Goal: Book appointment/travel/reservation

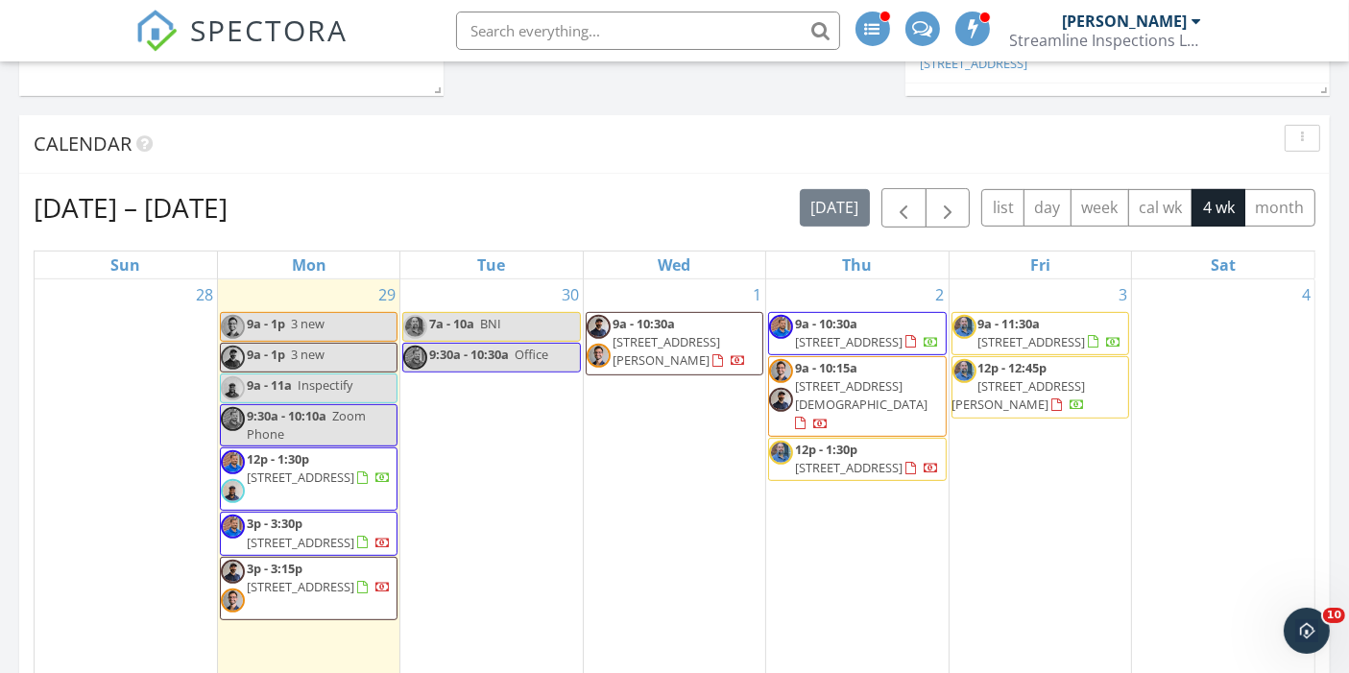
scroll to position [737, 0]
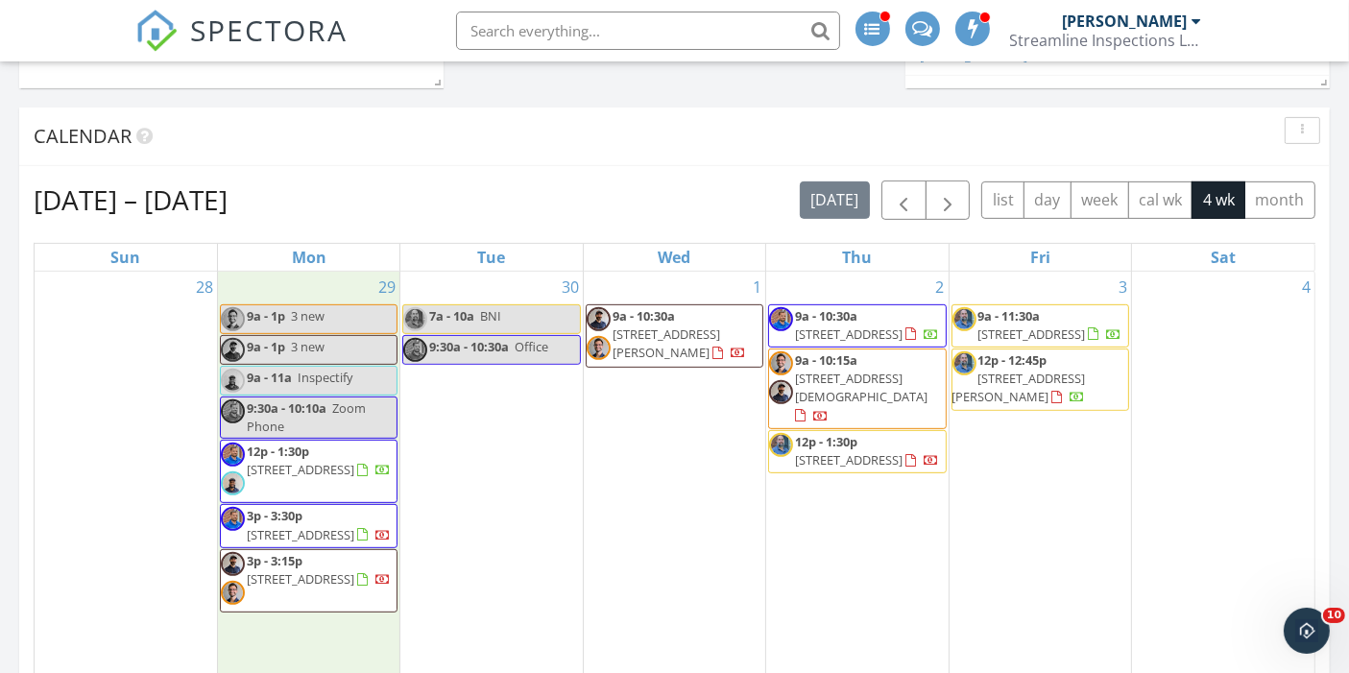
click at [304, 280] on div "29 9a - 1p 3 new 9a - 1p 3 new 9a - 11a Inspectify 9:30a - 10:10a Zoom Phone 12…" at bounding box center [308, 494] width 181 height 445
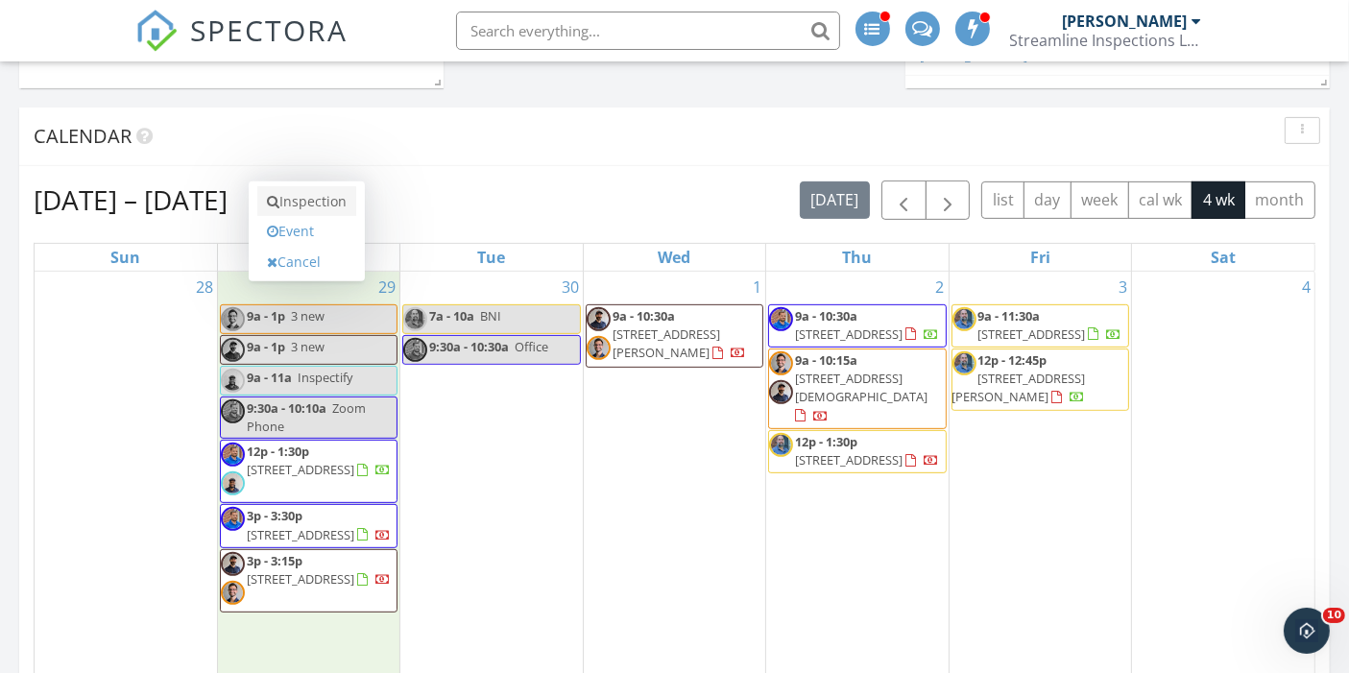
click at [314, 209] on link "Inspection" at bounding box center [306, 201] width 99 height 31
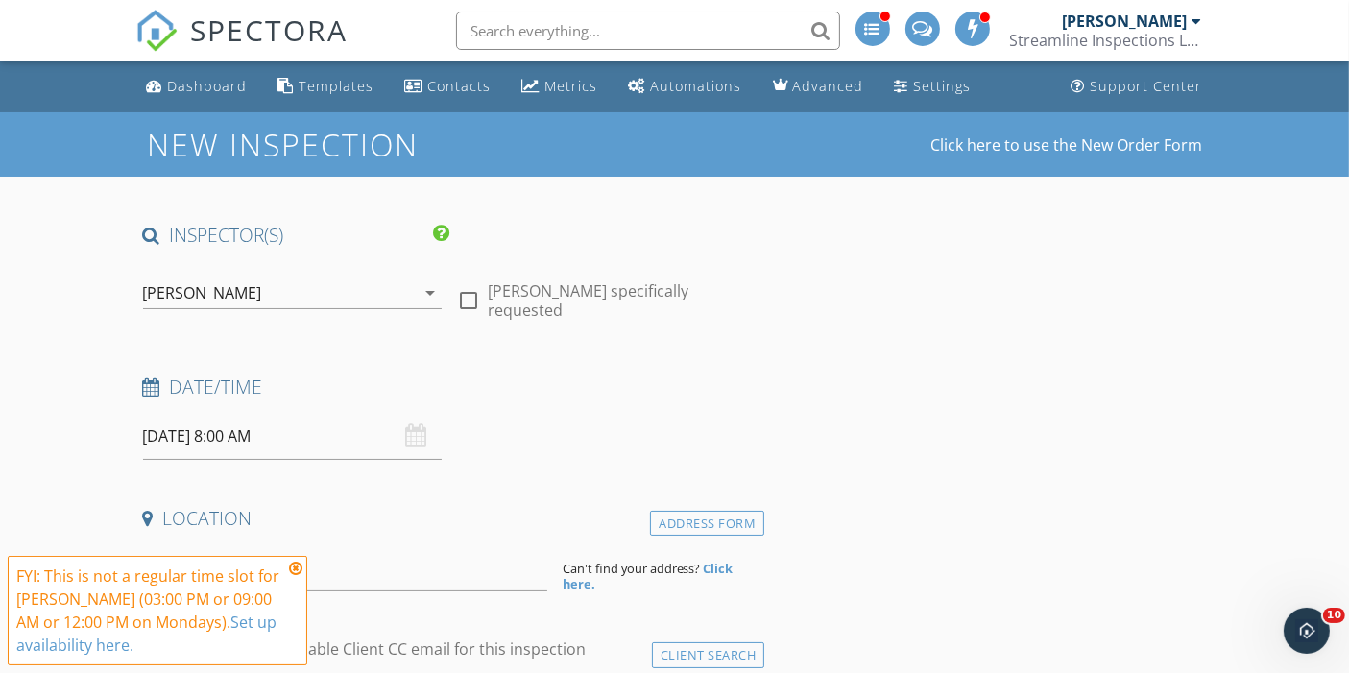
click at [269, 292] on div "[PERSON_NAME]" at bounding box center [279, 293] width 273 height 31
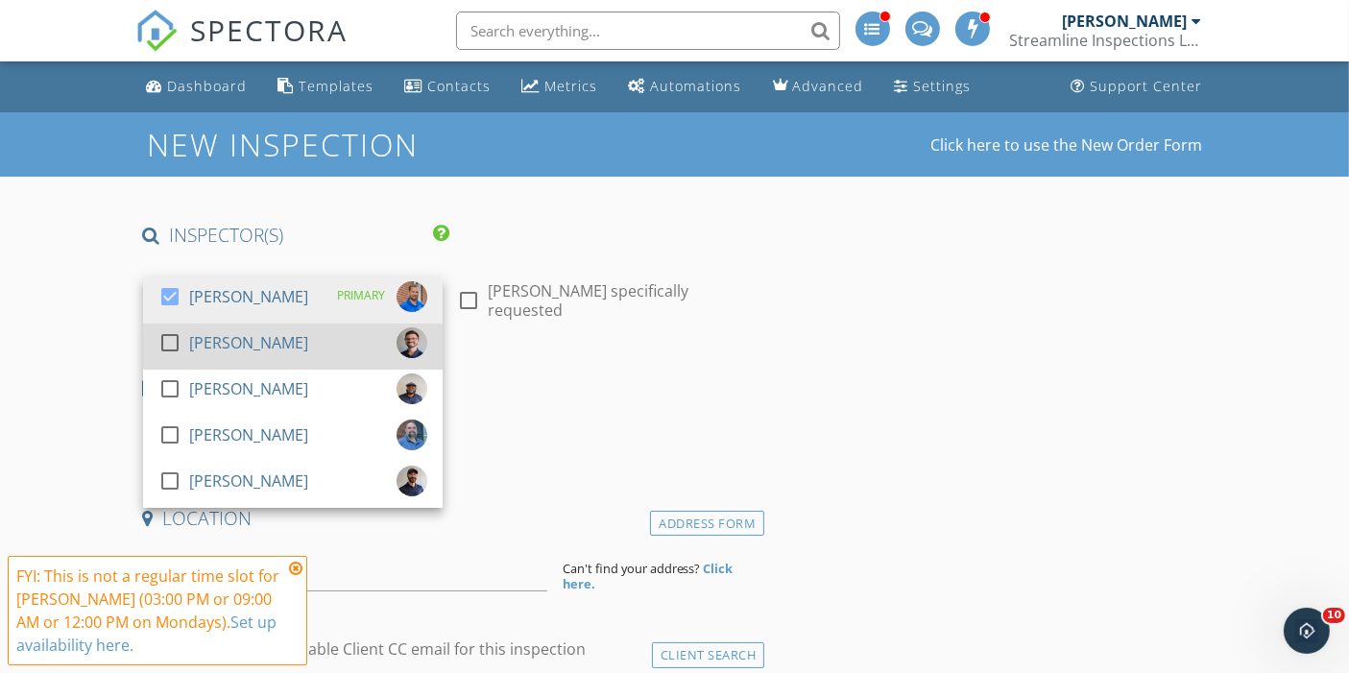
click at [181, 341] on div at bounding box center [170, 342] width 33 height 33
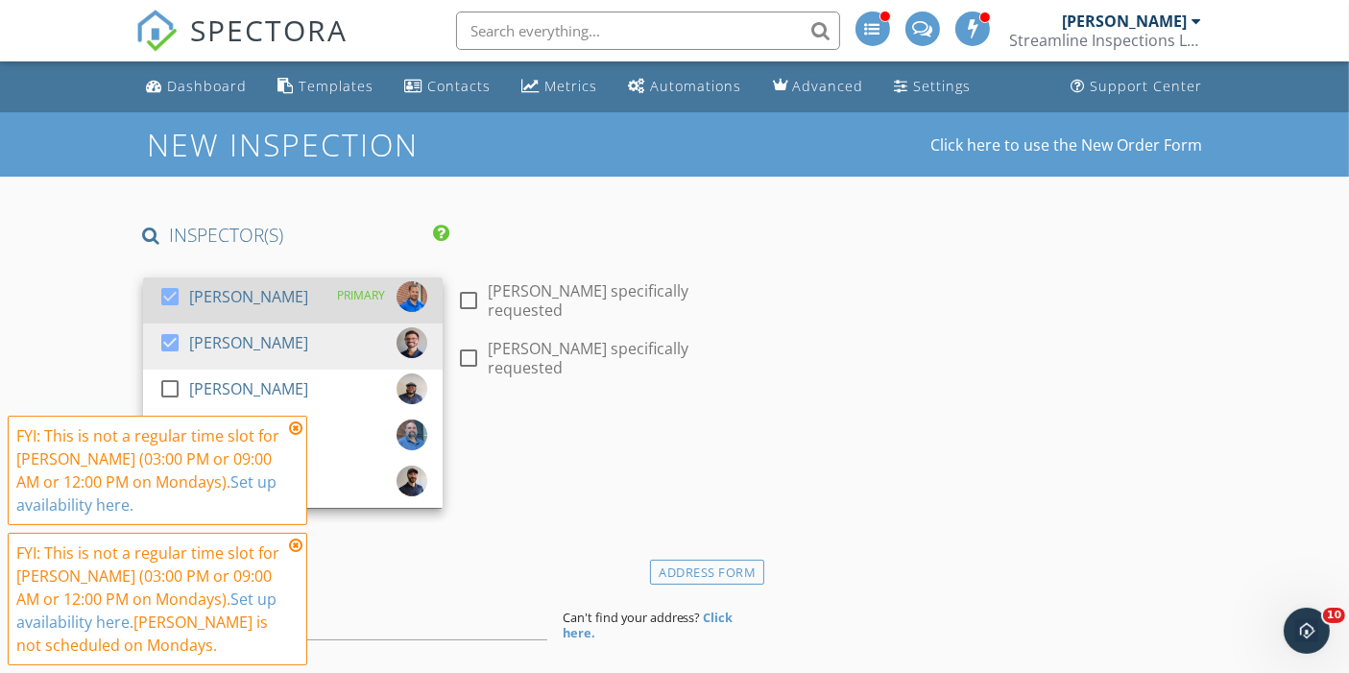
click at [174, 299] on div at bounding box center [170, 296] width 33 height 33
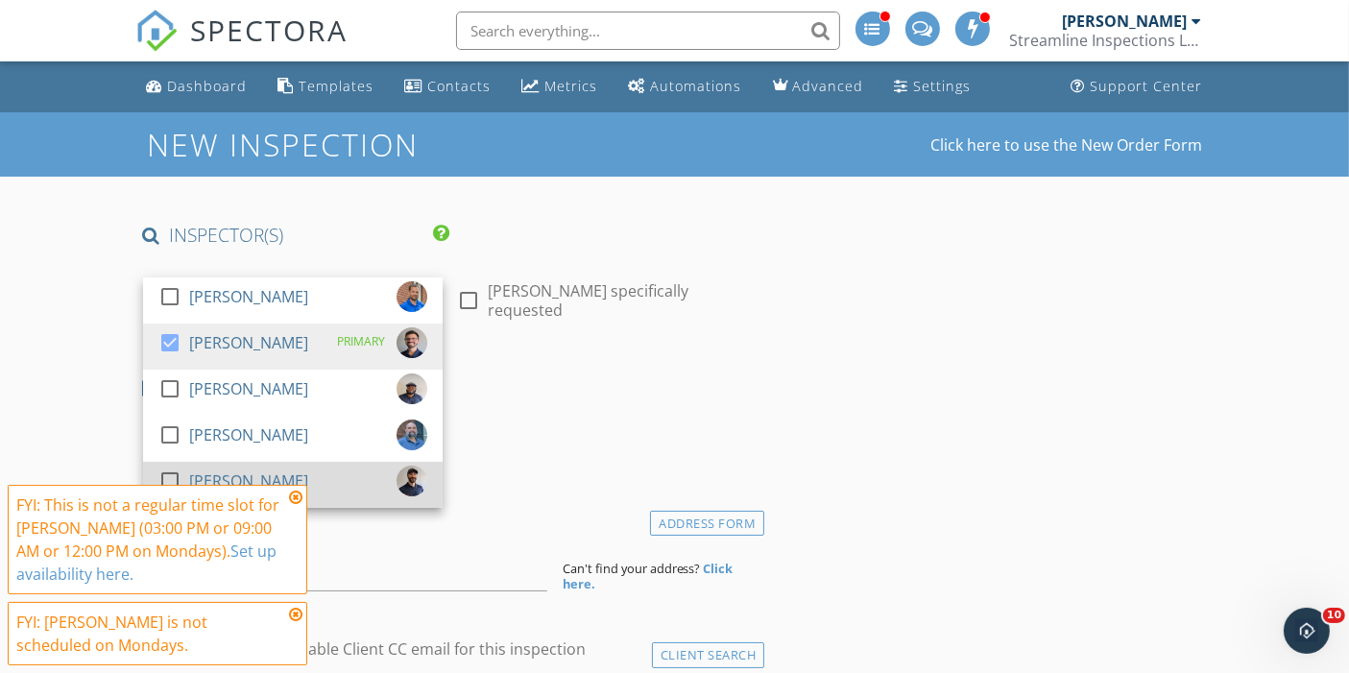
click at [161, 474] on div at bounding box center [170, 481] width 33 height 33
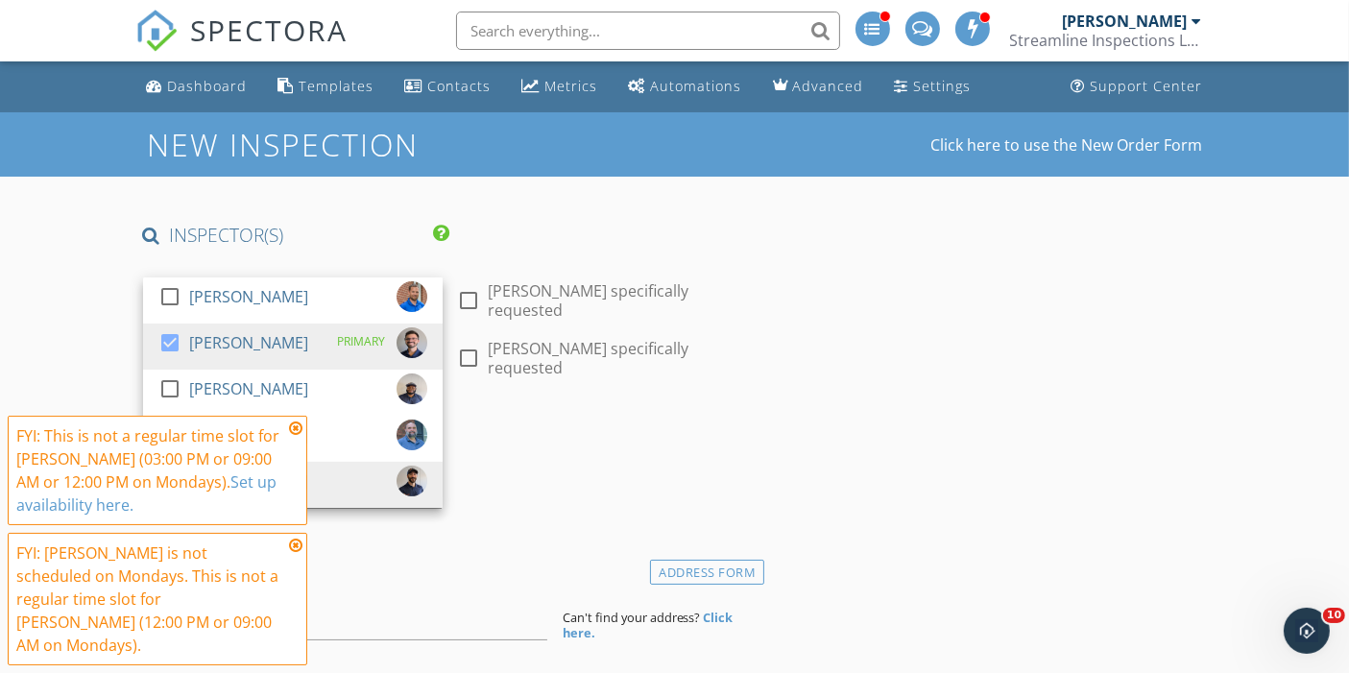
click at [590, 446] on div "Date/Time 09/29/2025 8:00 AM" at bounding box center [450, 465] width 630 height 85
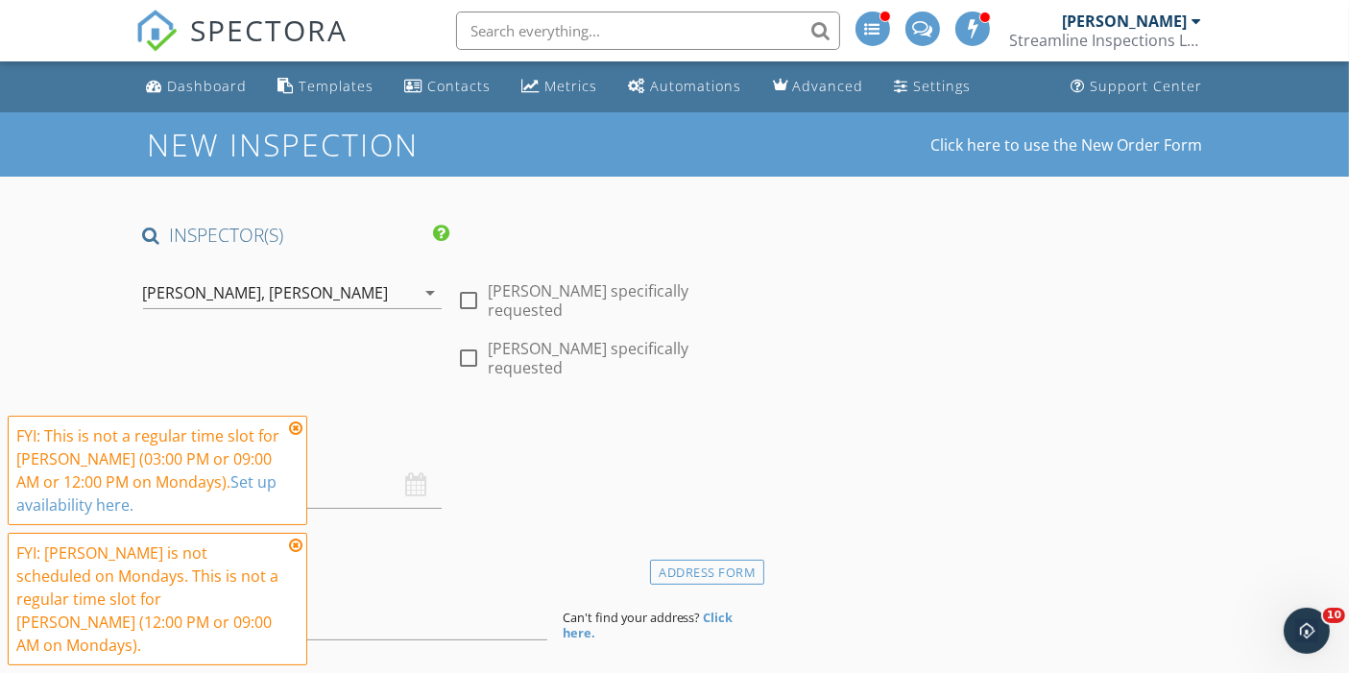
click at [297, 436] on icon at bounding box center [295, 428] width 13 height 15
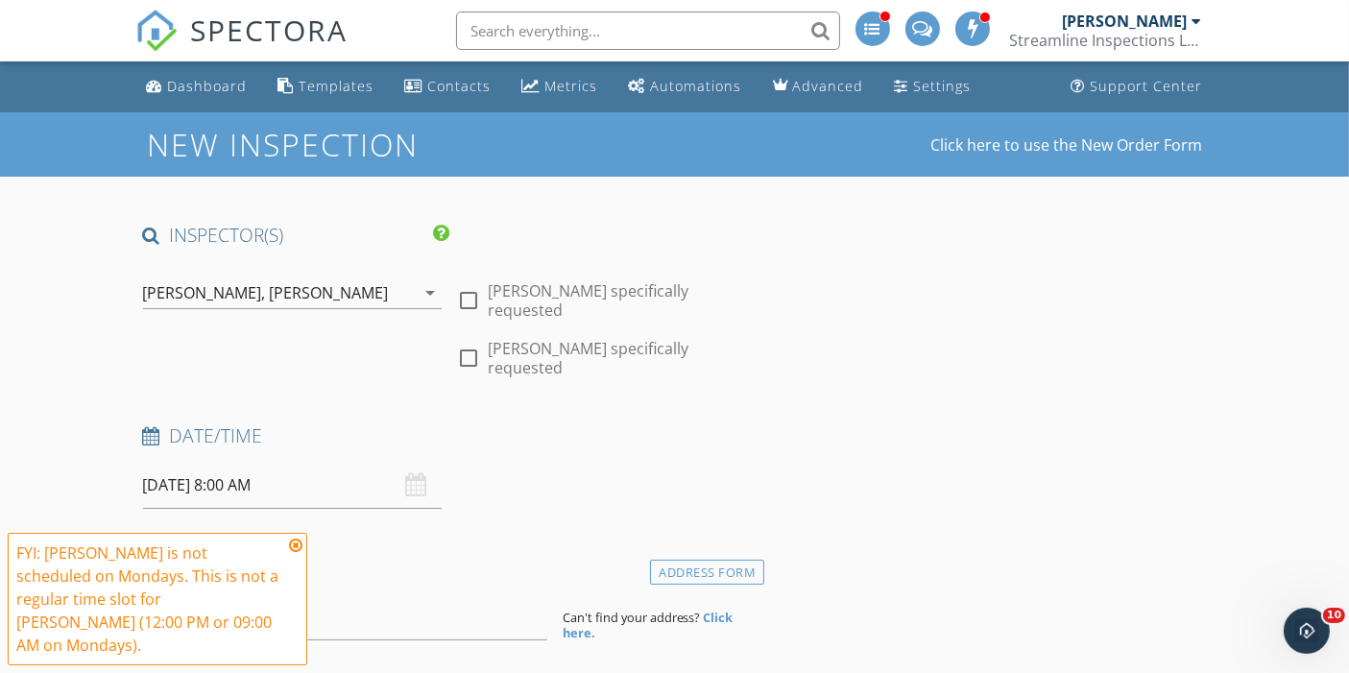
click at [296, 553] on icon at bounding box center [295, 545] width 13 height 15
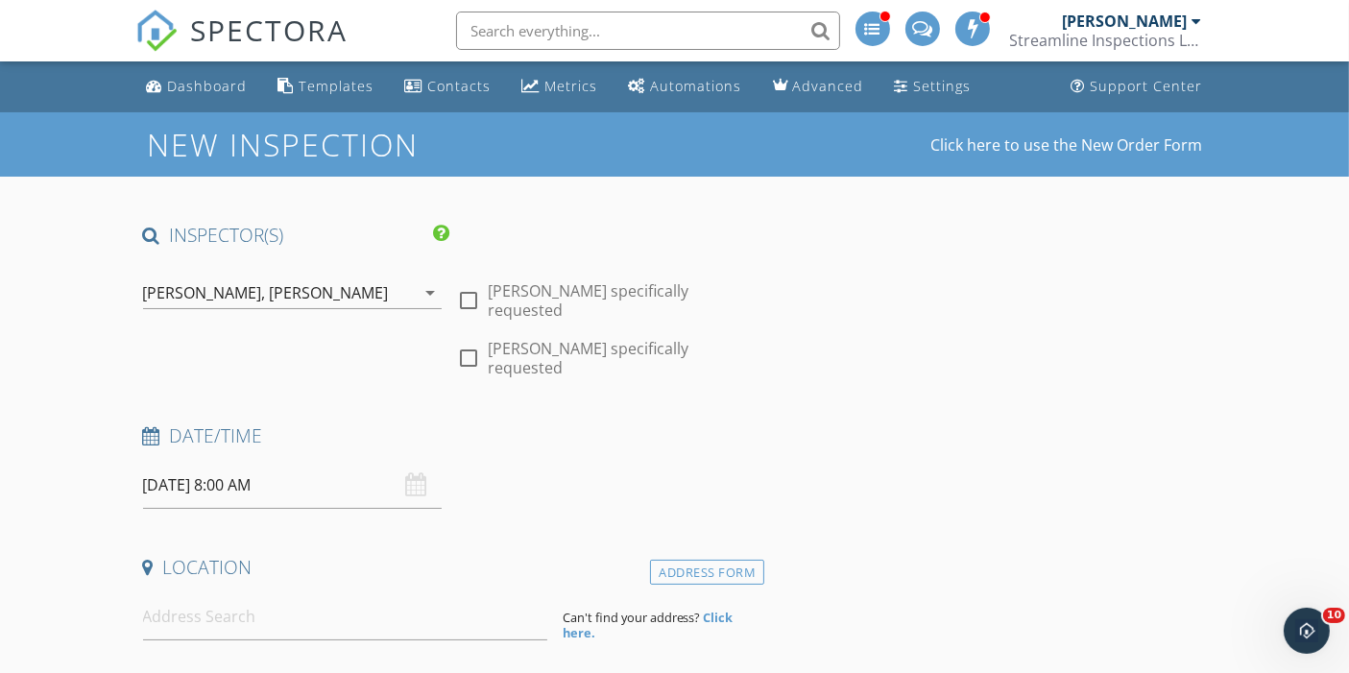
click at [220, 483] on input "09/29/2025 8:00 AM" at bounding box center [293, 485] width 300 height 47
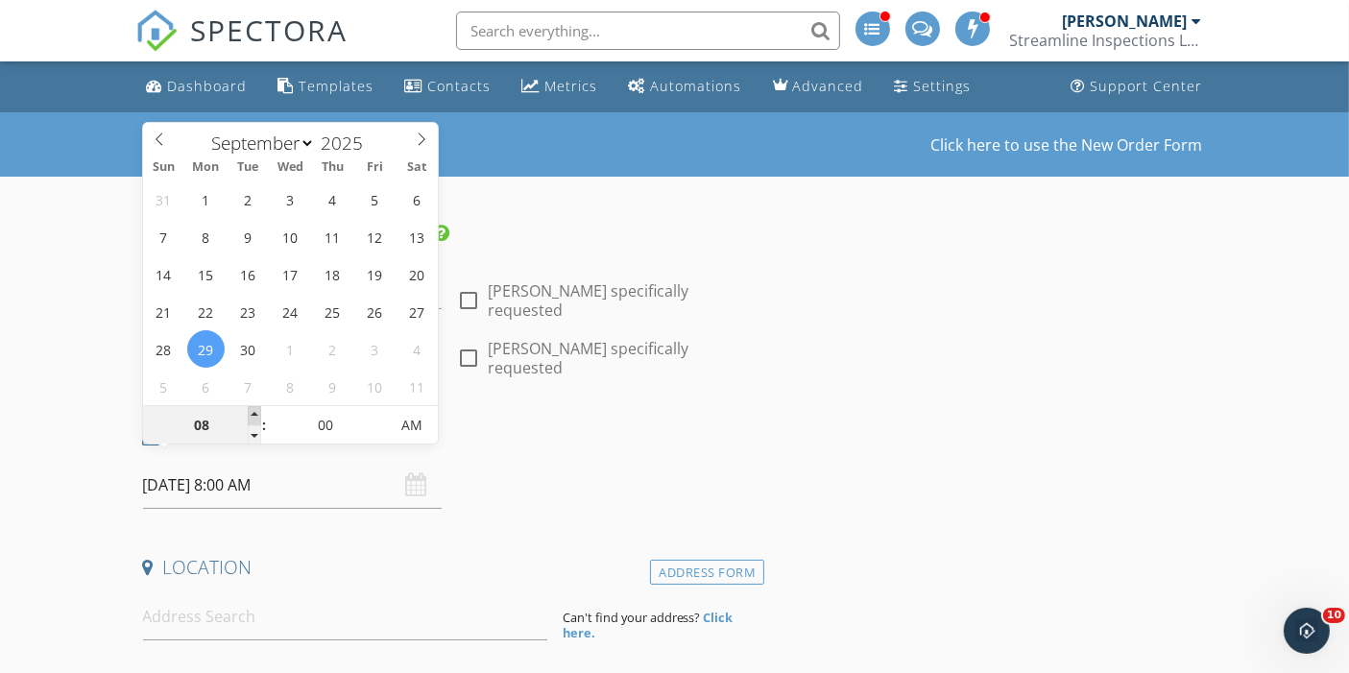
type input "09"
type input "[DATE] 9:00 AM"
click at [258, 416] on span at bounding box center [254, 415] width 13 height 19
click at [8, 672] on span "FYI: This is not a regular time slot for Chad Strickland (03:00 PM or 09:00 AM …" at bounding box center [8, 673] width 0 height 0
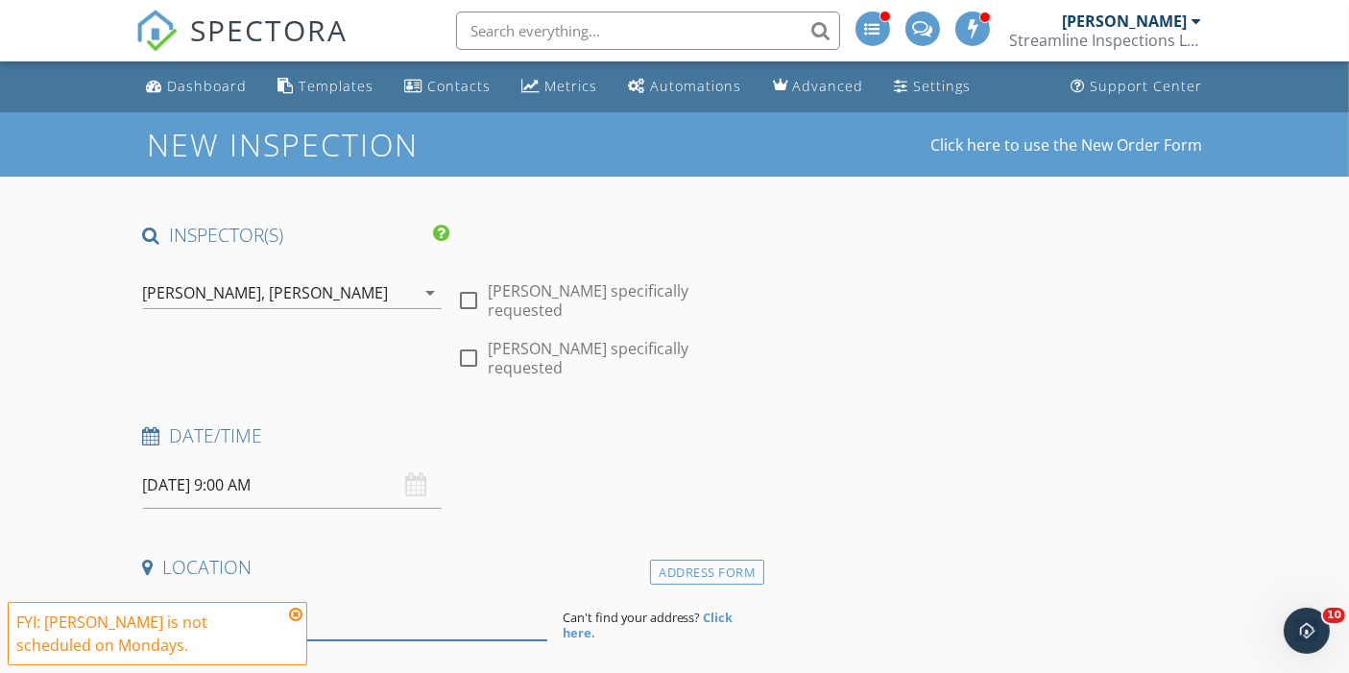
click at [310, 595] on input at bounding box center [345, 616] width 404 height 47
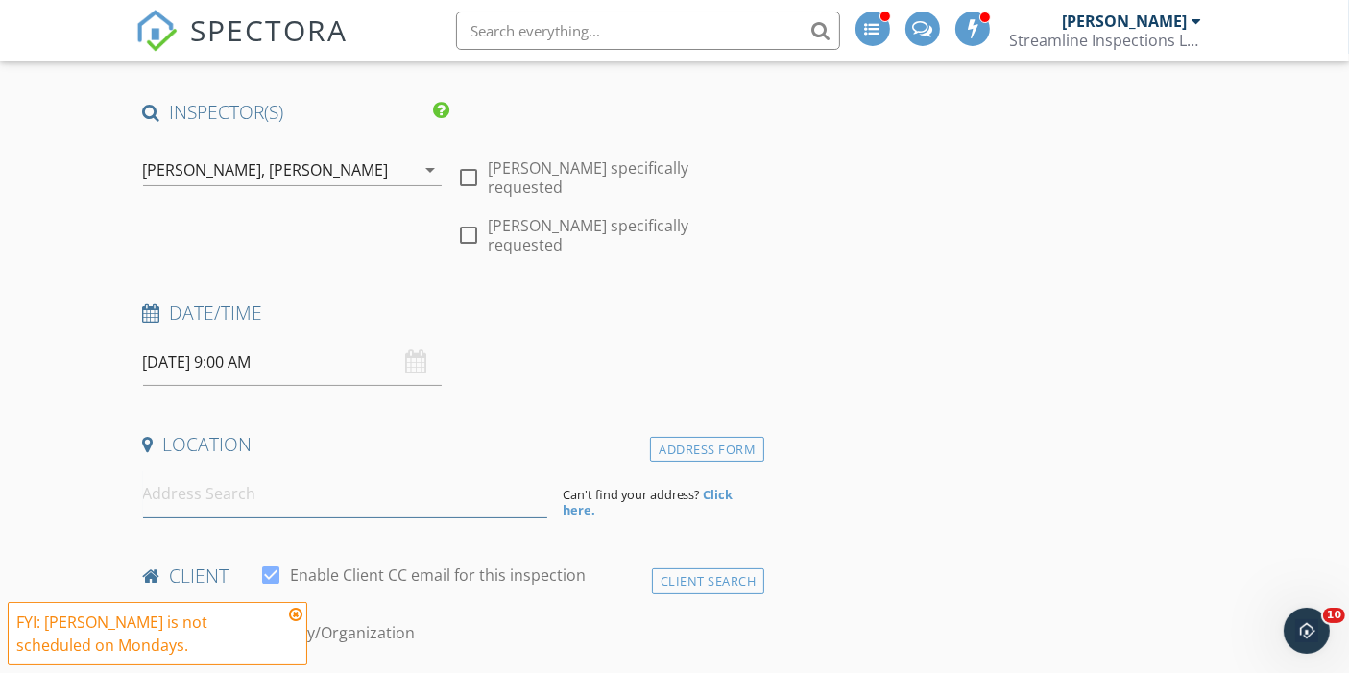
scroll to position [132, 0]
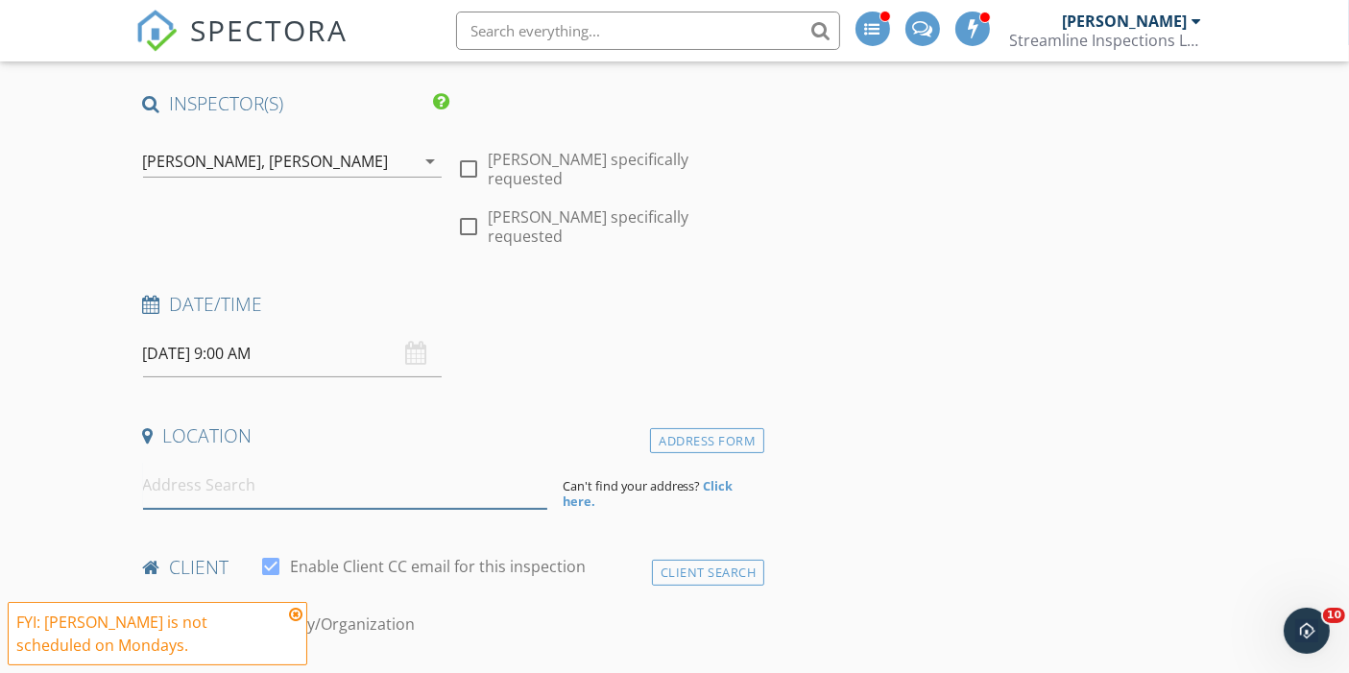
click at [175, 471] on input at bounding box center [345, 485] width 404 height 47
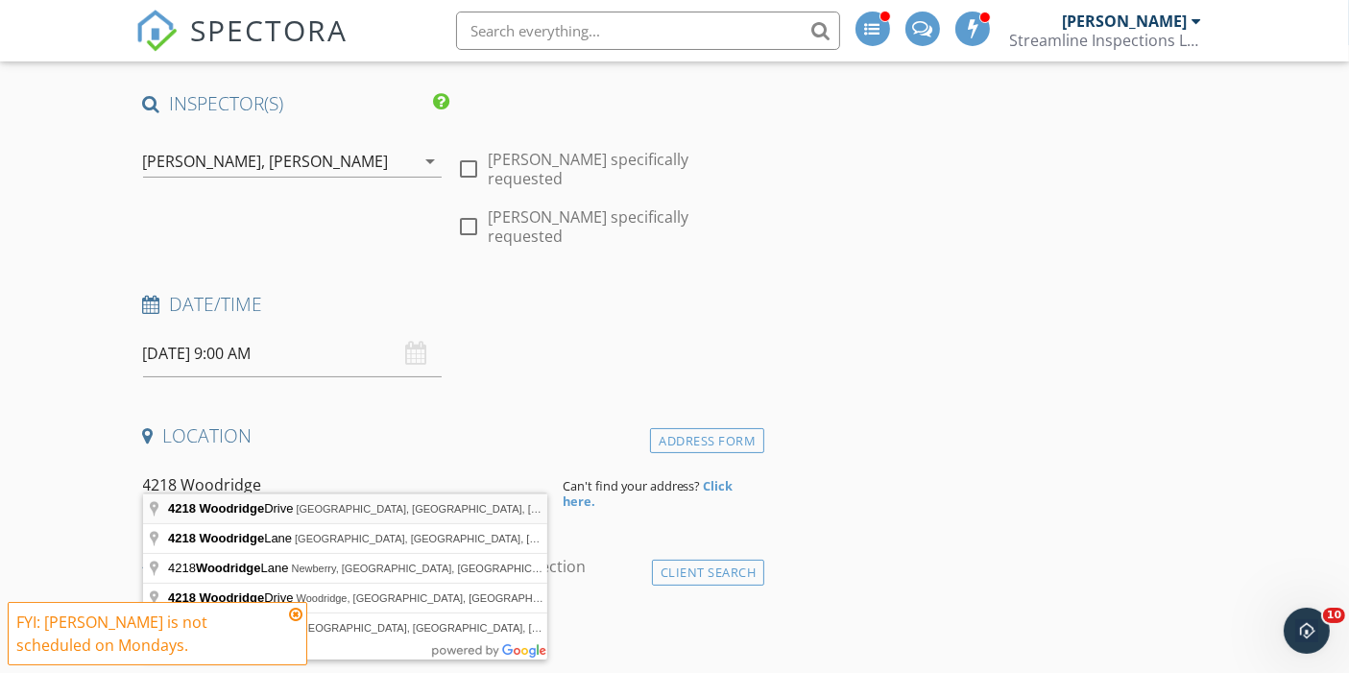
type input "4218 Woodridge Drive, Columbia, SC, USA"
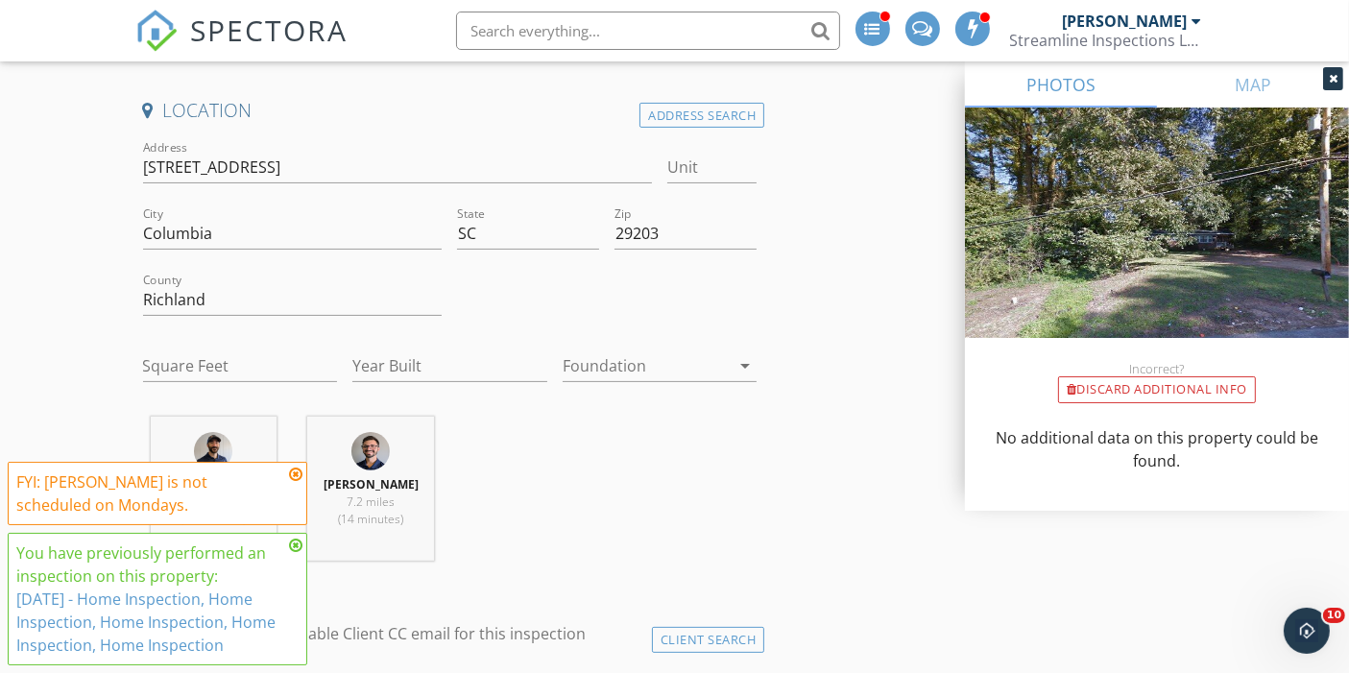
scroll to position [458, 0]
click at [178, 350] on input "Square Feet" at bounding box center [240, 366] width 195 height 32
type input "1400"
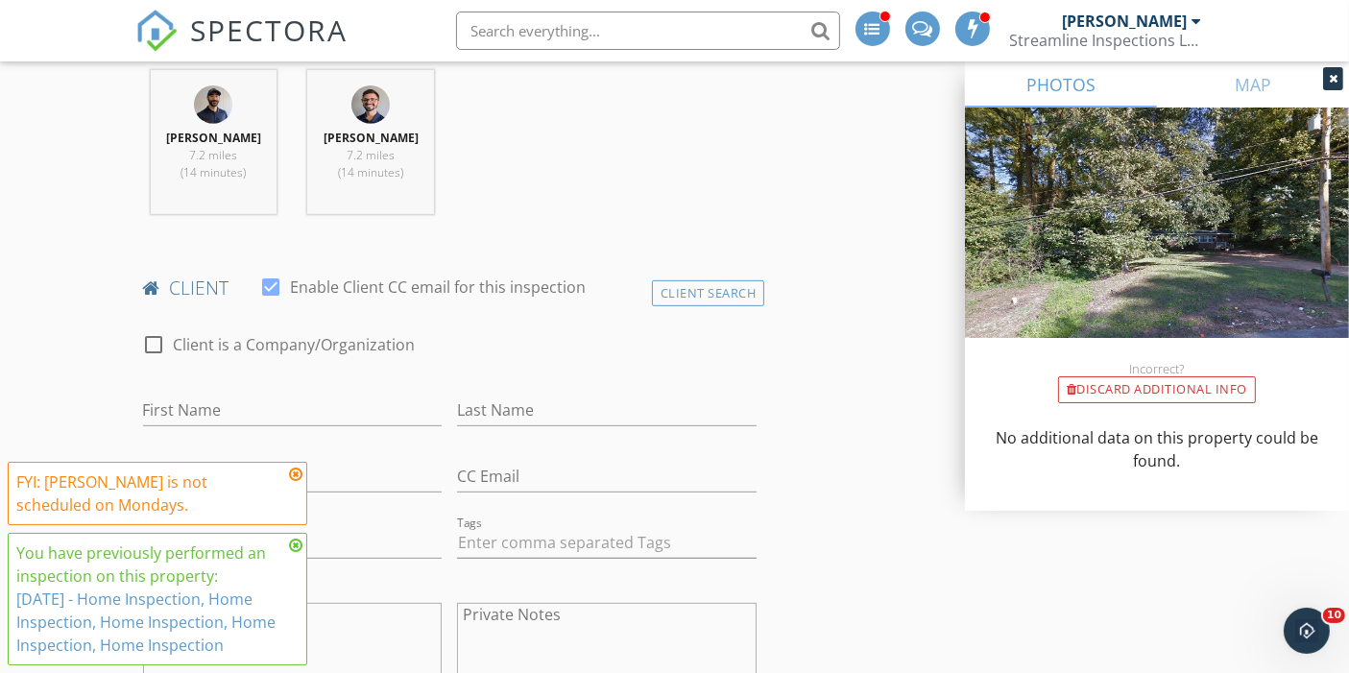
scroll to position [883, 0]
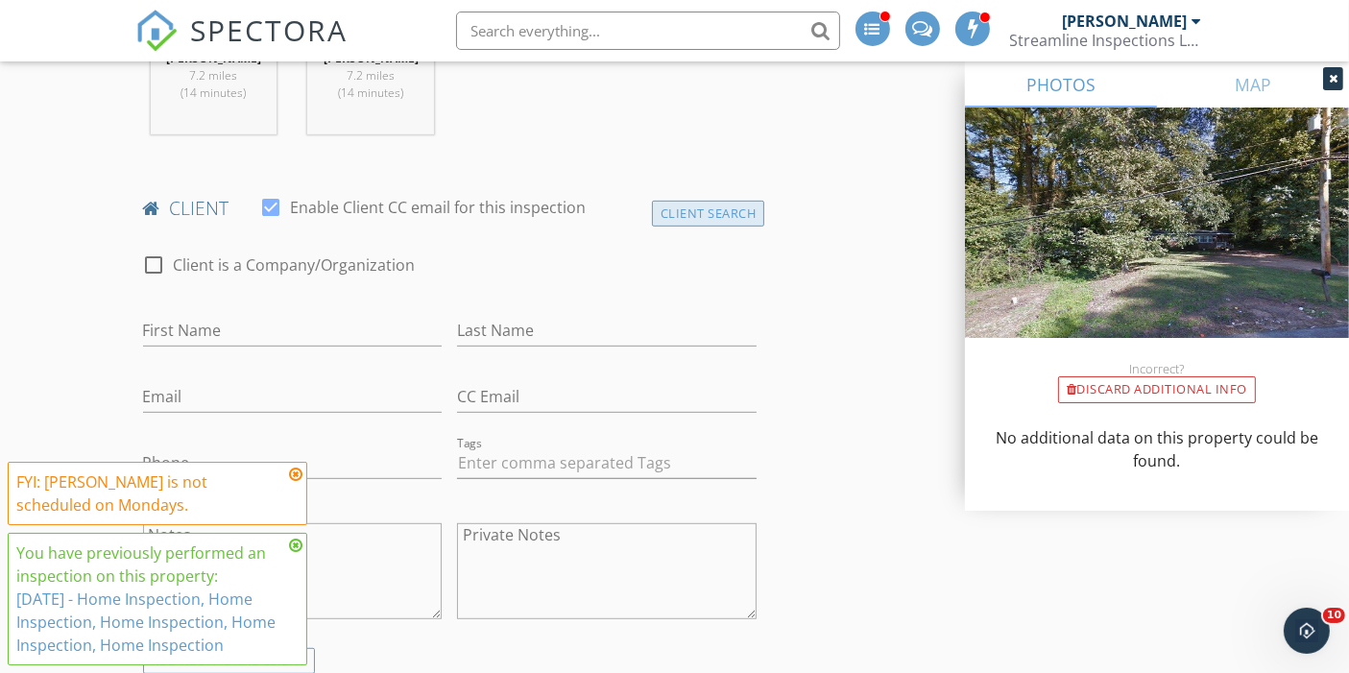
type input "2025"
click at [706, 201] on div "Client Search" at bounding box center [708, 214] width 113 height 26
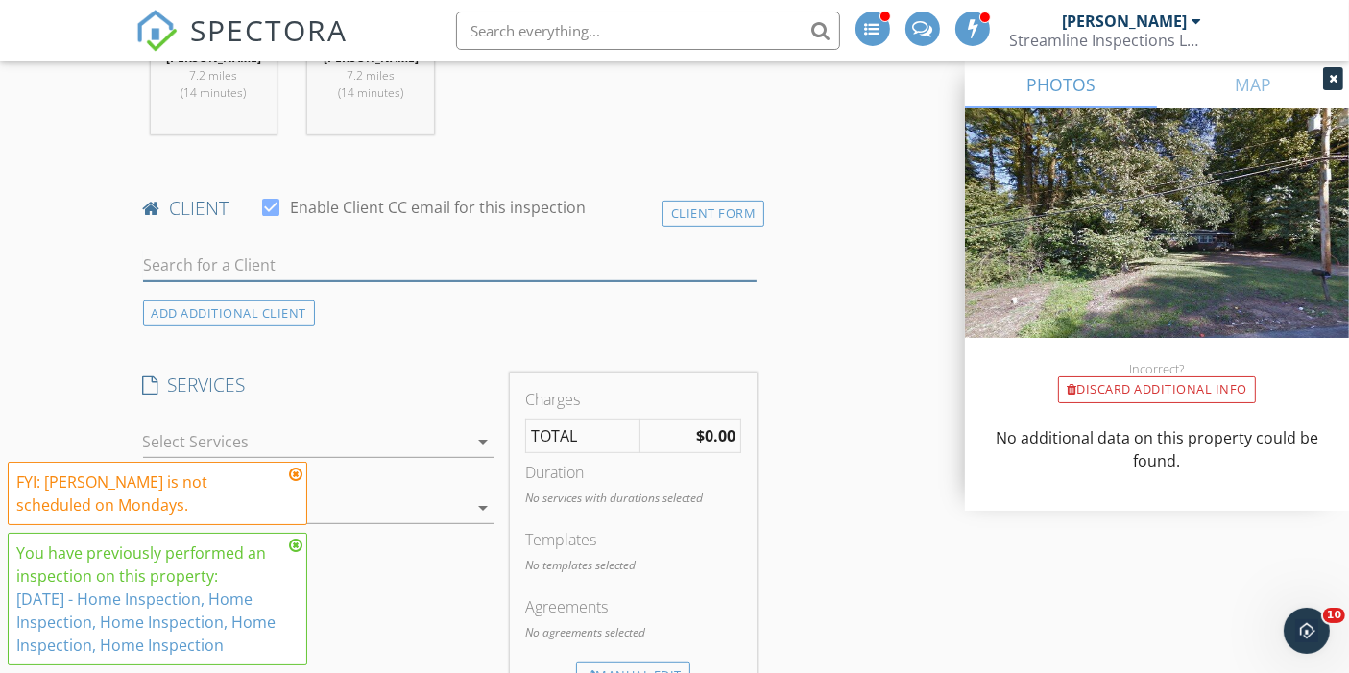
click at [217, 250] on input "text" at bounding box center [450, 266] width 615 height 32
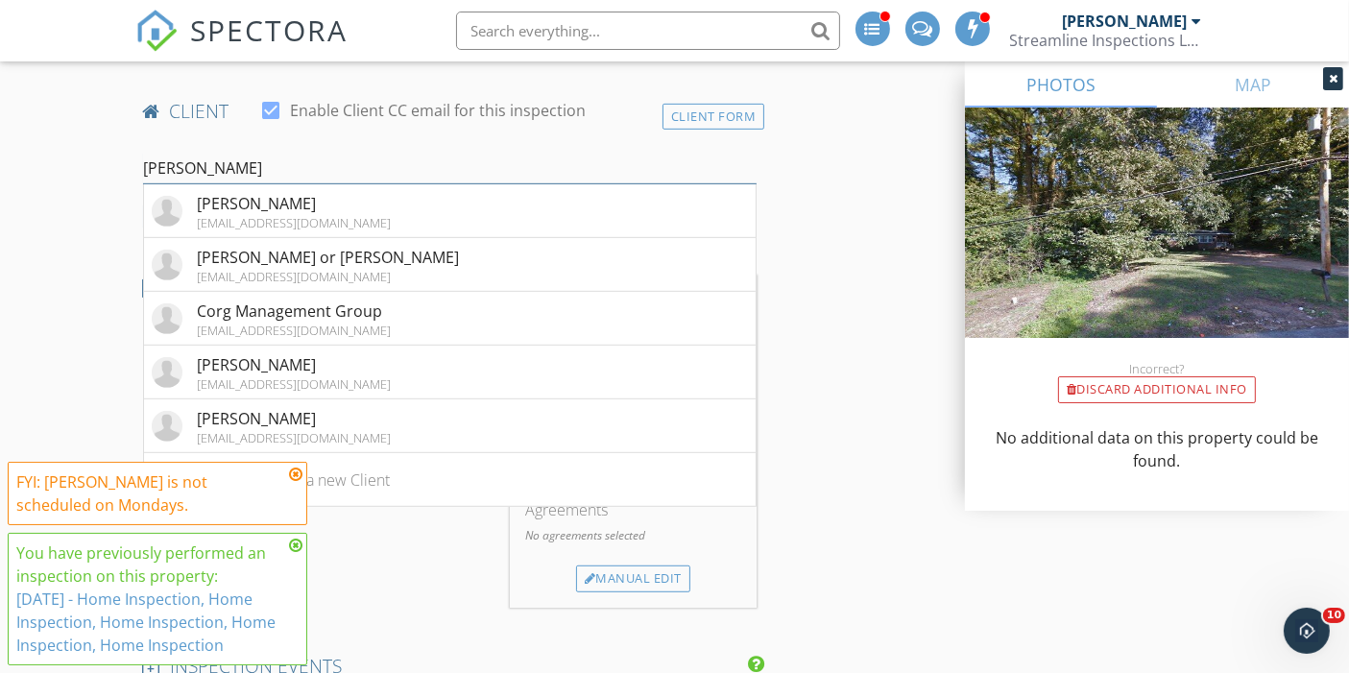
scroll to position [1003, 0]
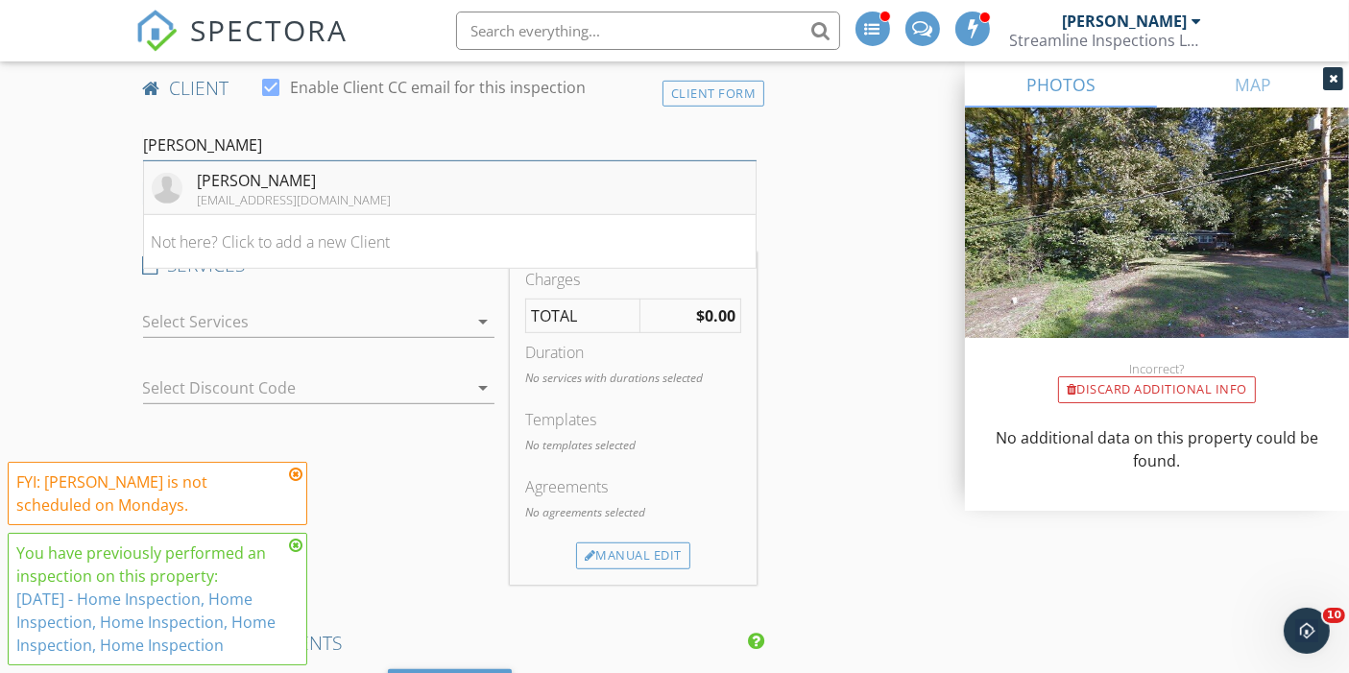
type input "victor f"
click at [207, 192] on div "[EMAIL_ADDRESS][DOMAIN_NAME]" at bounding box center [295, 199] width 194 height 15
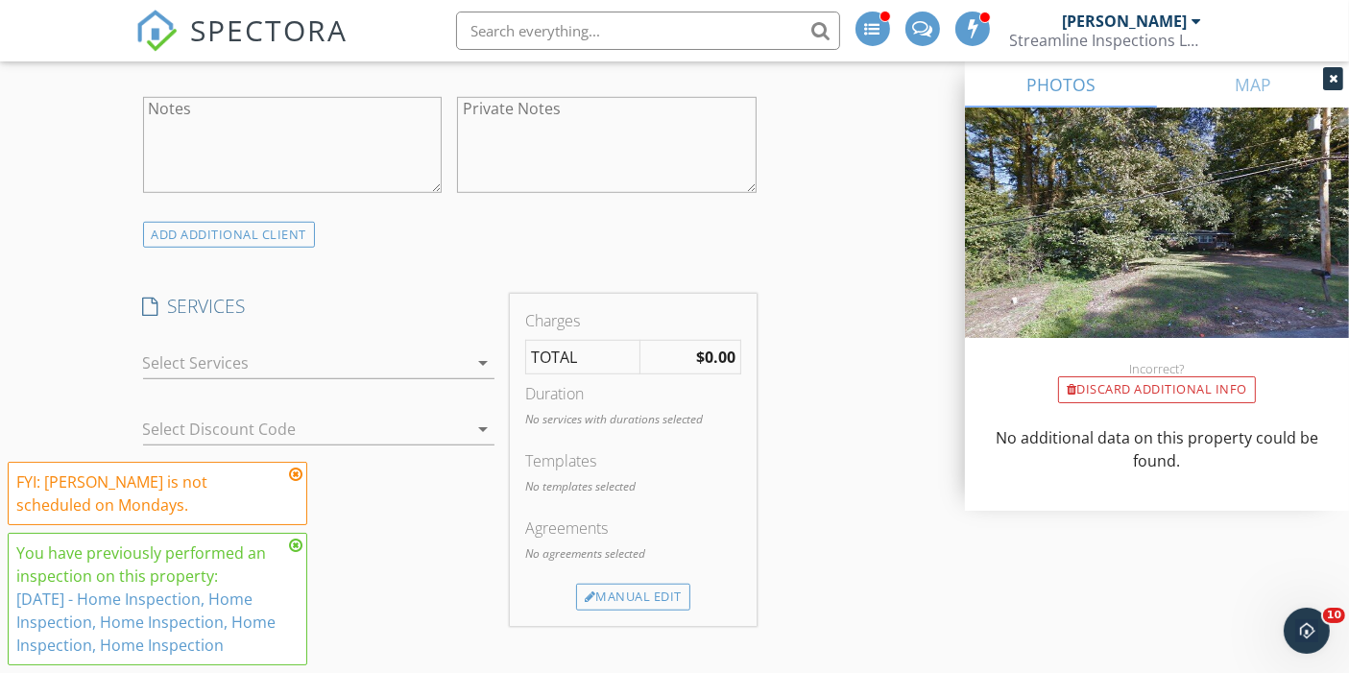
scroll to position [1314, 0]
click at [195, 348] on div at bounding box center [305, 359] width 325 height 31
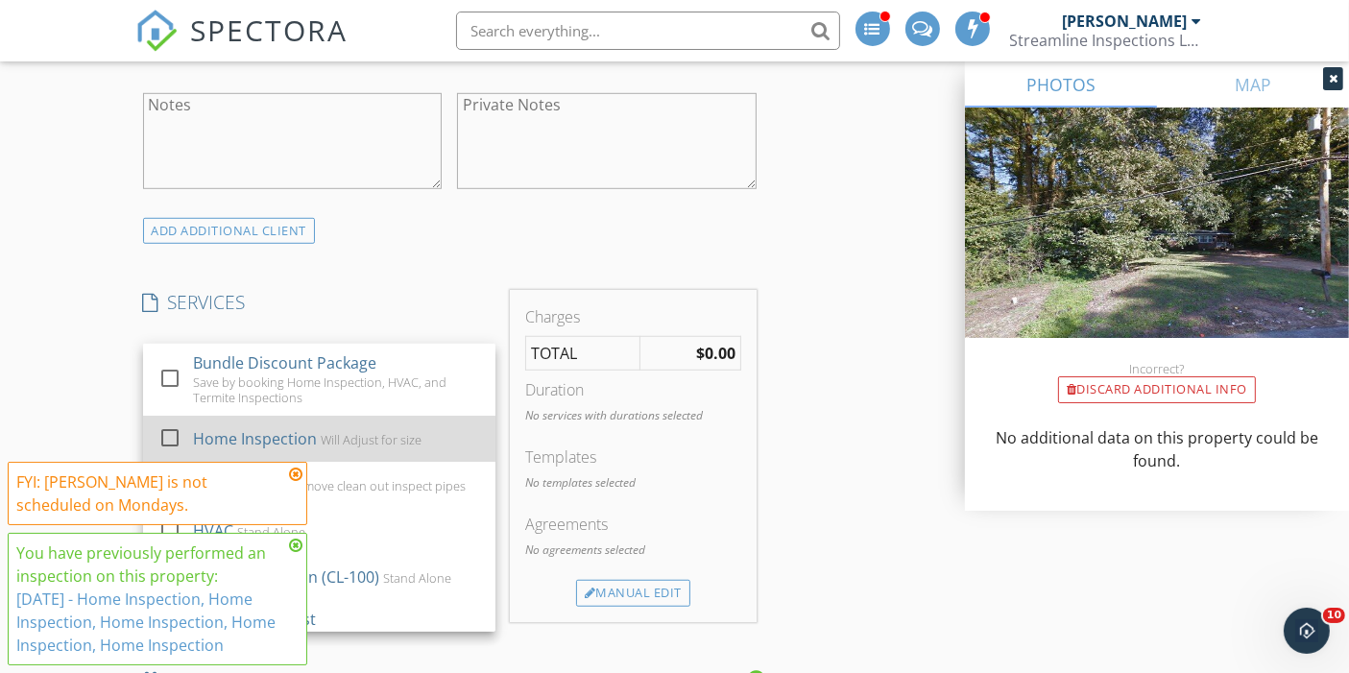
click at [169, 422] on div at bounding box center [170, 438] width 33 height 33
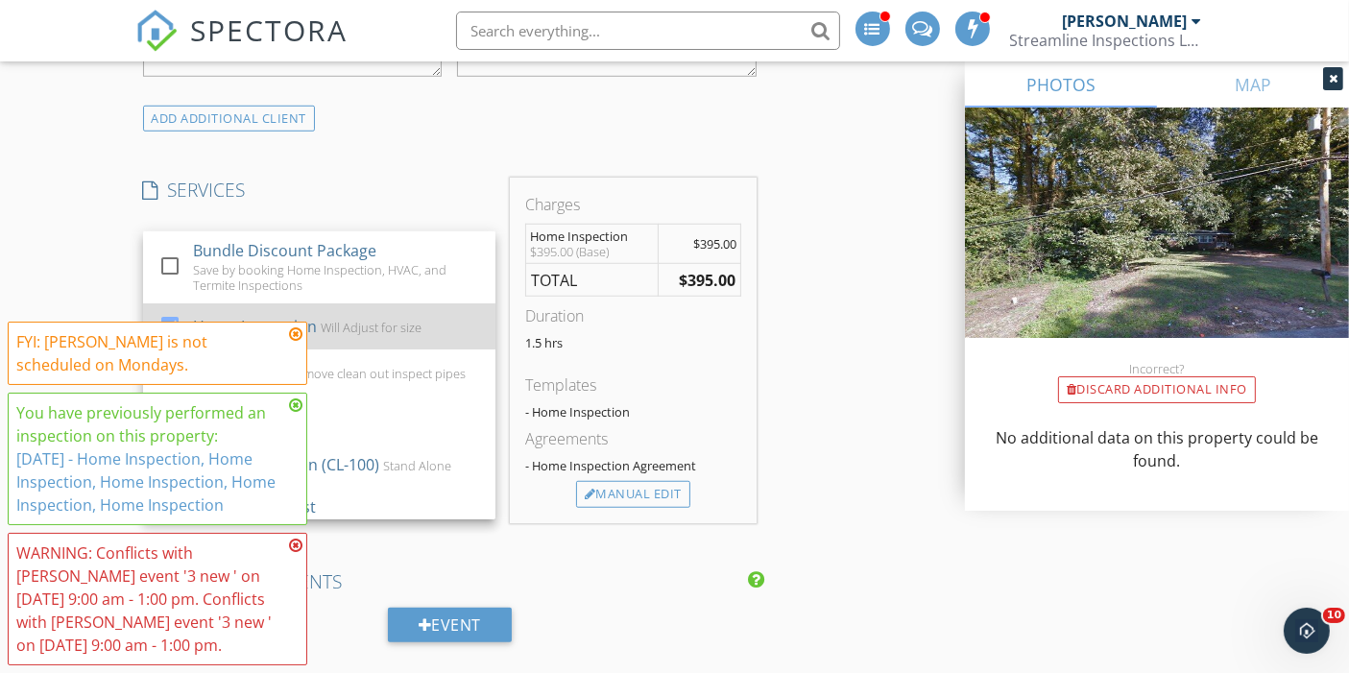
scroll to position [1427, 0]
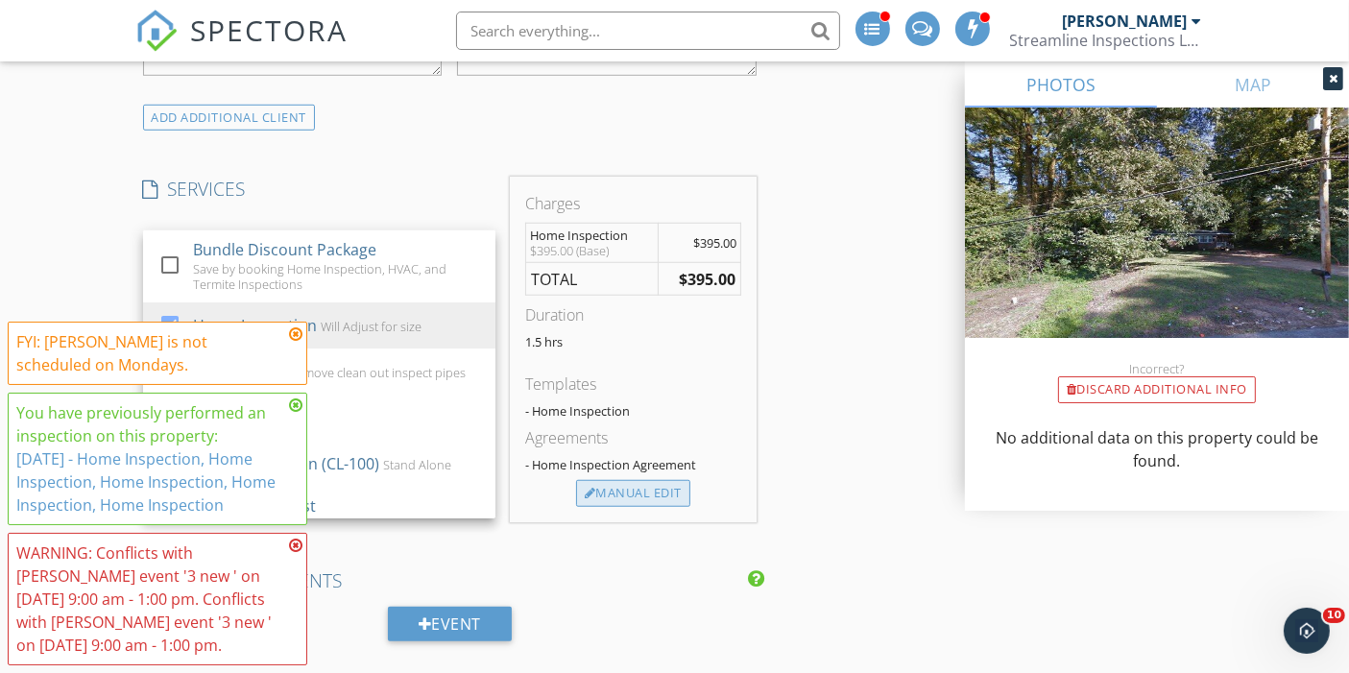
click at [625, 480] on div "Manual Edit" at bounding box center [633, 493] width 114 height 27
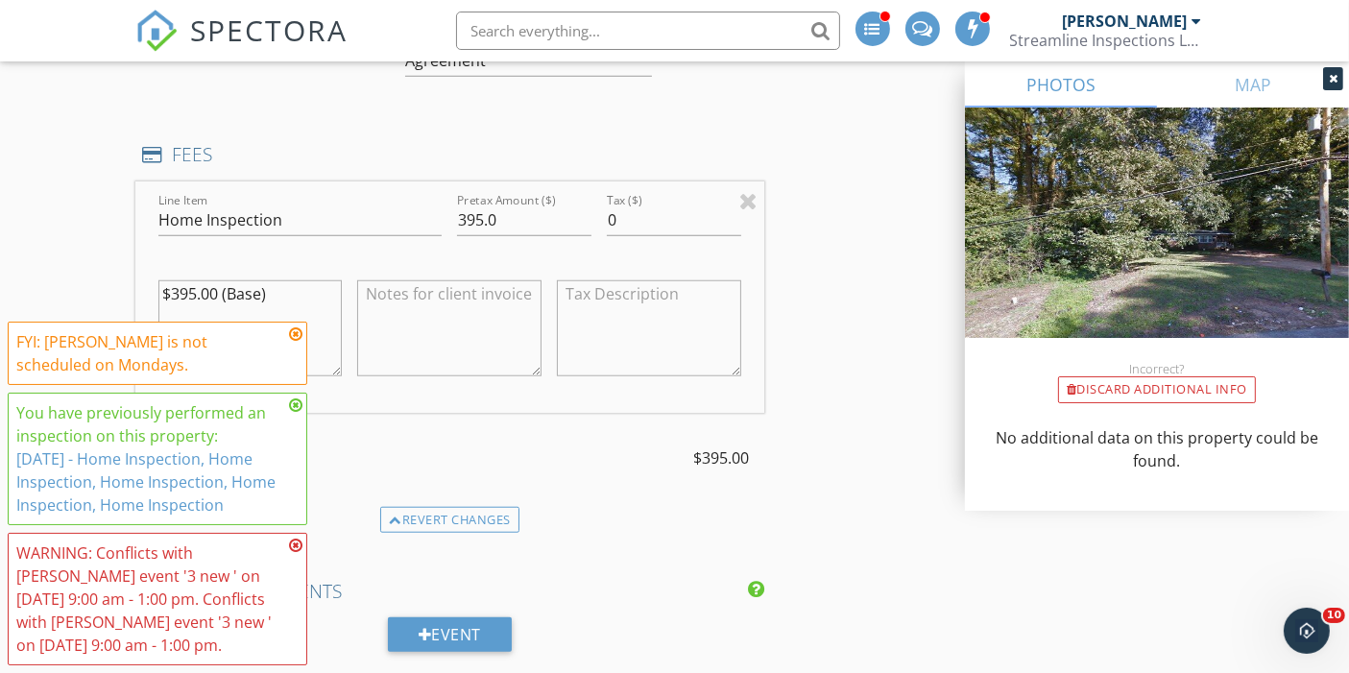
scroll to position [1671, 0]
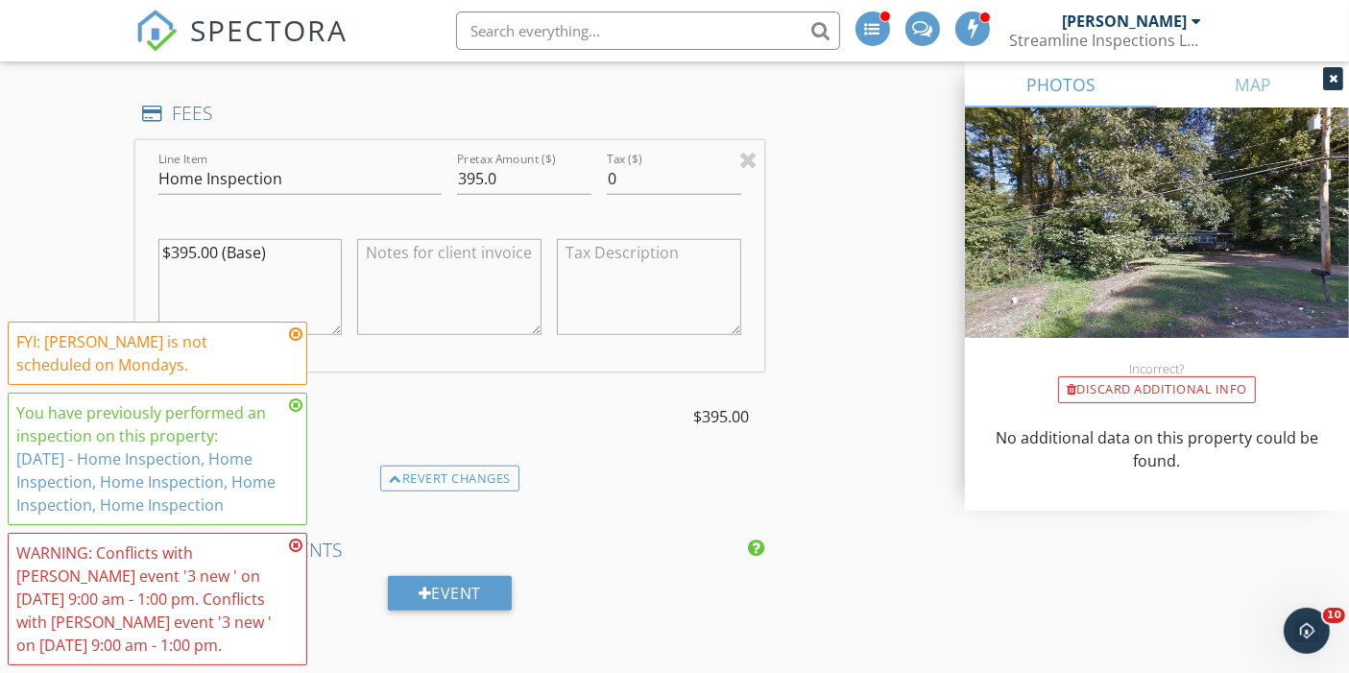
click at [276, 243] on textarea "$395.00 (Base)" at bounding box center [250, 287] width 184 height 96
type textarea "$395.00 (Base) x 3"
drag, startPoint x: 479, startPoint y: 160, endPoint x: 427, endPoint y: 160, distance: 51.9
click at [427, 160] on div "Line Item Home Inspection Pretax Amount ($) 395.0 Tax ($) 0 $395.00 (Base) x 3" at bounding box center [450, 255] width 630 height 231
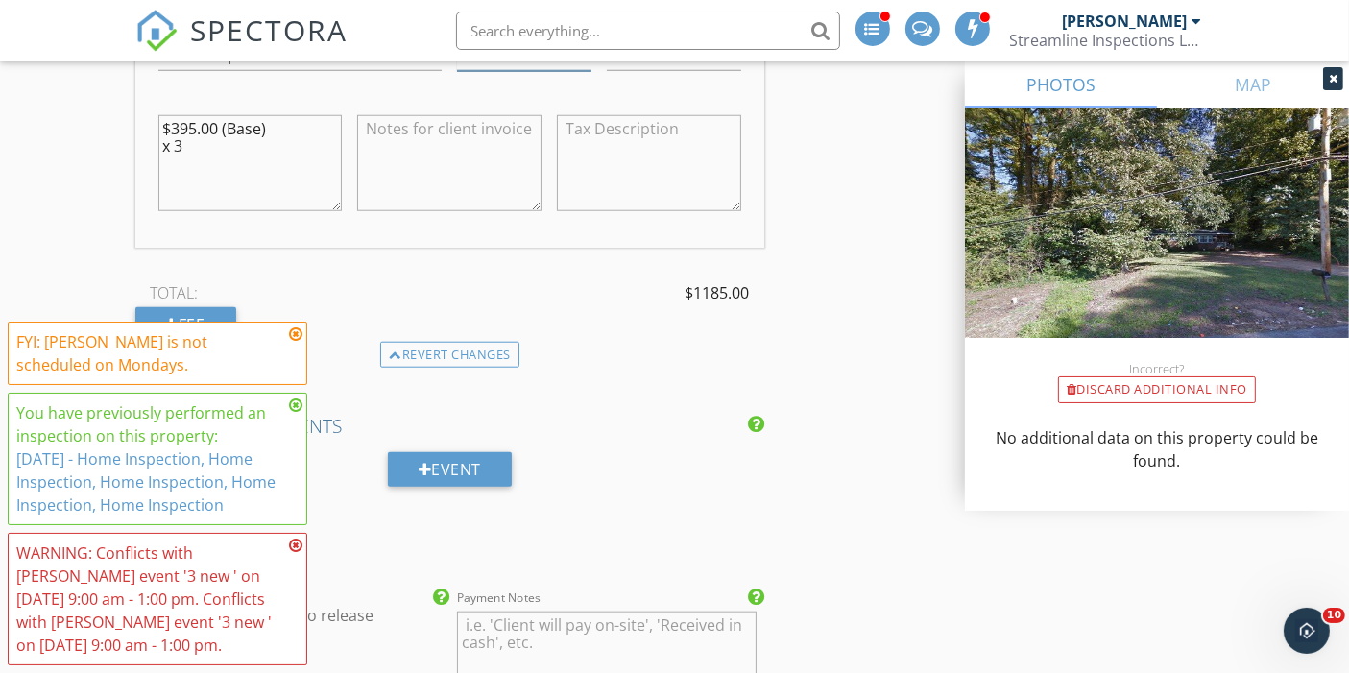
scroll to position [1798, 0]
type input "1185.0"
click at [171, 322] on div "FYI: Jordan Gleasure is not scheduled on Mondays." at bounding box center [158, 353] width 300 height 63
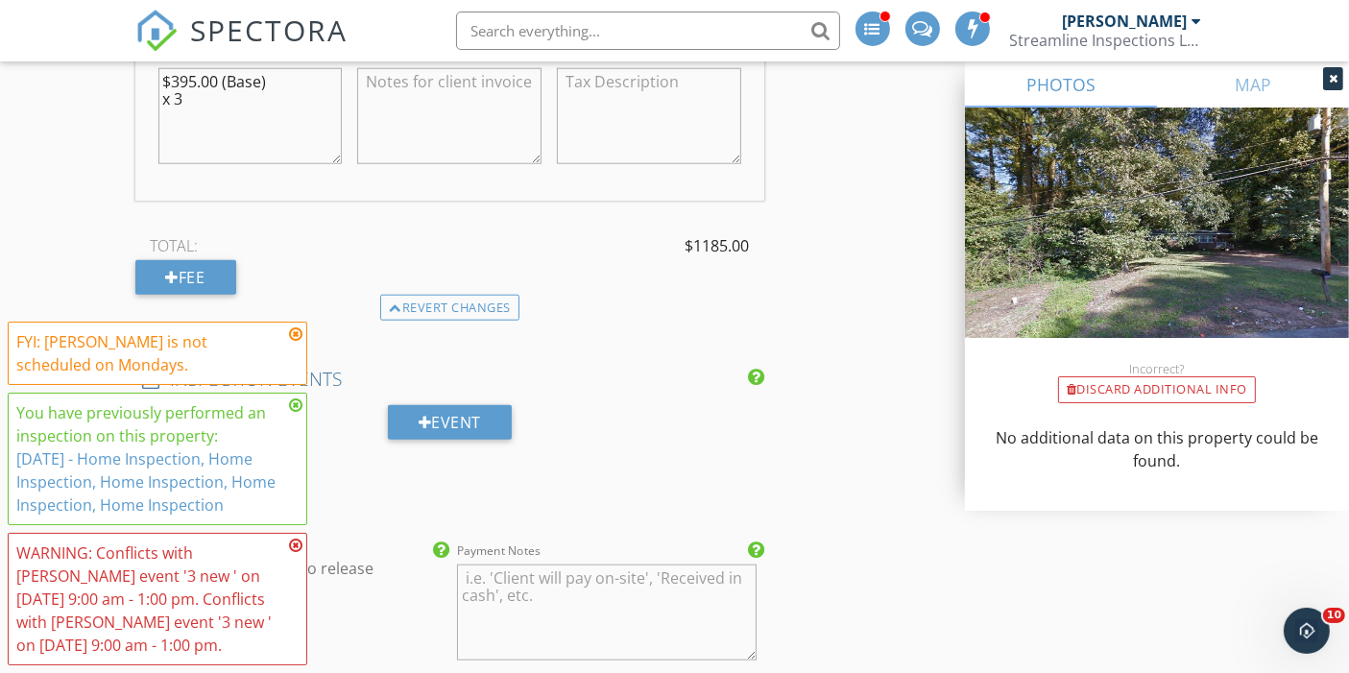
scroll to position [1865, 0]
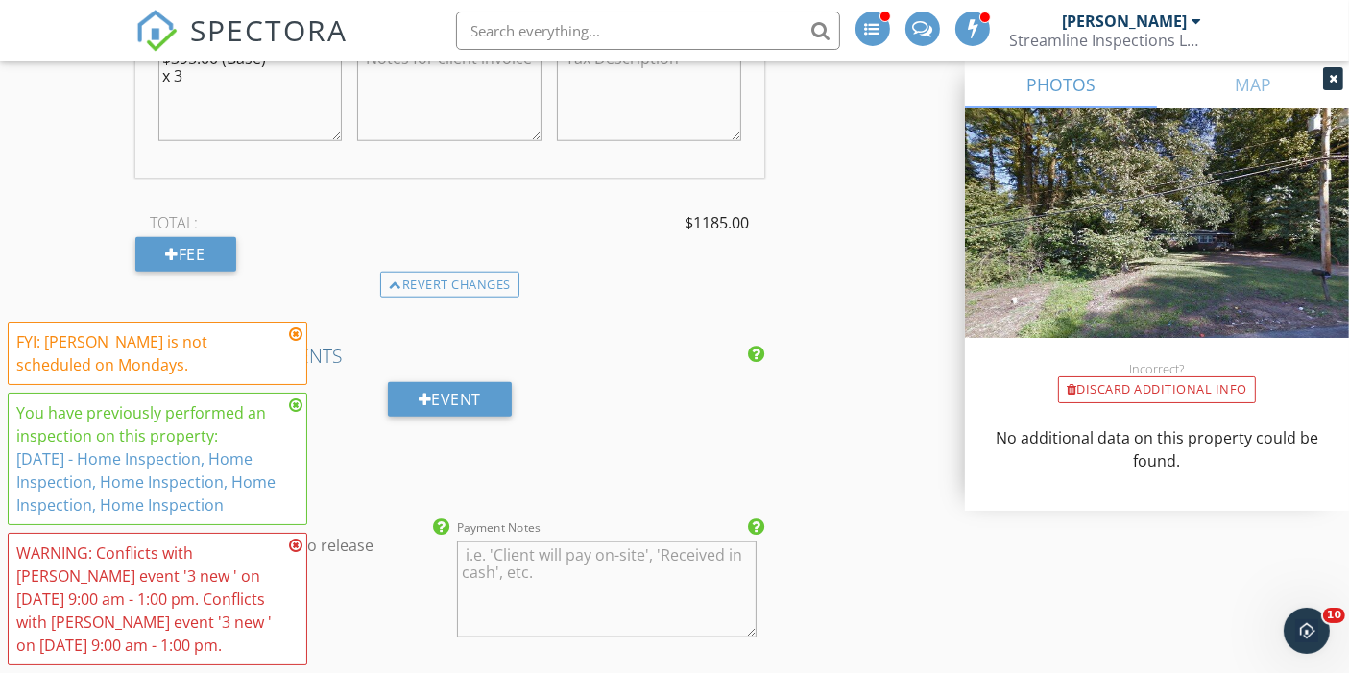
click at [292, 326] on icon at bounding box center [295, 333] width 13 height 15
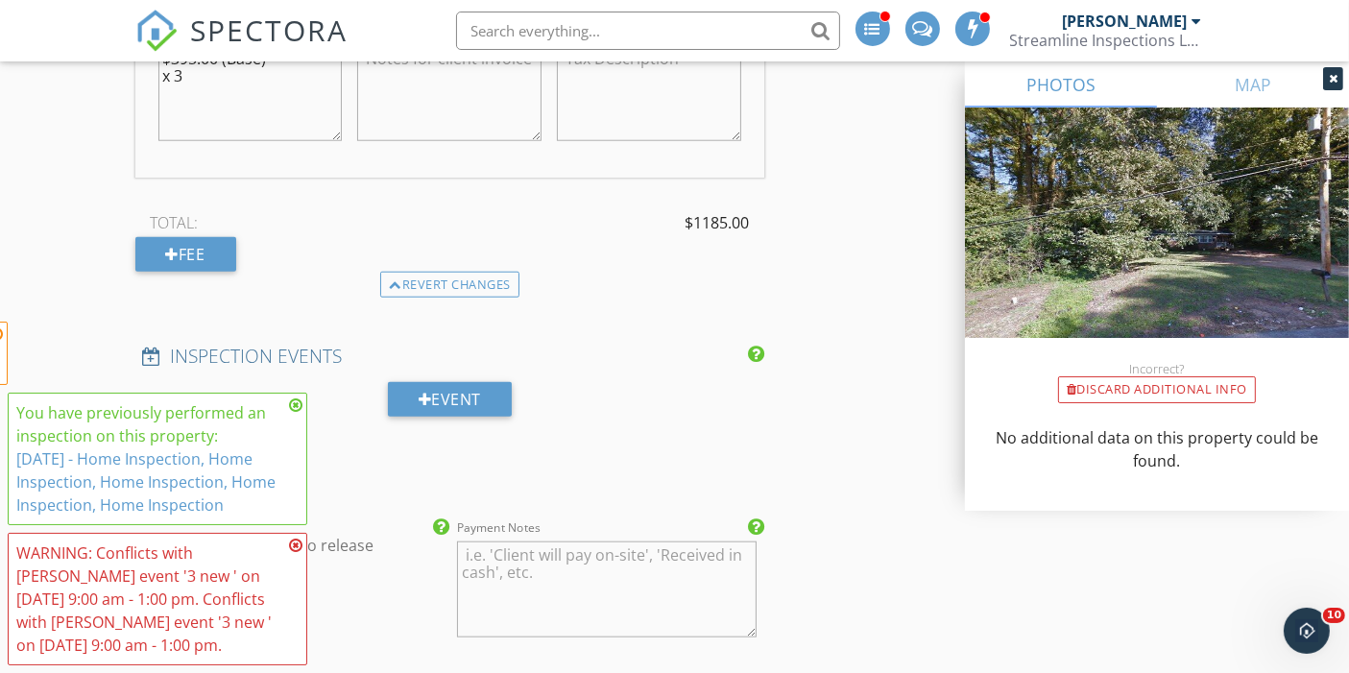
click at [296, 398] on icon at bounding box center [295, 405] width 13 height 15
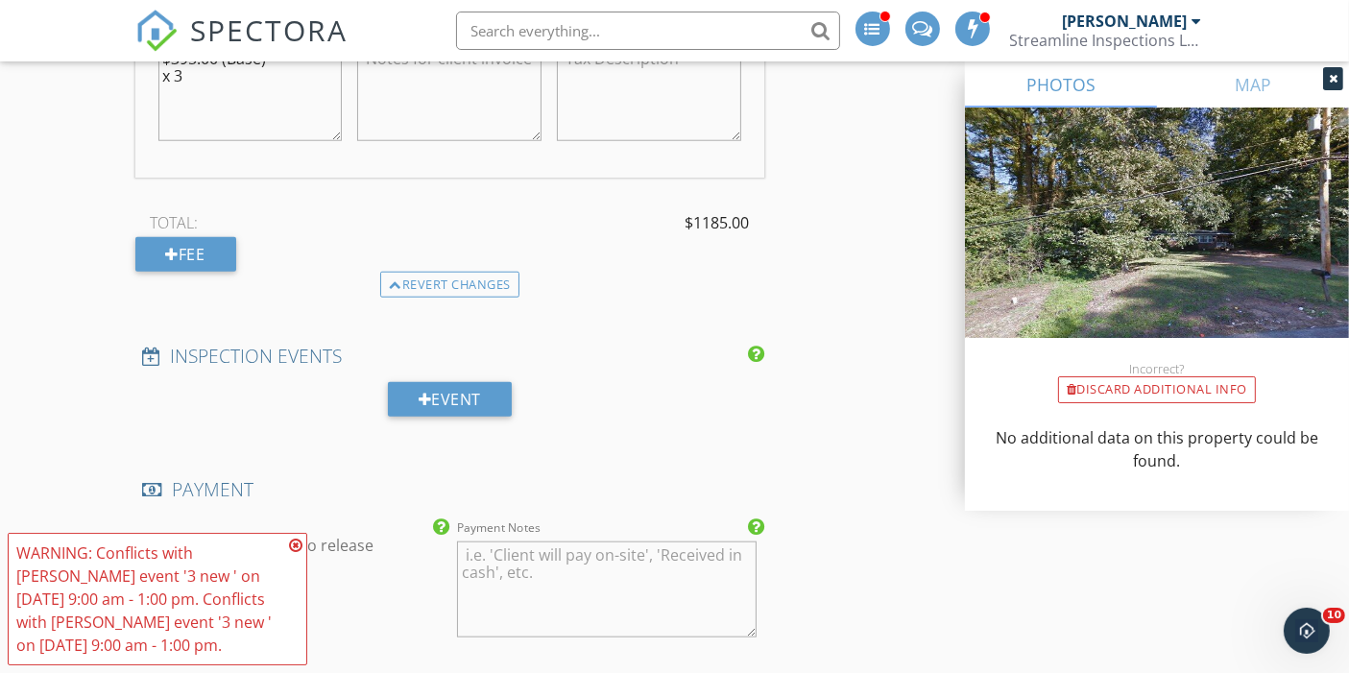
click at [295, 538] on icon at bounding box center [295, 545] width 13 height 15
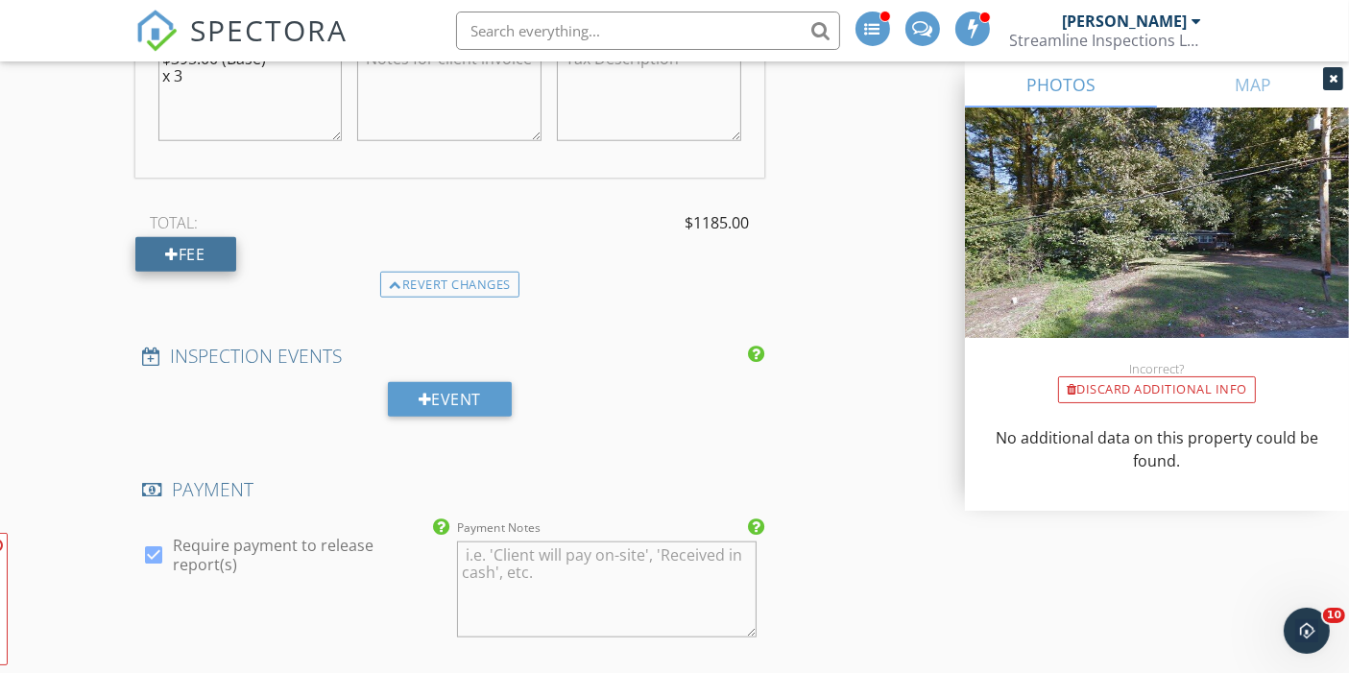
click at [192, 237] on div "Fee" at bounding box center [185, 254] width 101 height 35
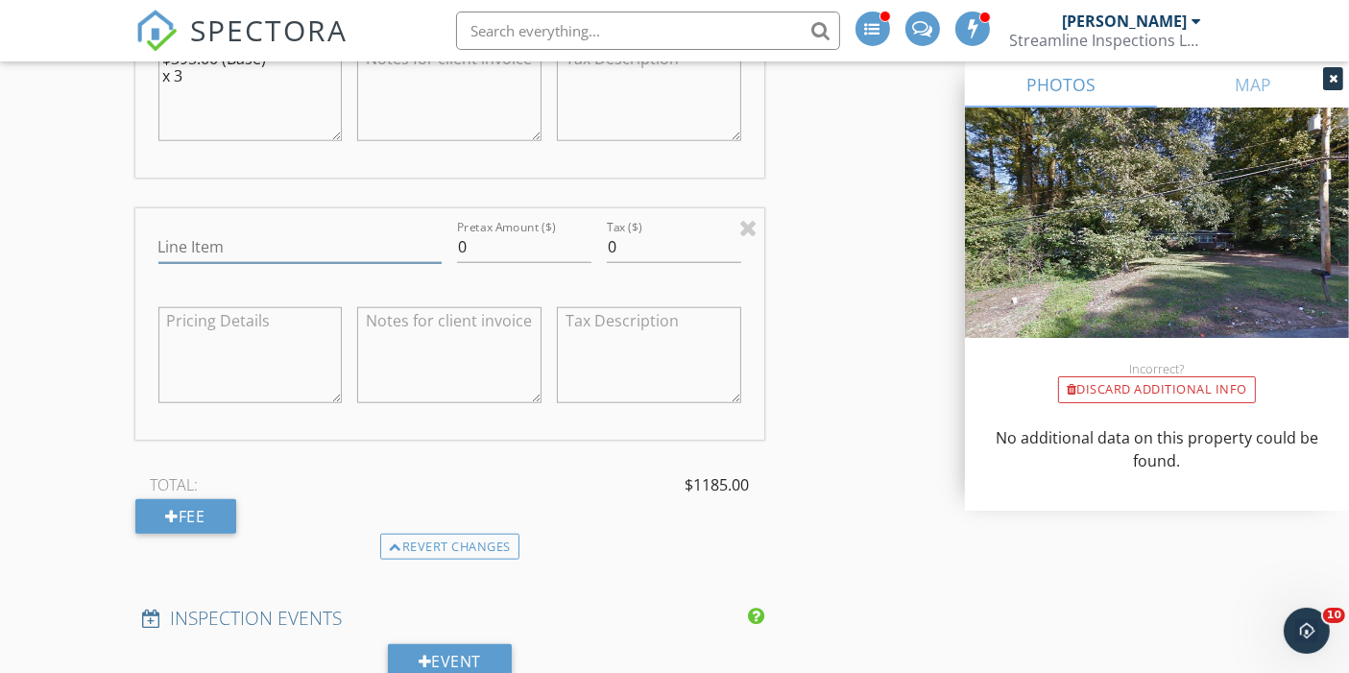
click at [193, 231] on input "Line Item" at bounding box center [300, 247] width 284 height 32
type input "Multi Discount"
click at [483, 231] on input "0" at bounding box center [524, 247] width 134 height 32
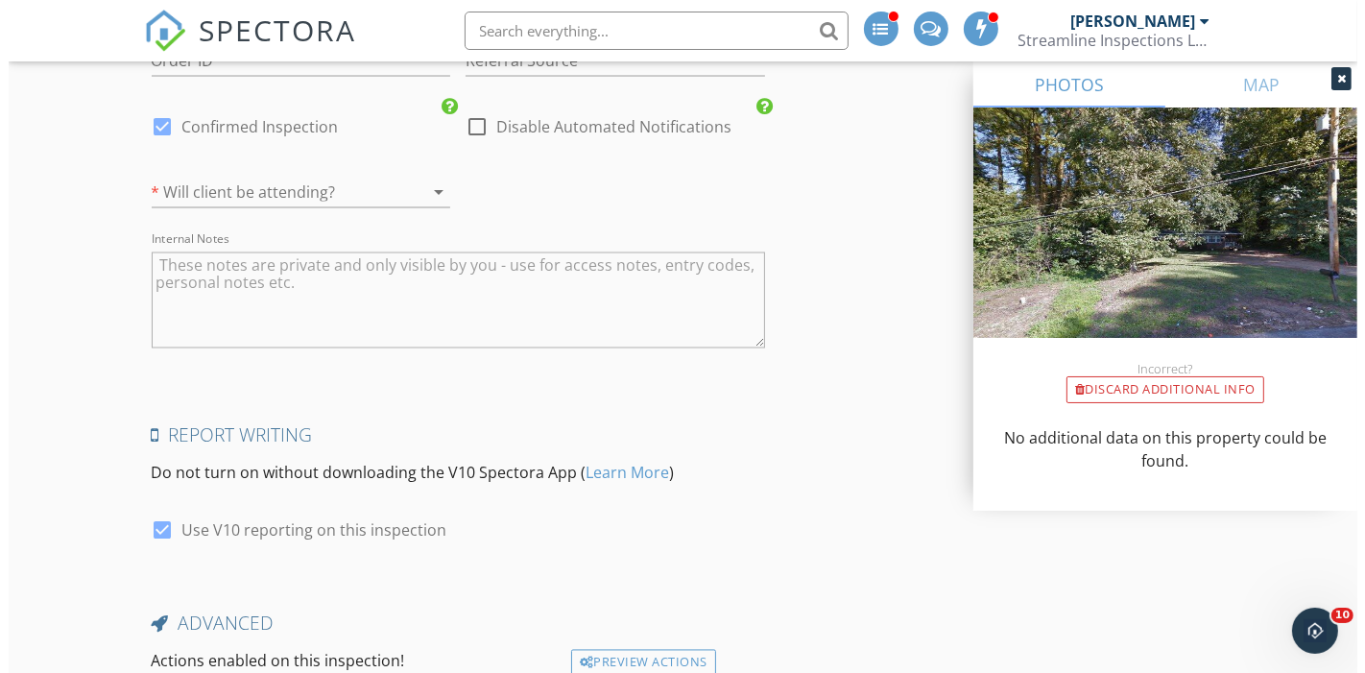
scroll to position [3521, 0]
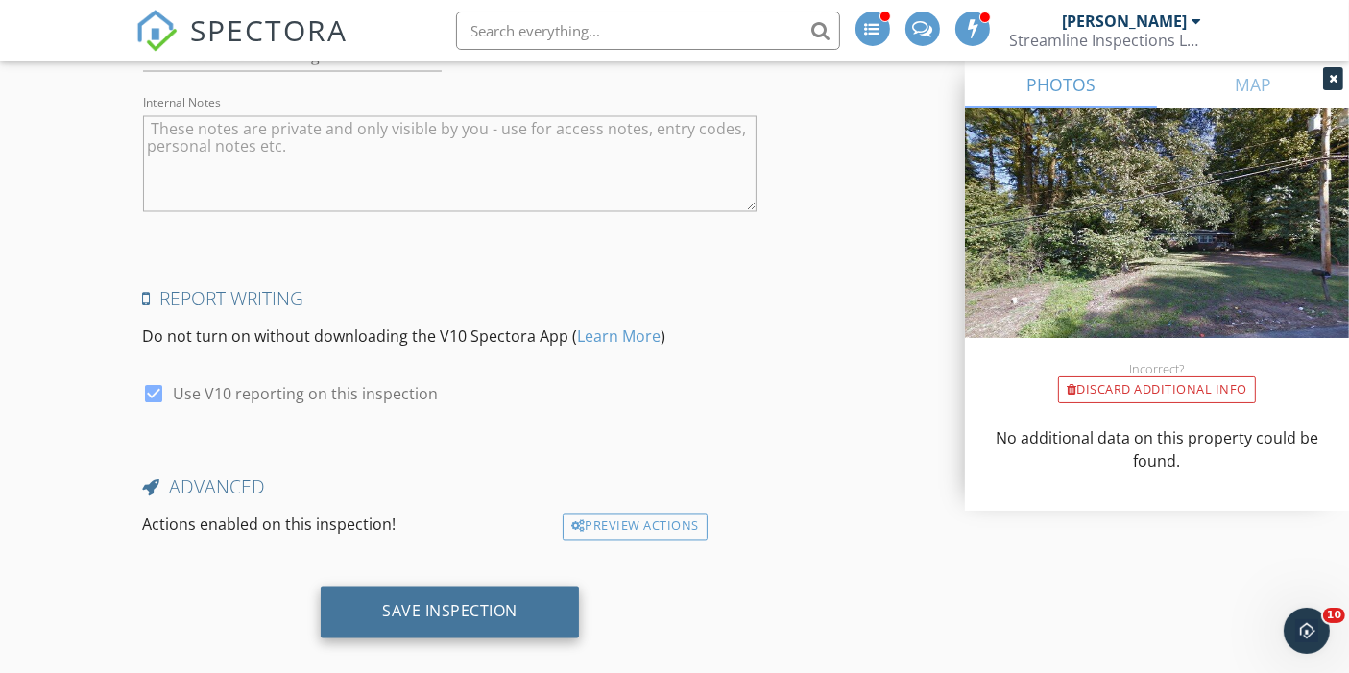
type input "-300"
click at [398, 602] on div "Save Inspection" at bounding box center [449, 611] width 135 height 19
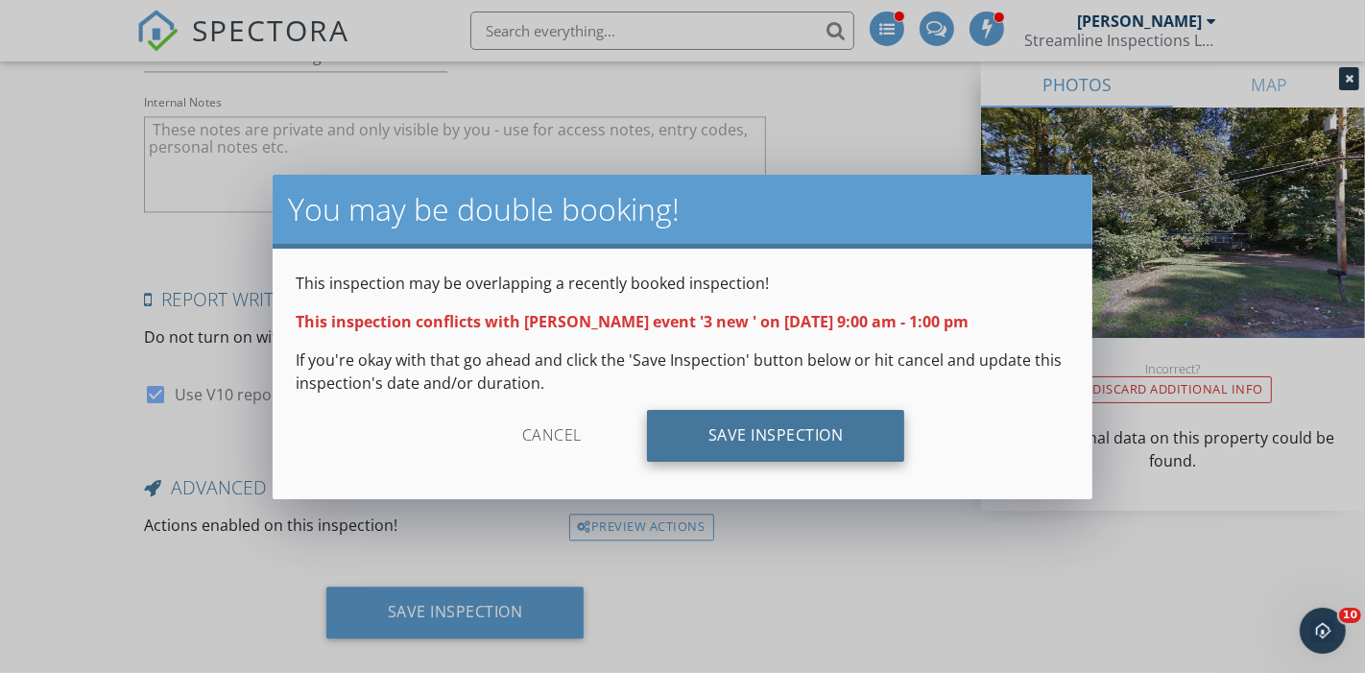
click at [740, 433] on div "Save Inspection" at bounding box center [776, 436] width 258 height 52
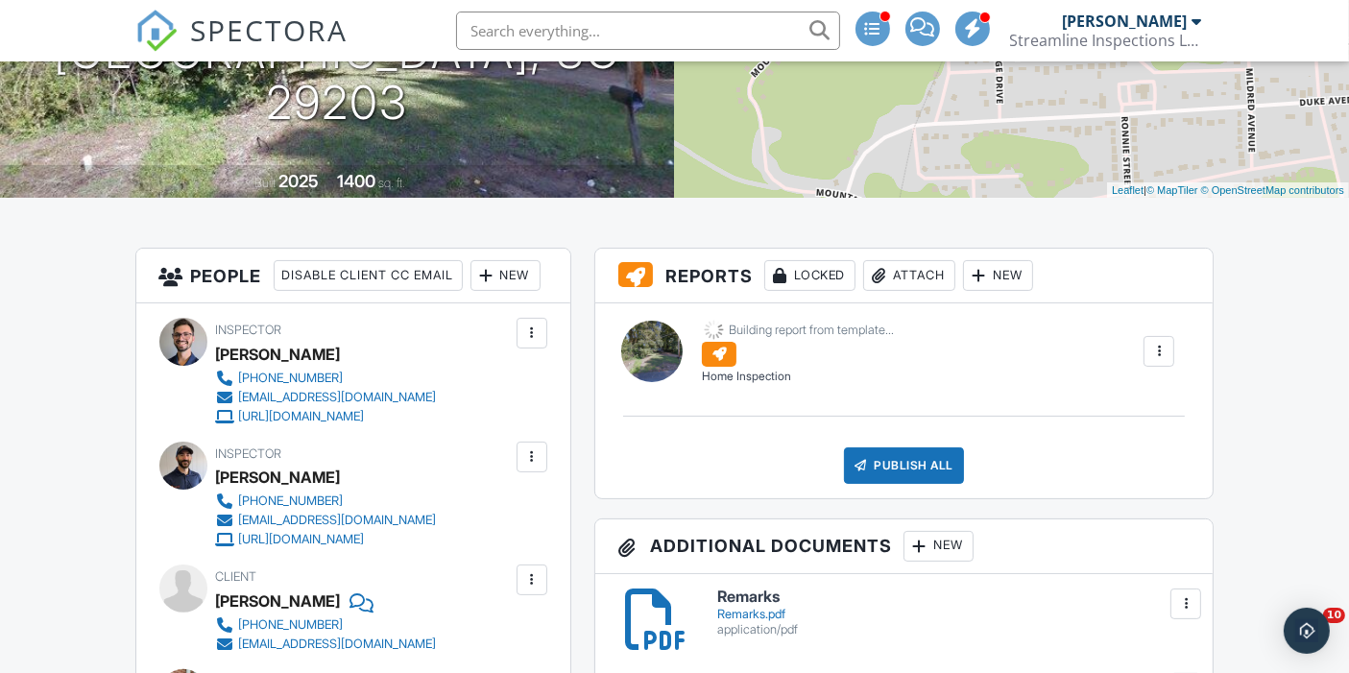
click at [1005, 277] on div "New" at bounding box center [998, 275] width 70 height 31
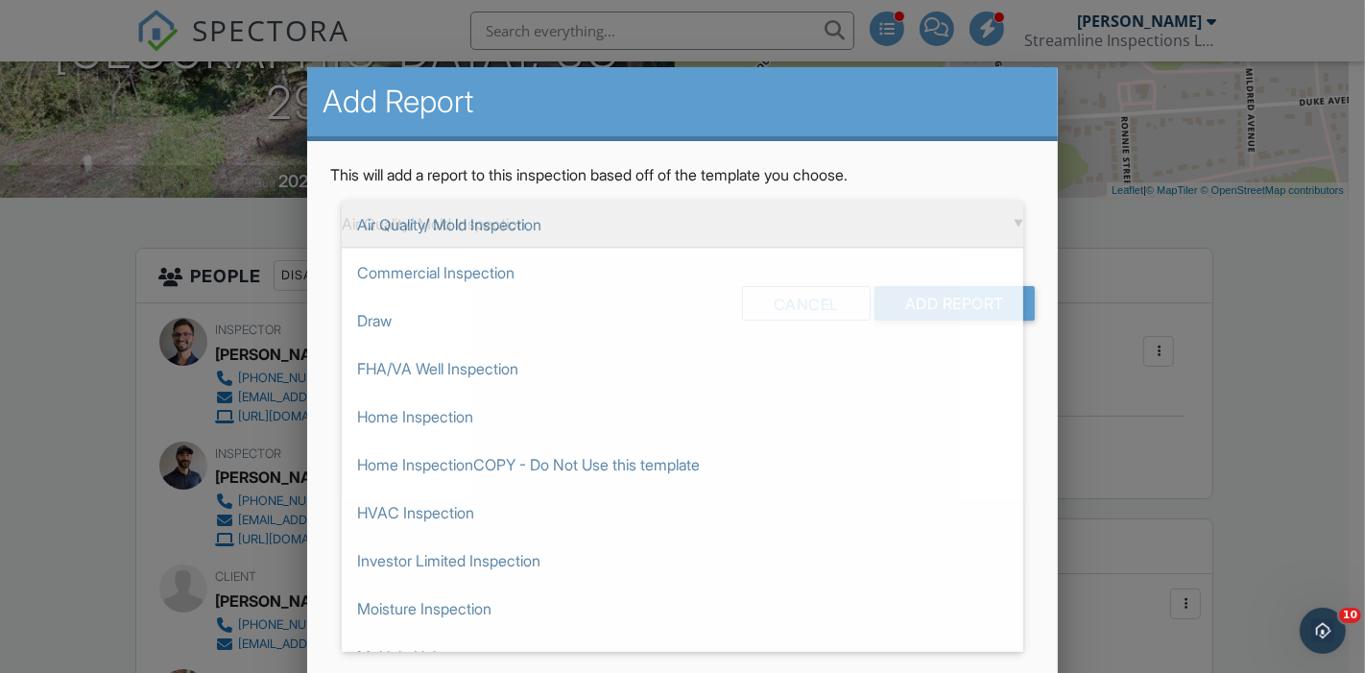
click at [736, 208] on div "▼ Air Quality/ Mold Inspection Air Quality/ Mold Inspection Commercial Inspecti…" at bounding box center [683, 224] width 682 height 47
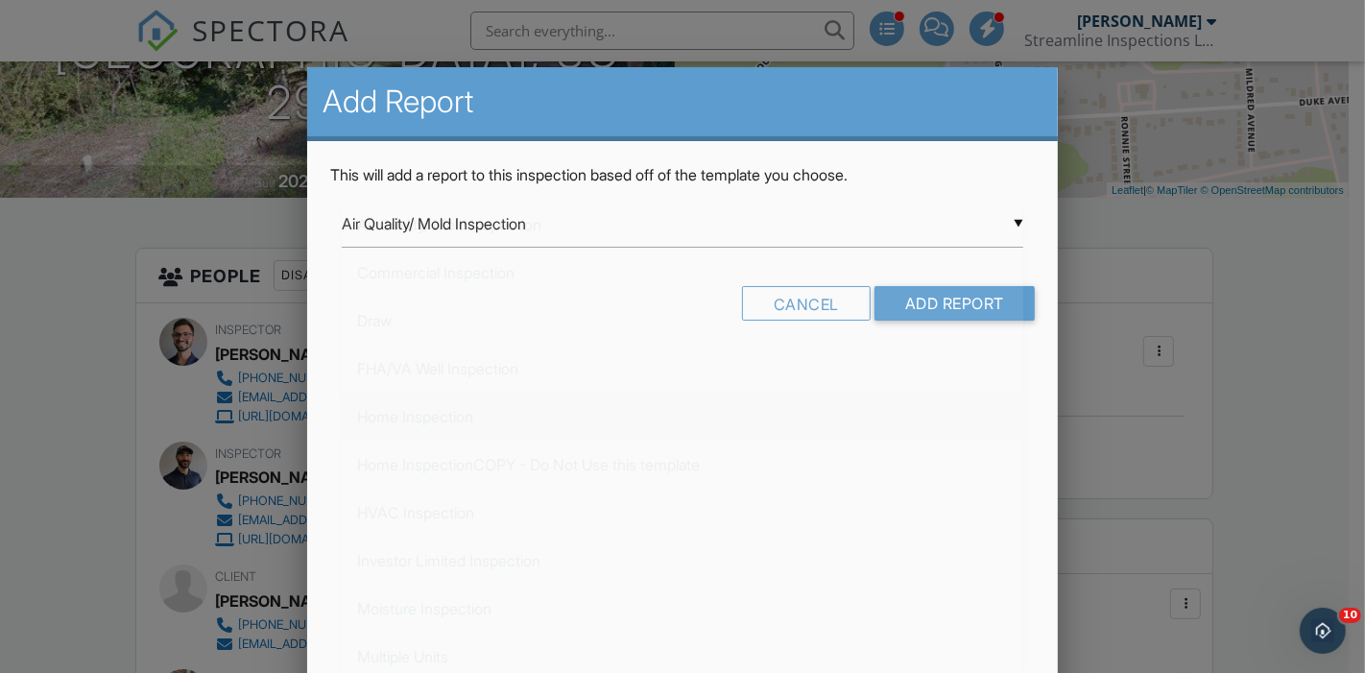
click at [488, 411] on span "Home Inspection" at bounding box center [683, 417] width 682 height 48
type input "Home Inspection"
click at [939, 302] on input "Add Report" at bounding box center [955, 303] width 160 height 35
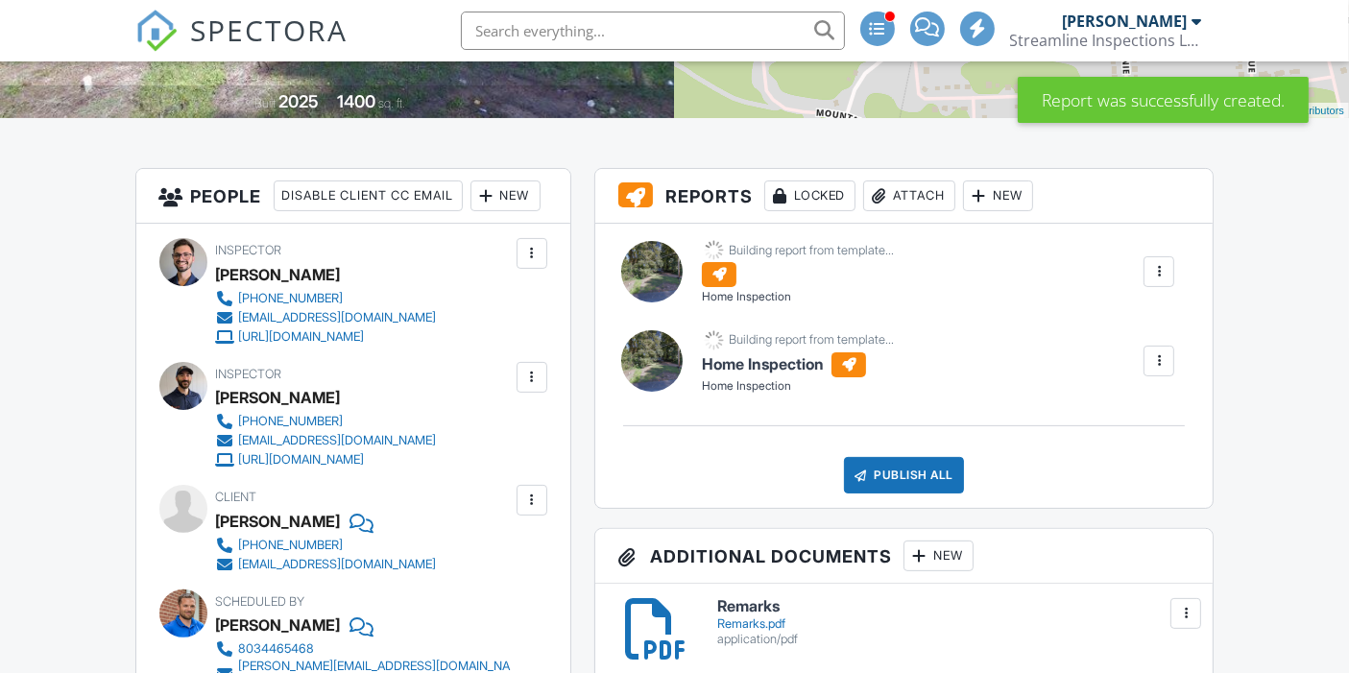
click at [999, 209] on div "New" at bounding box center [998, 196] width 70 height 31
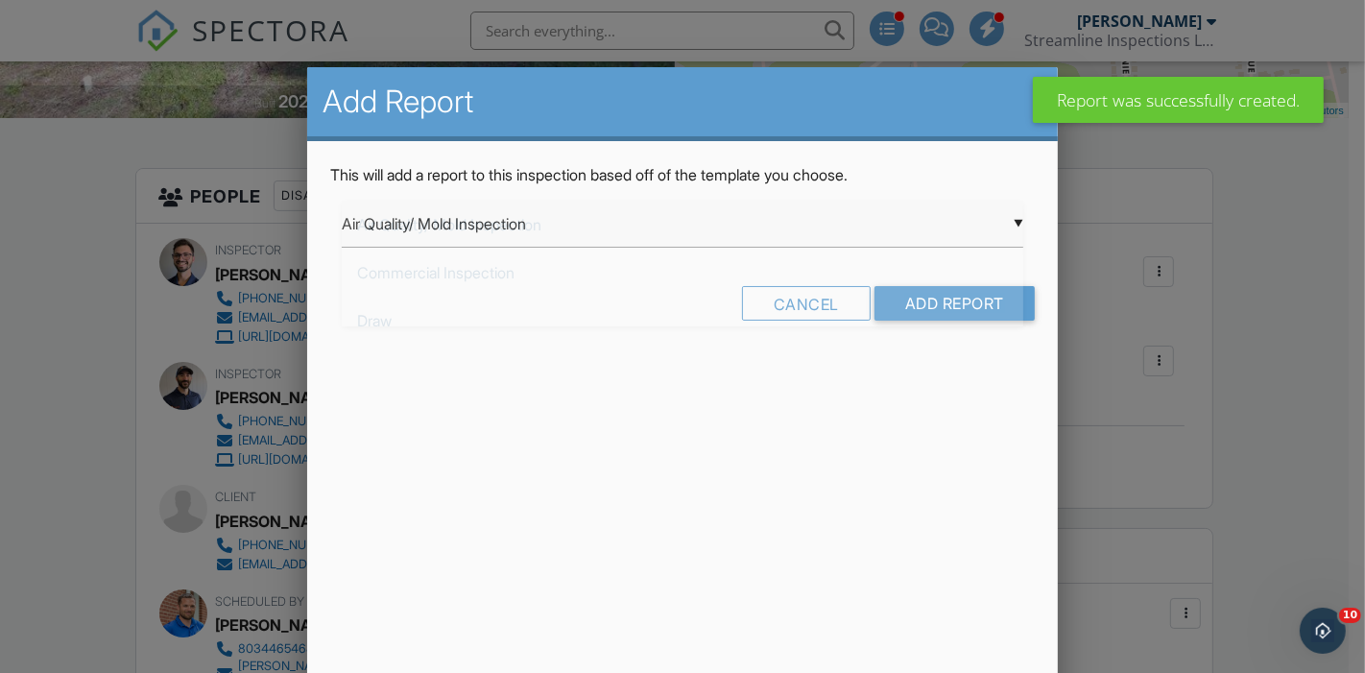
click at [593, 234] on div "▼ Air Quality/ Mold Inspection Air Quality/ Mold Inspection Commercial Inspecti…" at bounding box center [683, 224] width 682 height 47
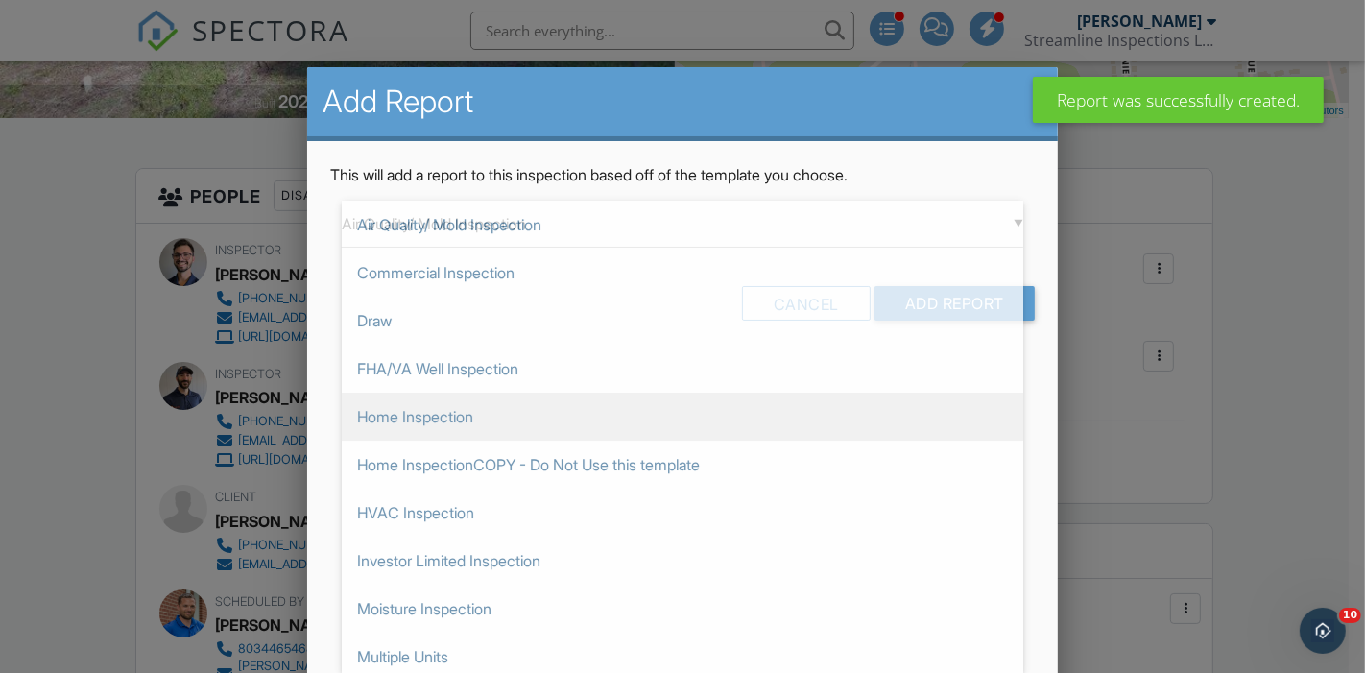
click at [442, 415] on span "Home Inspection" at bounding box center [683, 417] width 682 height 48
type input "Home Inspection"
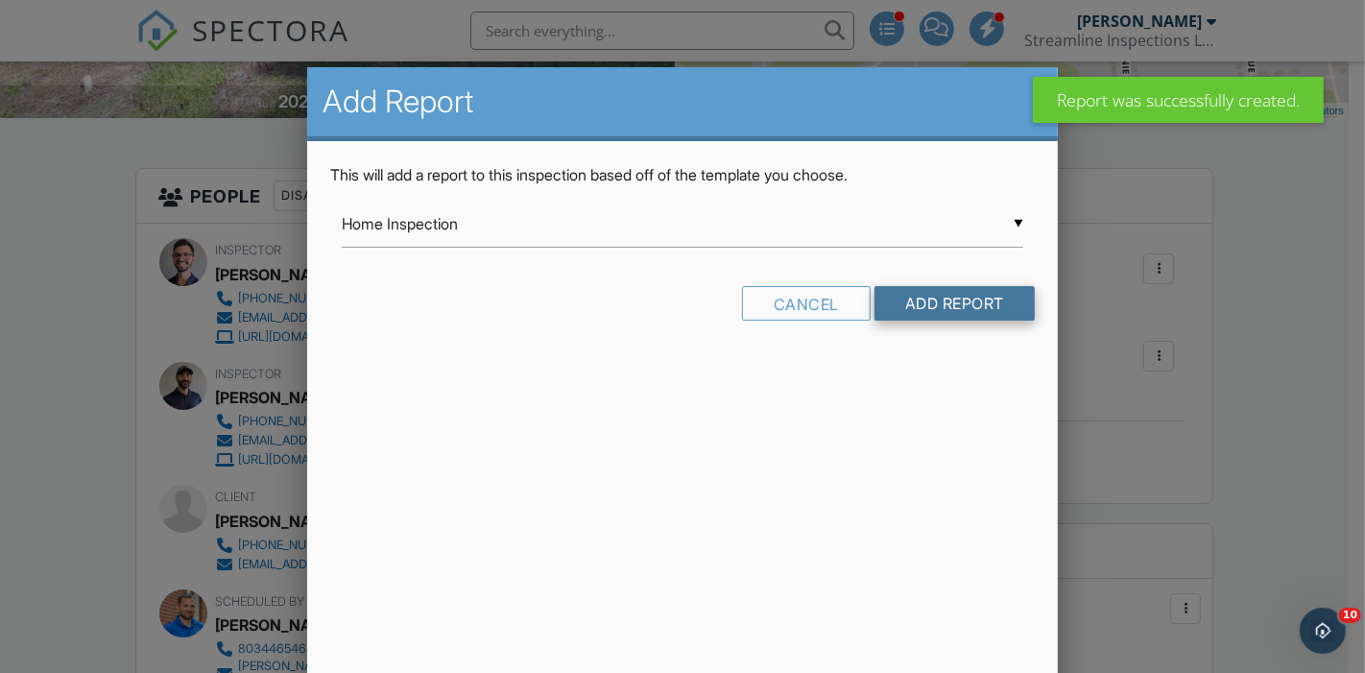
click at [926, 311] on input "Add Report" at bounding box center [955, 303] width 160 height 35
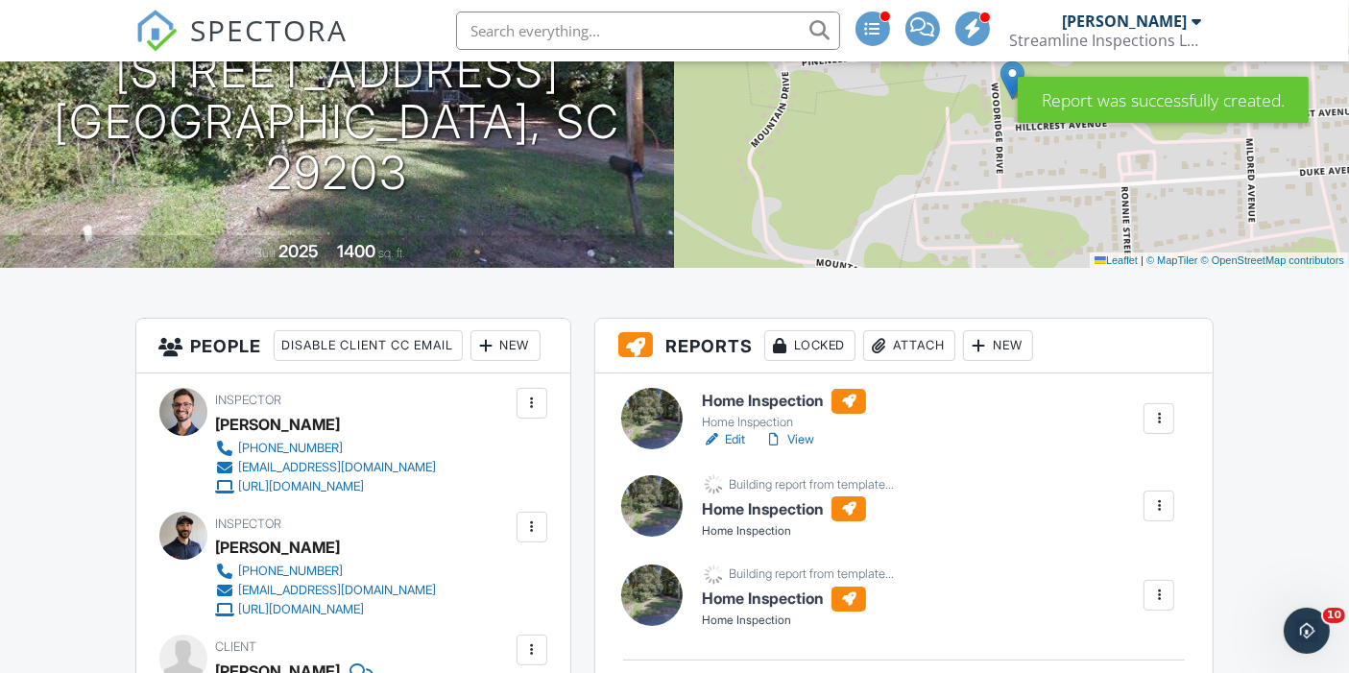
click at [733, 441] on link "Edit" at bounding box center [723, 439] width 43 height 19
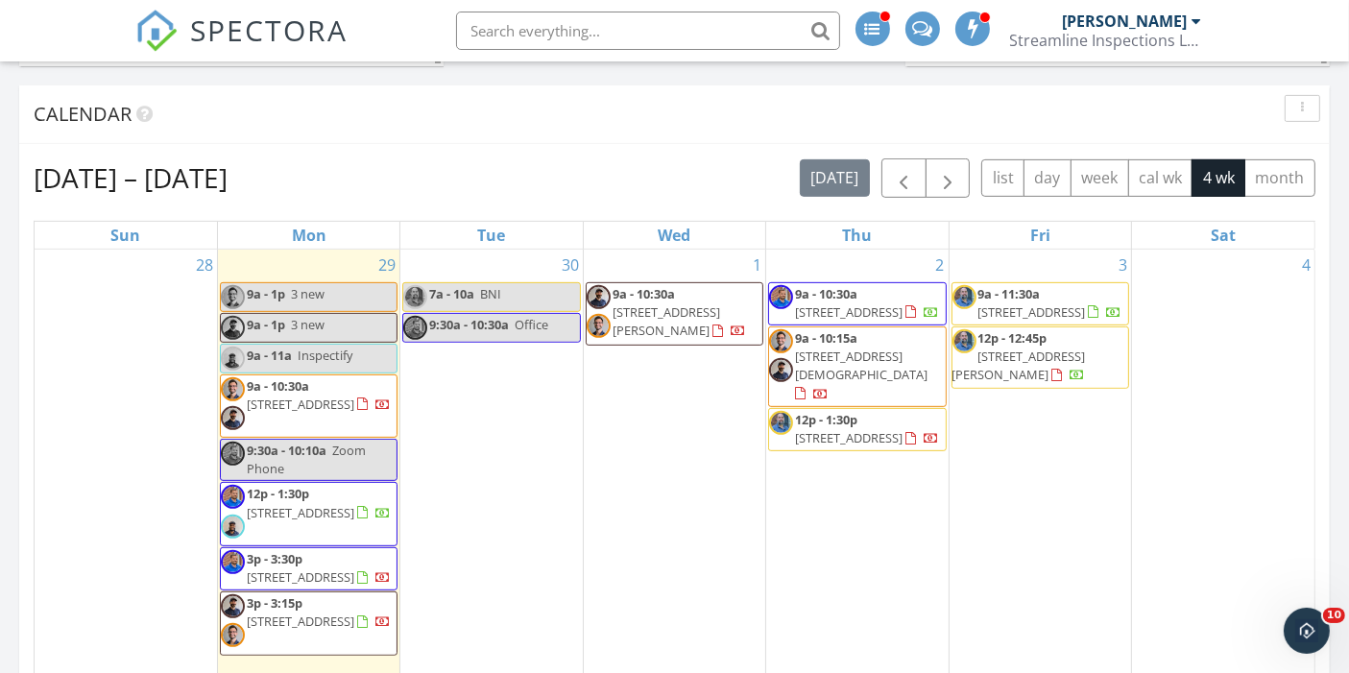
scroll to position [763, 0]
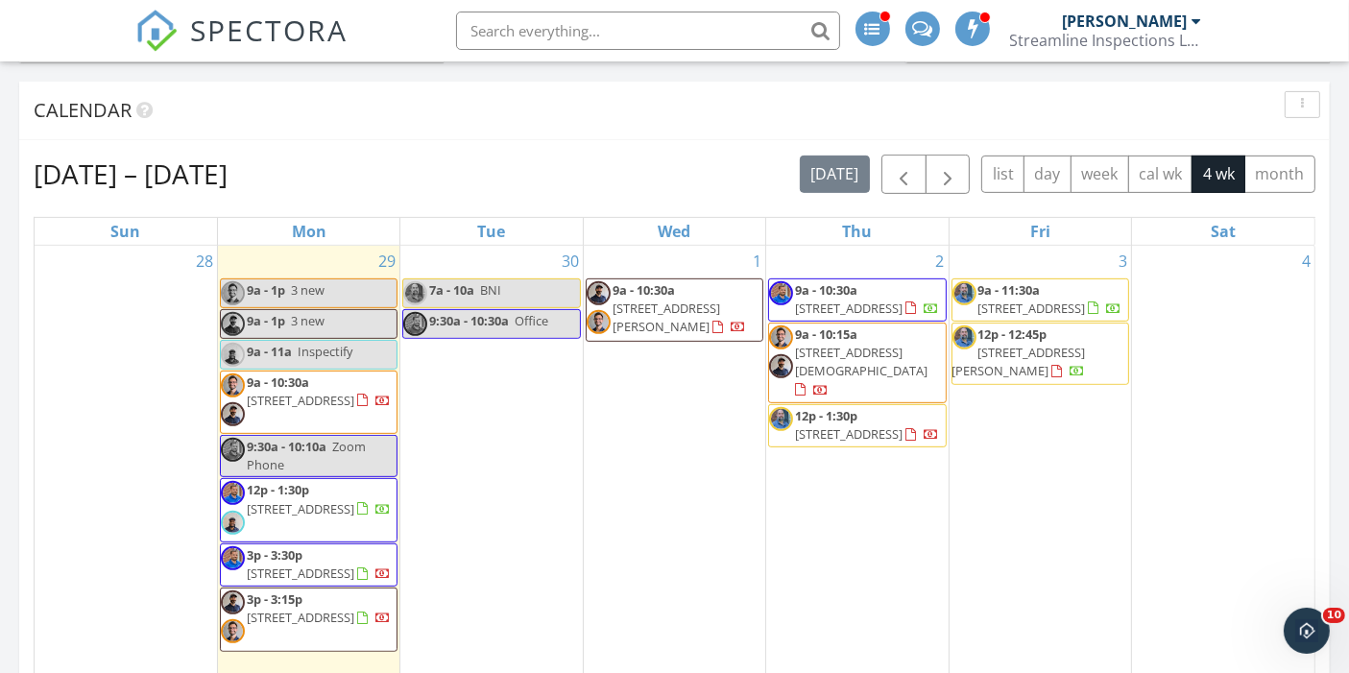
click at [304, 289] on span "3 new" at bounding box center [308, 289] width 34 height 17
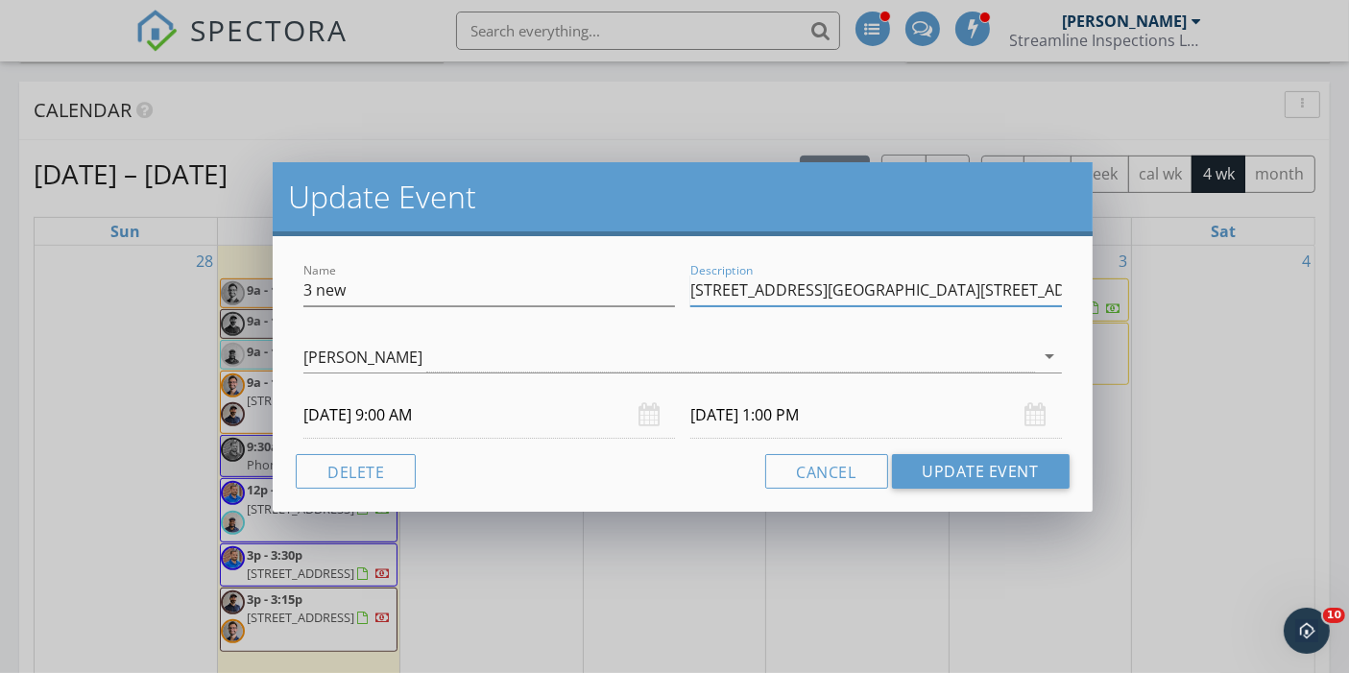
scroll to position [0, 93]
drag, startPoint x: 856, startPoint y: 286, endPoint x: 1097, endPoint y: 286, distance: 241.0
click at [1097, 286] on div "Update Event Name 3 new Description 4218 Woodridge Drive 4222 Woodridge Drive 4…" at bounding box center [674, 336] width 1349 height 673
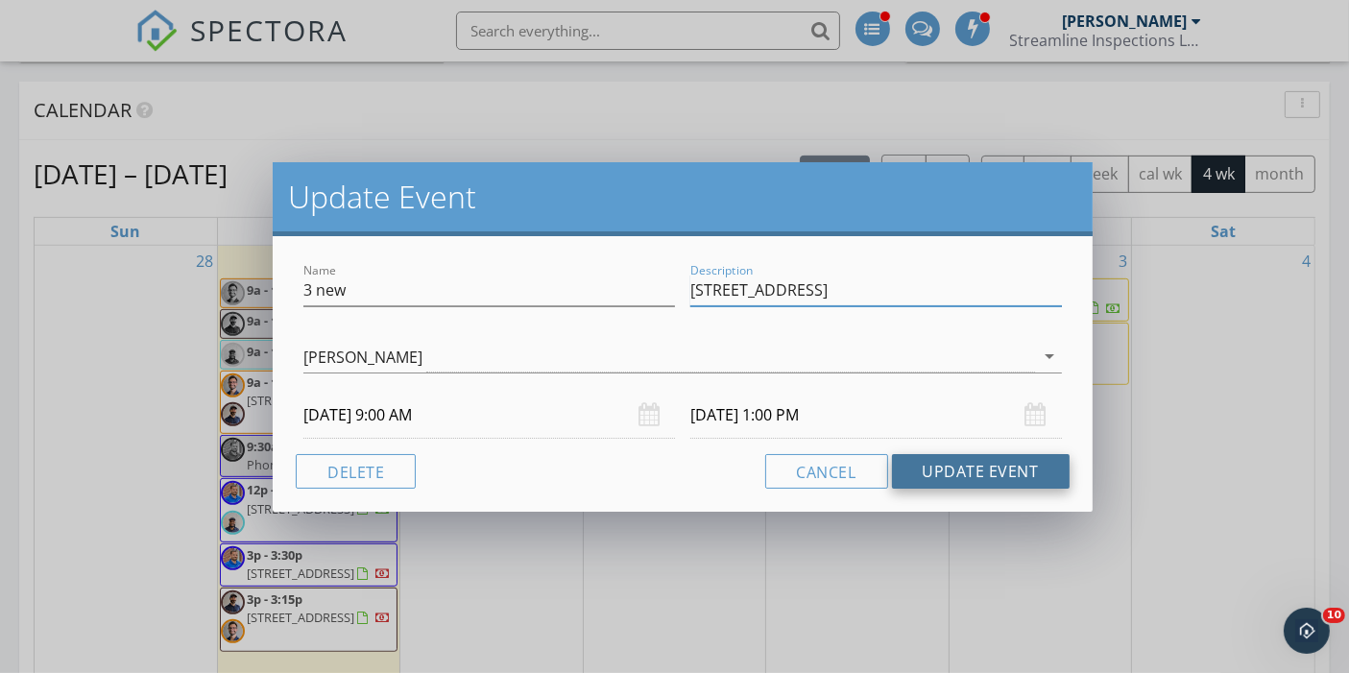
type input "4218 Woodridge Drive"
click at [929, 462] on button "Update Event" at bounding box center [981, 471] width 178 height 35
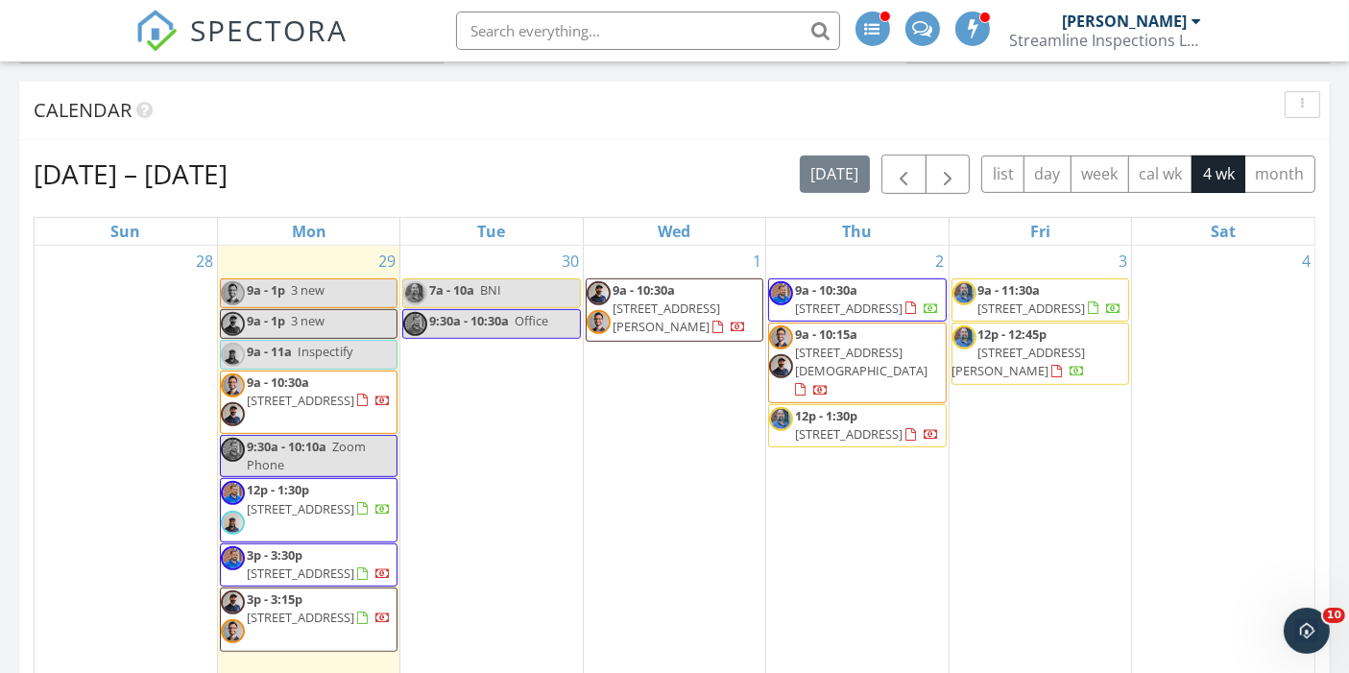
click at [327, 283] on link "9a - 1p 3 new" at bounding box center [309, 293] width 178 height 30
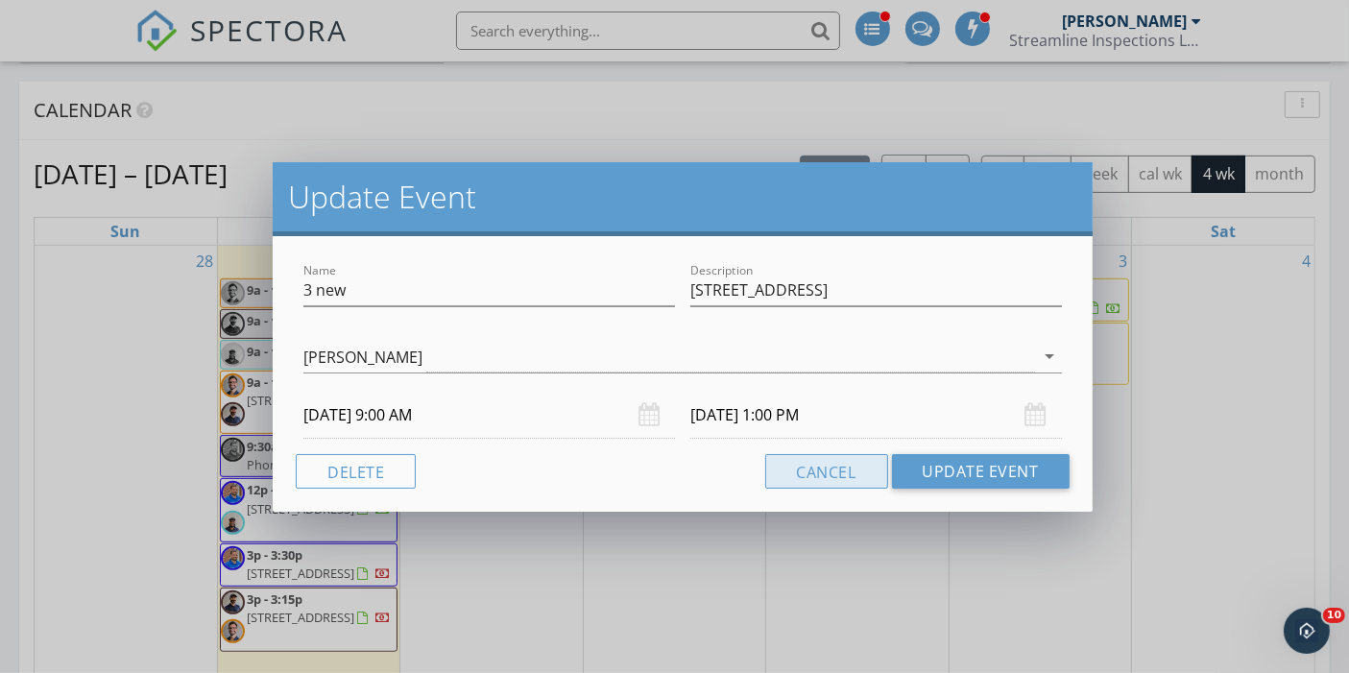
click at [828, 471] on button "Cancel" at bounding box center [826, 471] width 123 height 35
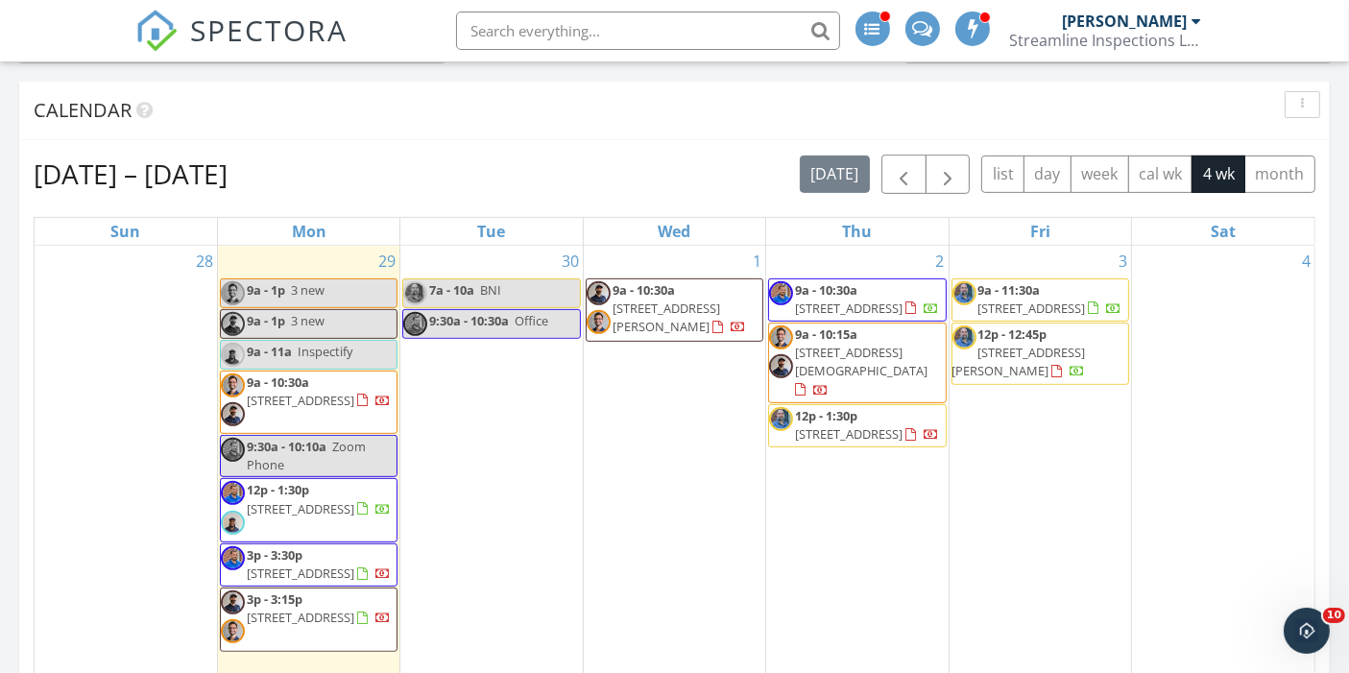
click at [312, 385] on link "9a - 10:30a 4218 Woodridge Dr, Columbia 29203" at bounding box center [319, 392] width 144 height 36
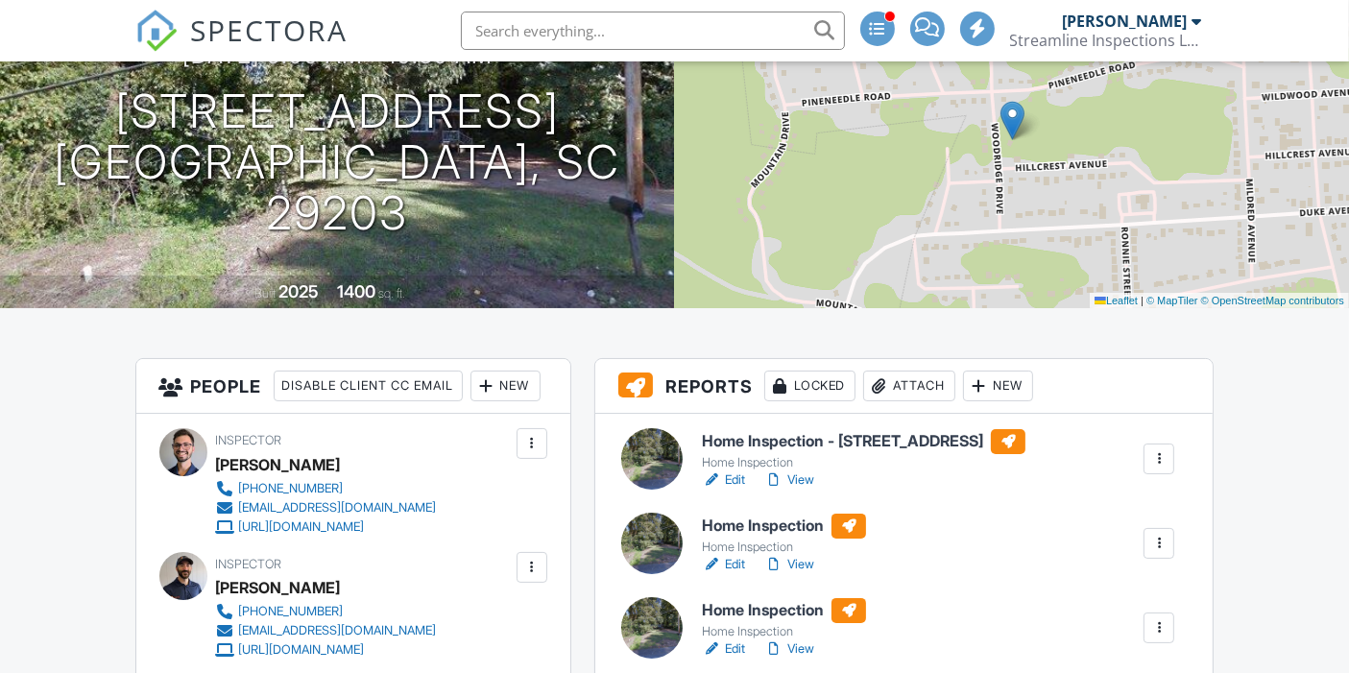
click at [1164, 633] on div at bounding box center [1158, 627] width 19 height 19
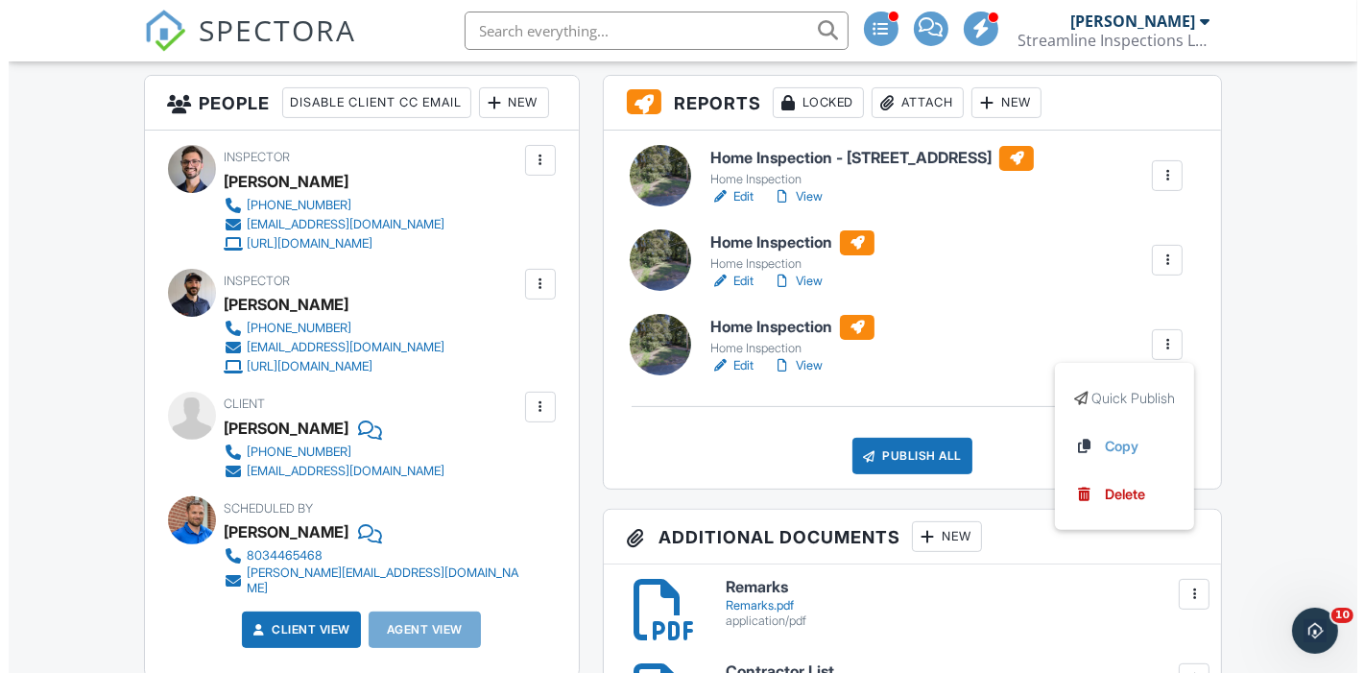
scroll to position [488, 0]
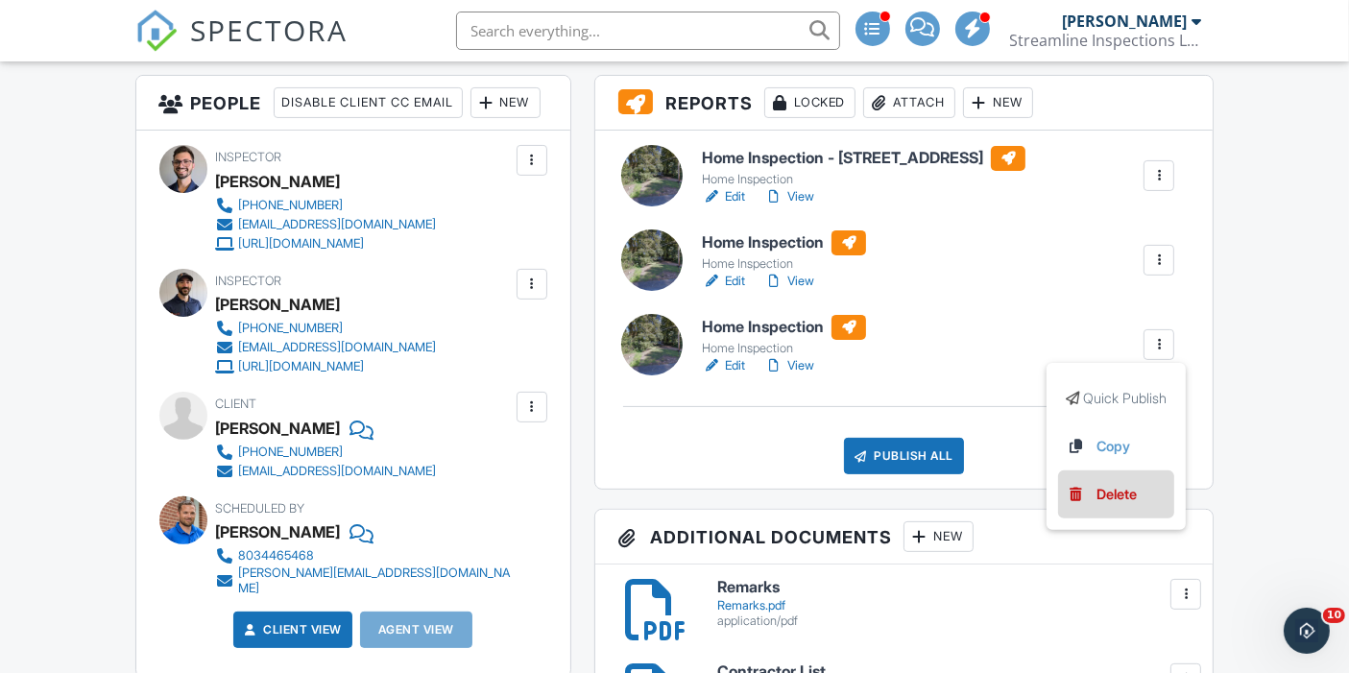
click at [1104, 486] on div "Delete" at bounding box center [1117, 494] width 40 height 21
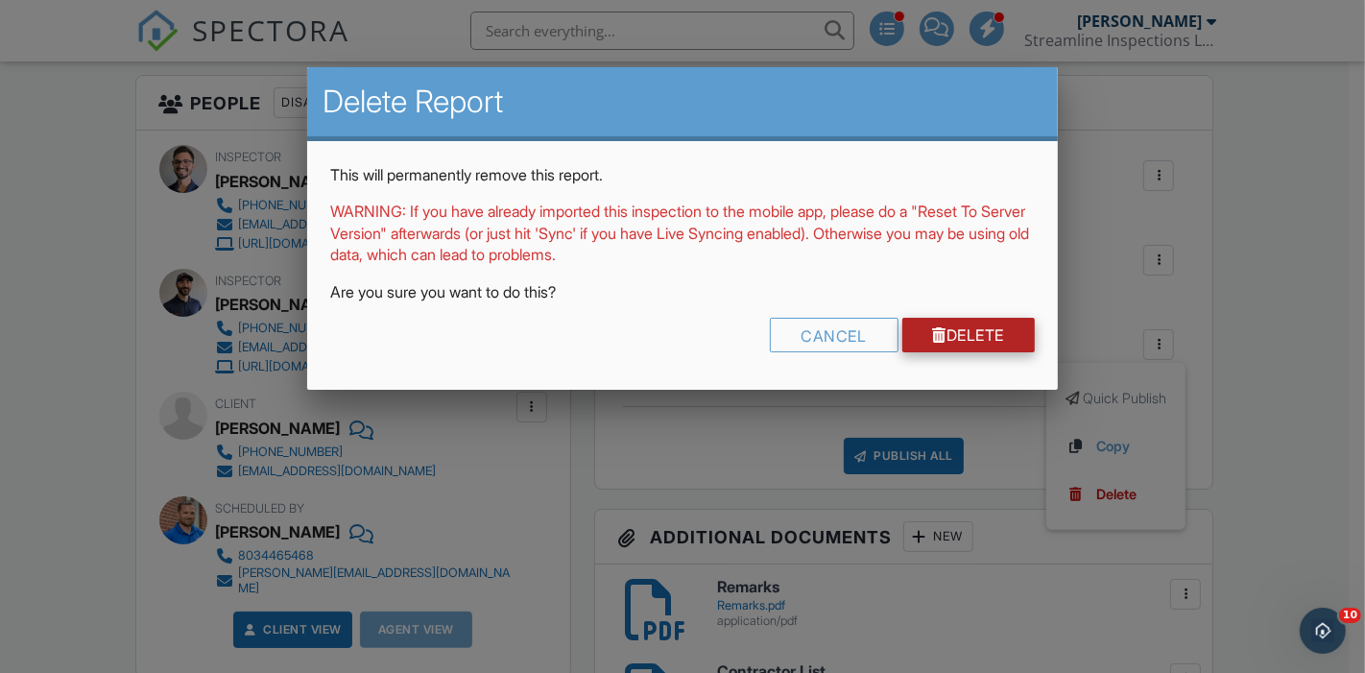
click at [939, 328] on link "Delete" at bounding box center [969, 335] width 133 height 35
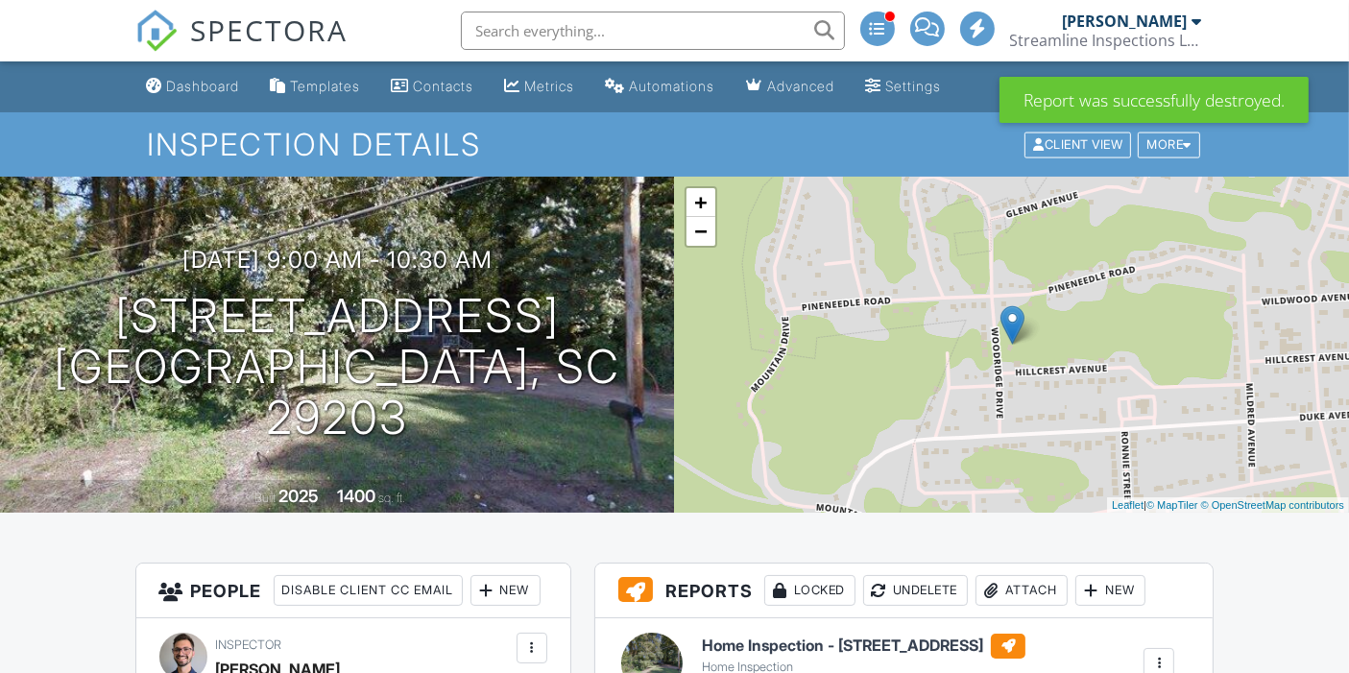
scroll to position [266, 0]
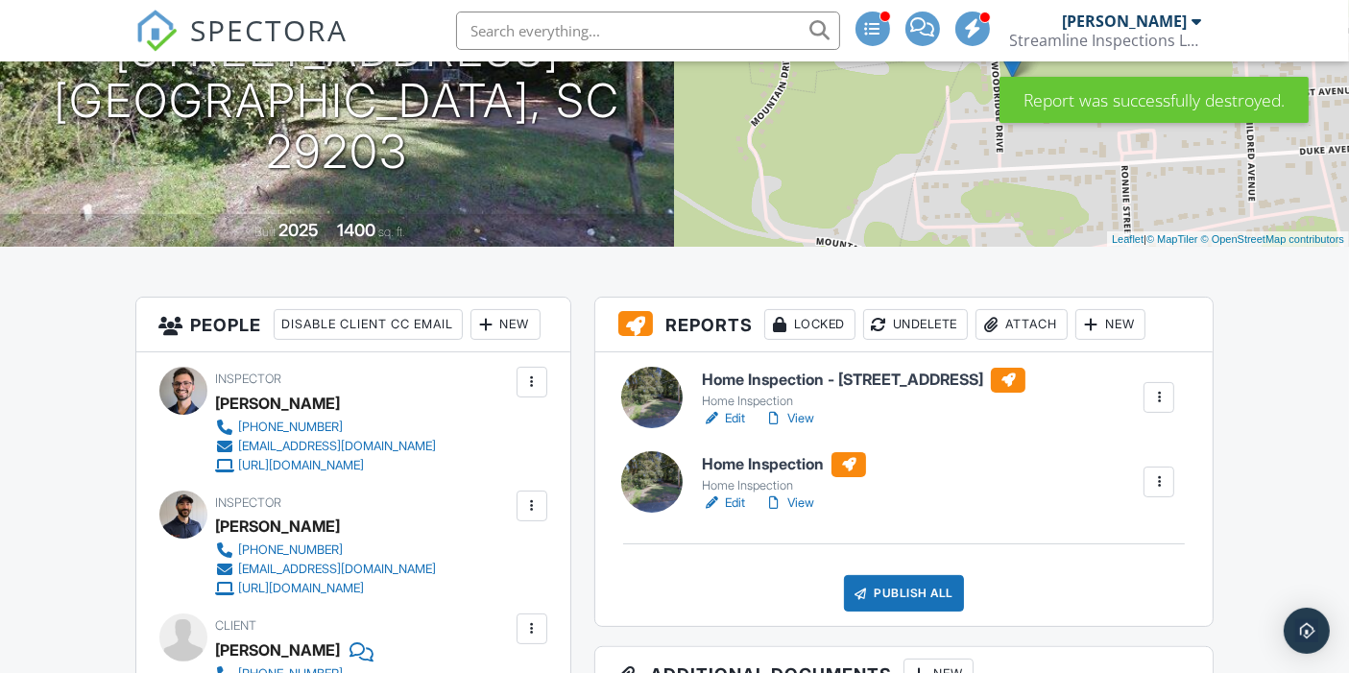
click at [1152, 478] on div at bounding box center [1158, 481] width 19 height 19
click at [739, 500] on link "Edit" at bounding box center [723, 503] width 43 height 19
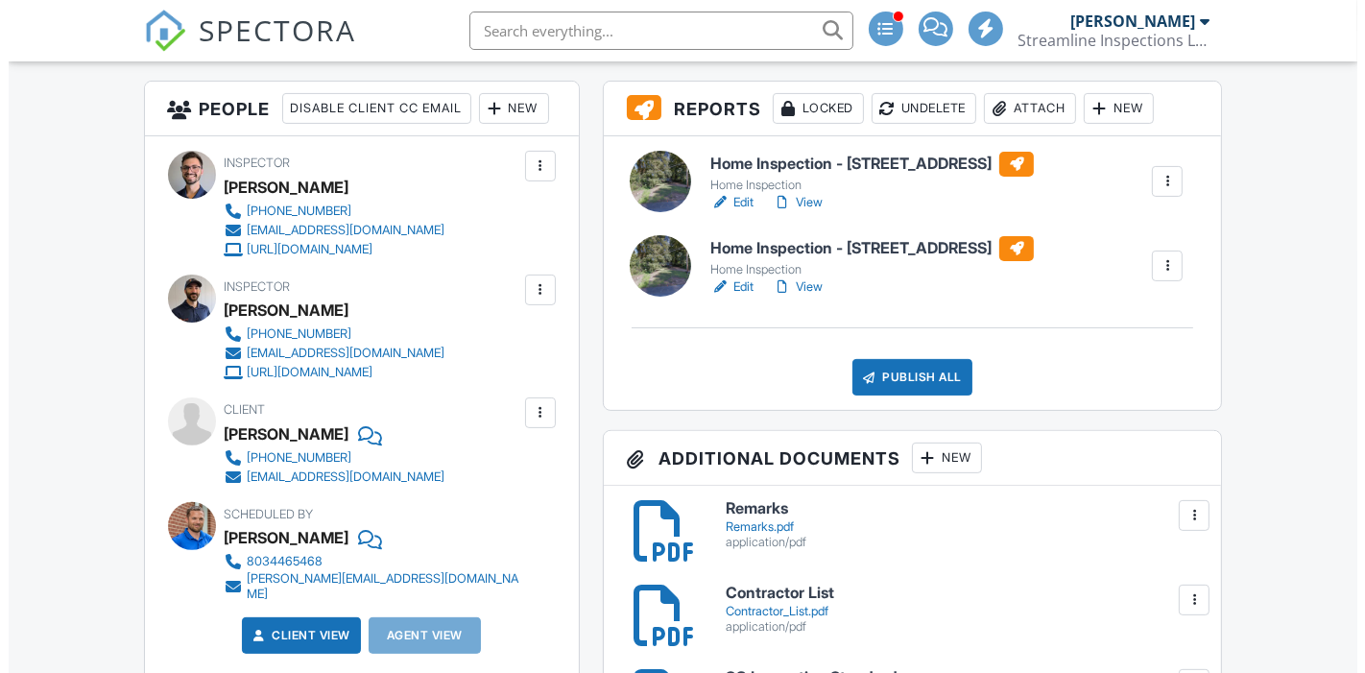
scroll to position [1032, 0]
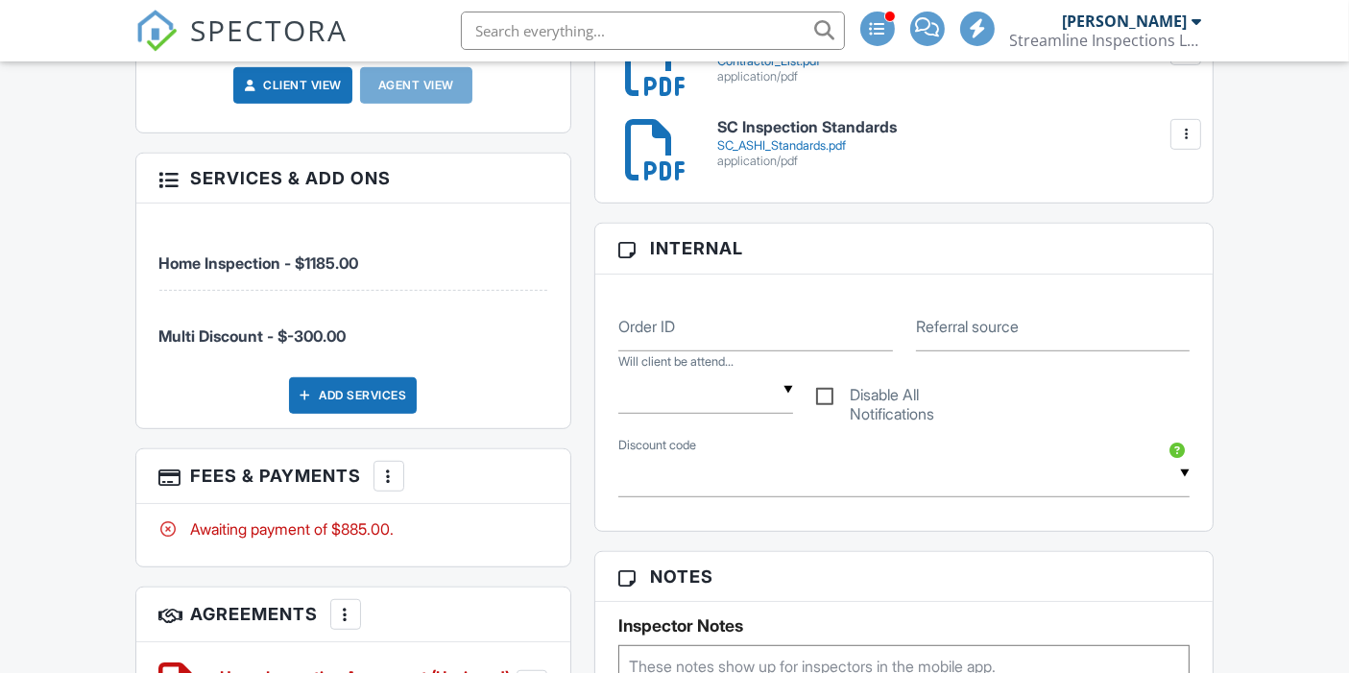
click at [390, 486] on div at bounding box center [388, 476] width 19 height 19
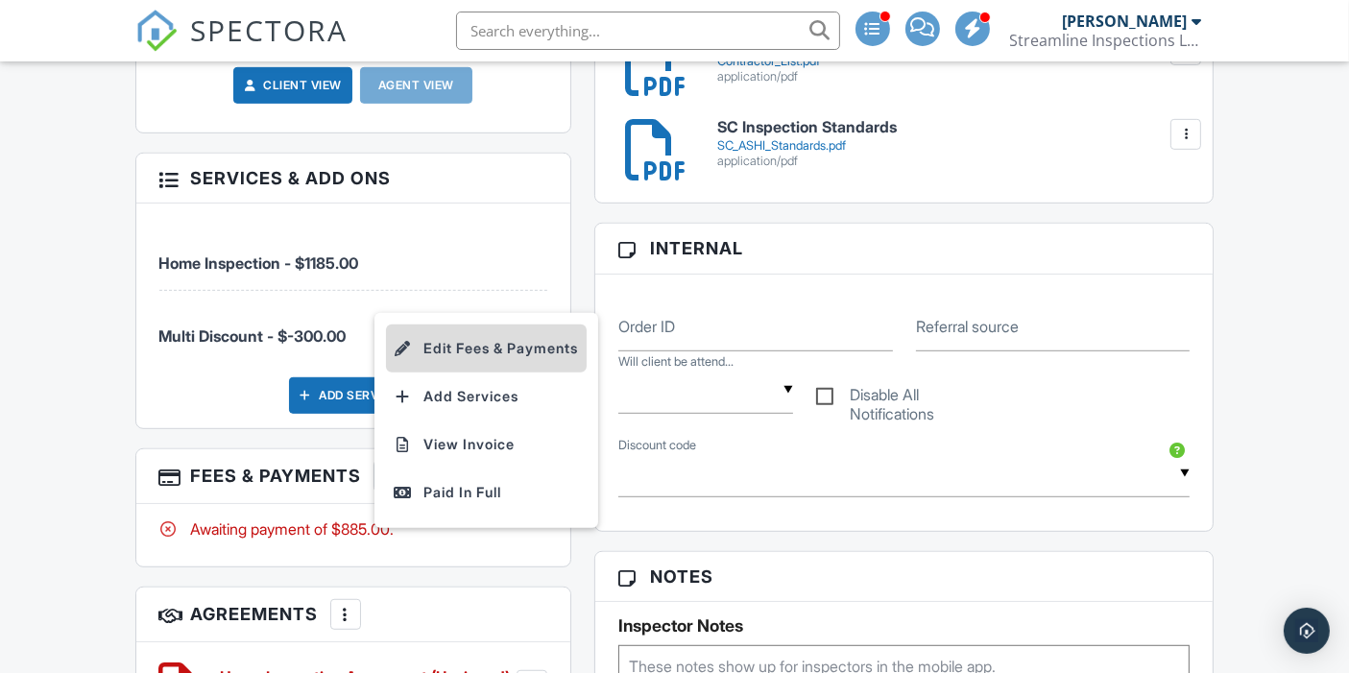
click at [454, 373] on li "Edit Fees & Payments" at bounding box center [486, 349] width 201 height 48
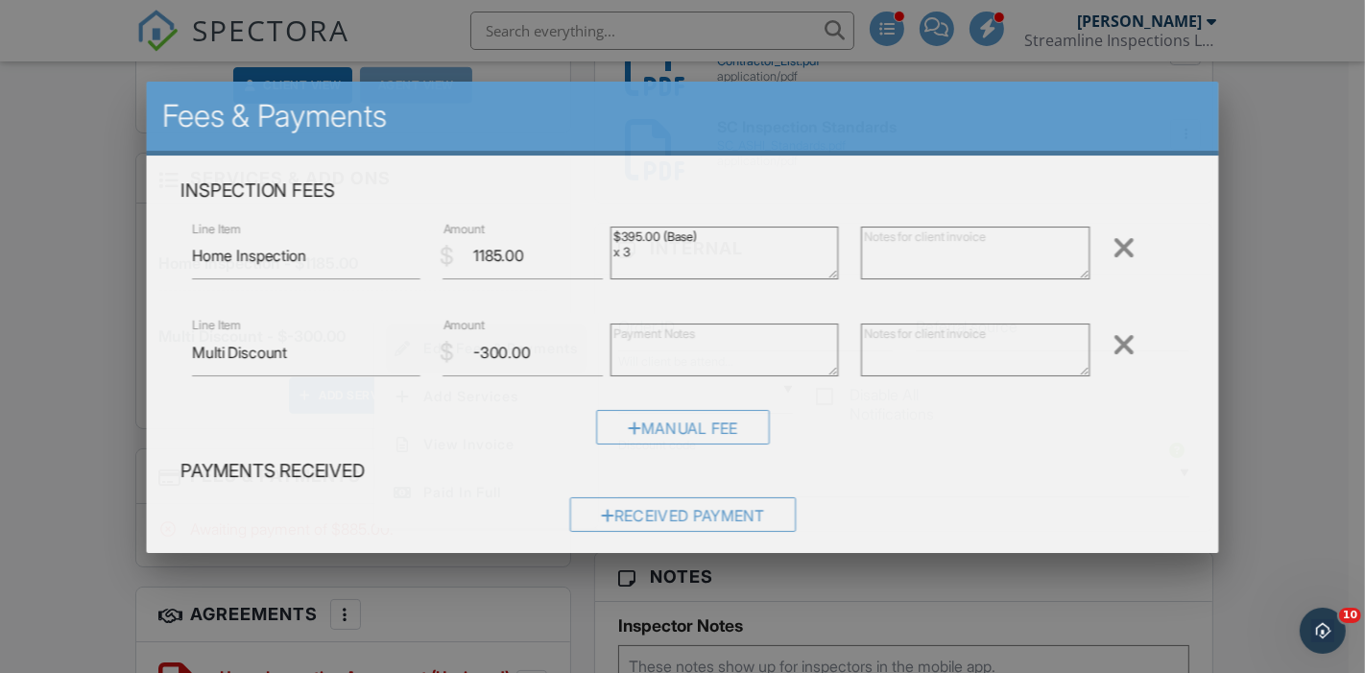
scroll to position [0, 0]
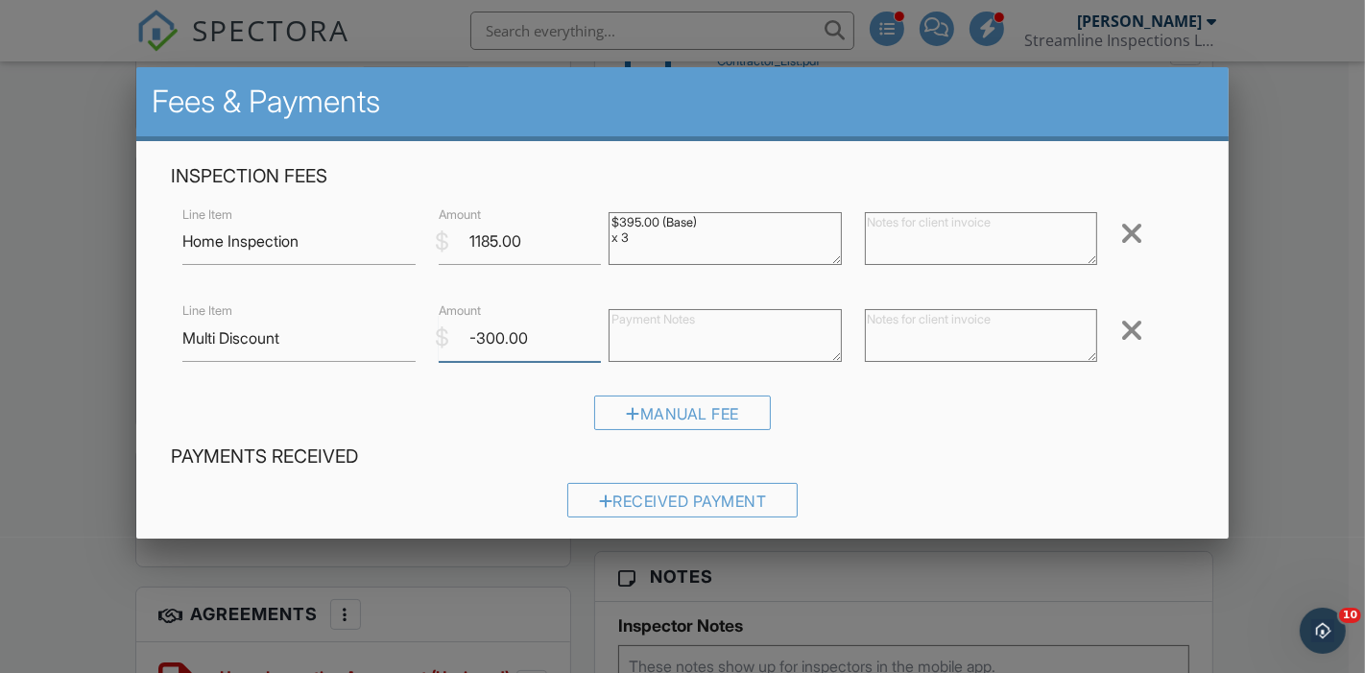
click at [478, 336] on input "-300.00" at bounding box center [520, 338] width 163 height 47
type input "-200.00"
drag, startPoint x: 491, startPoint y: 241, endPoint x: 449, endPoint y: 240, distance: 41.3
click at [449, 240] on input "1185.00" at bounding box center [520, 241] width 163 height 47
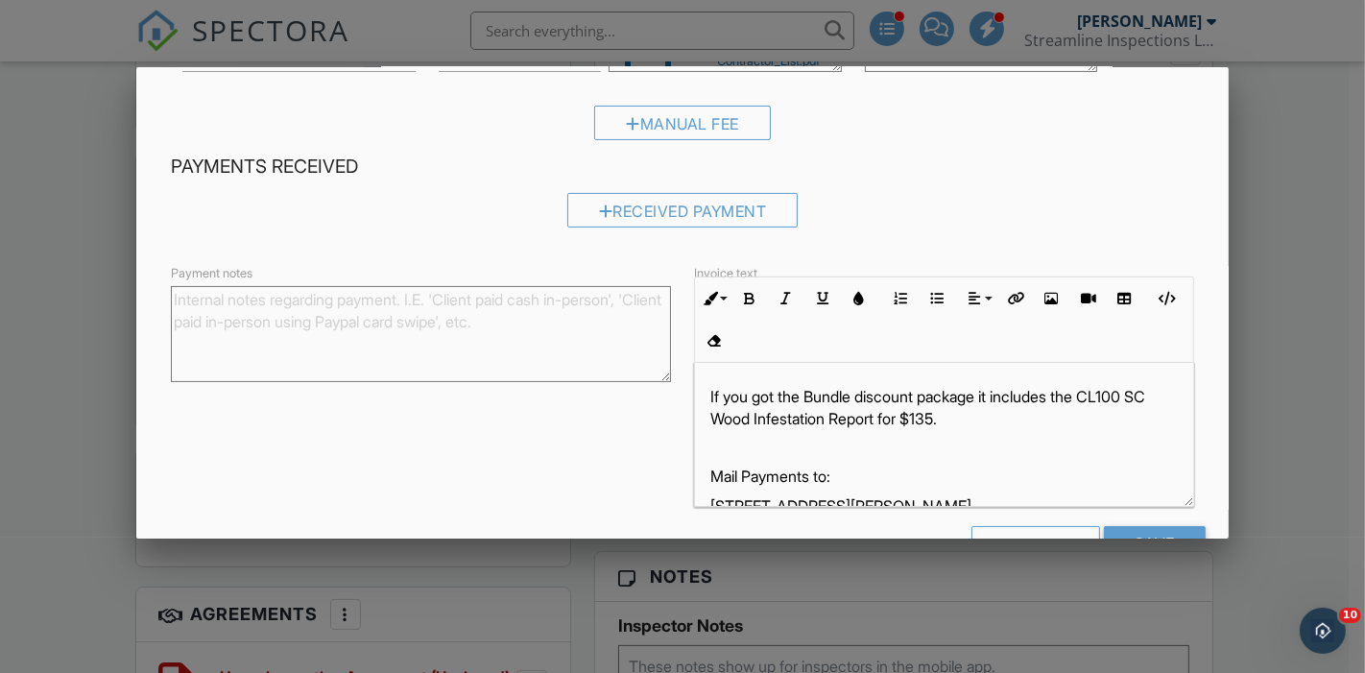
scroll to position [348, 0]
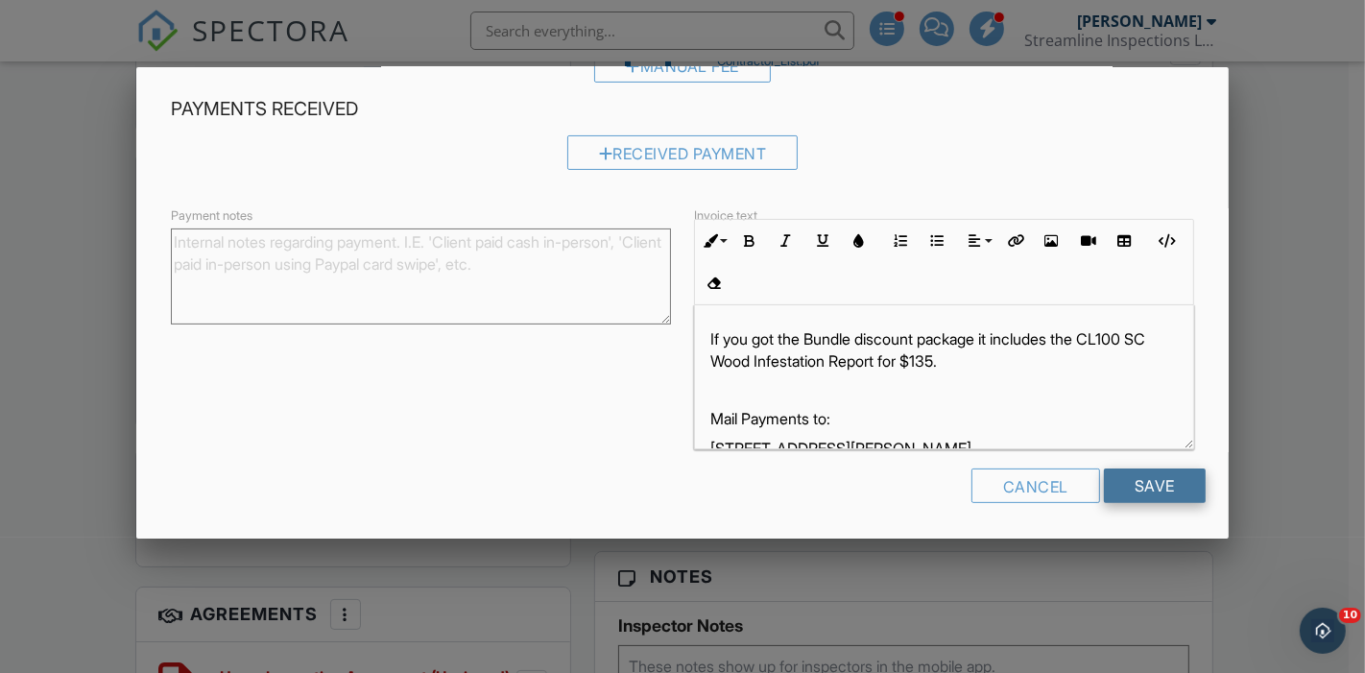
type input "790.00"
click at [1119, 478] on input "Save" at bounding box center [1155, 486] width 102 height 35
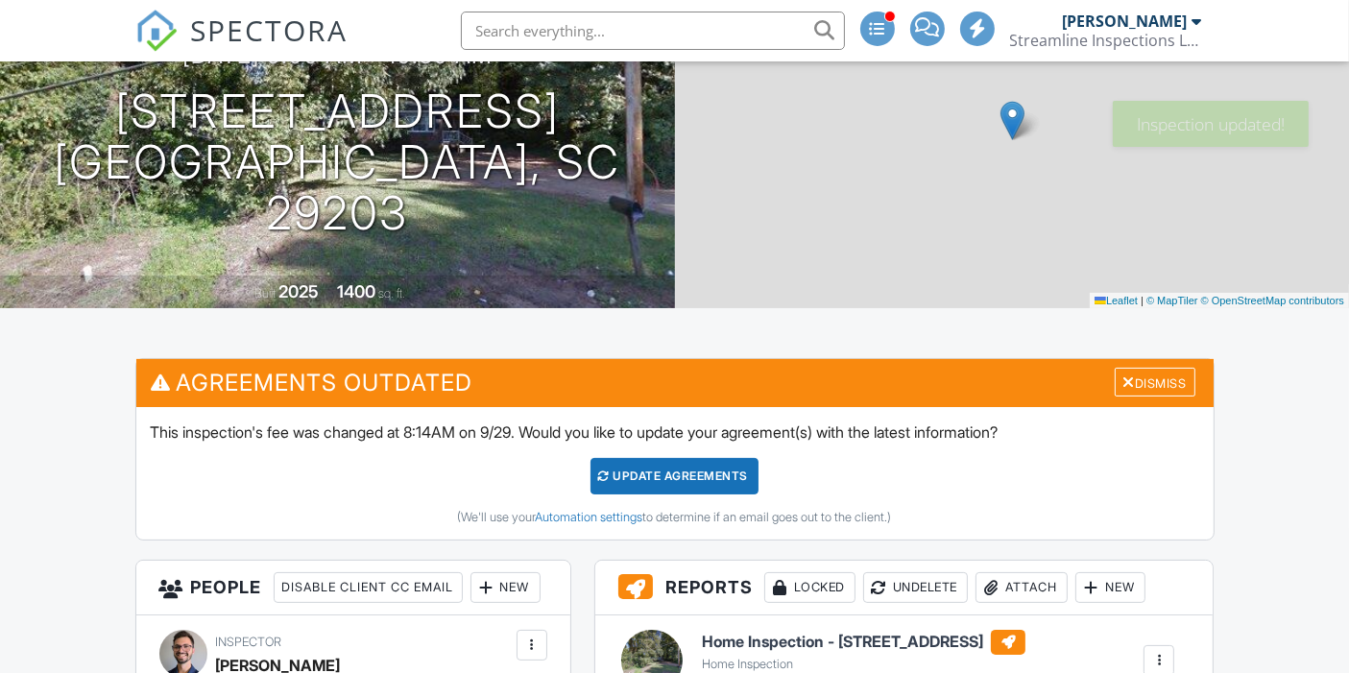
scroll to position [205, 0]
click at [715, 473] on div "Update Agreements" at bounding box center [675, 476] width 168 height 36
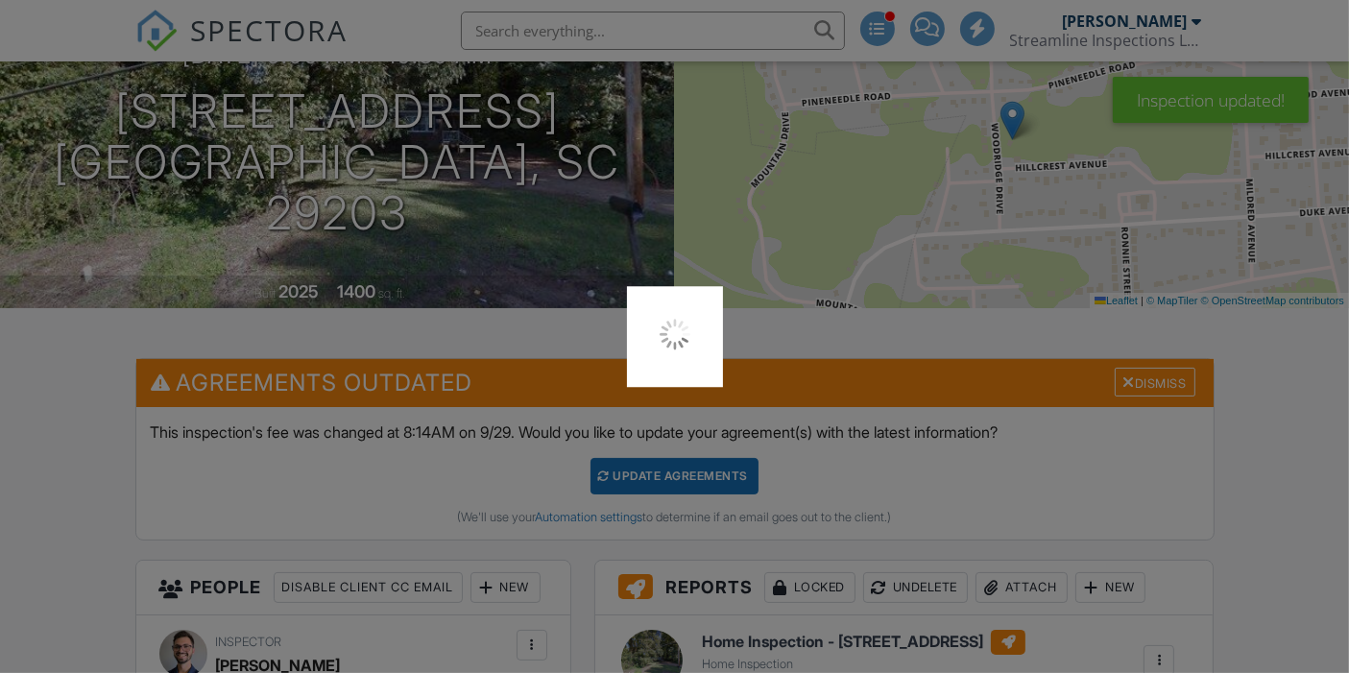
scroll to position [0, 0]
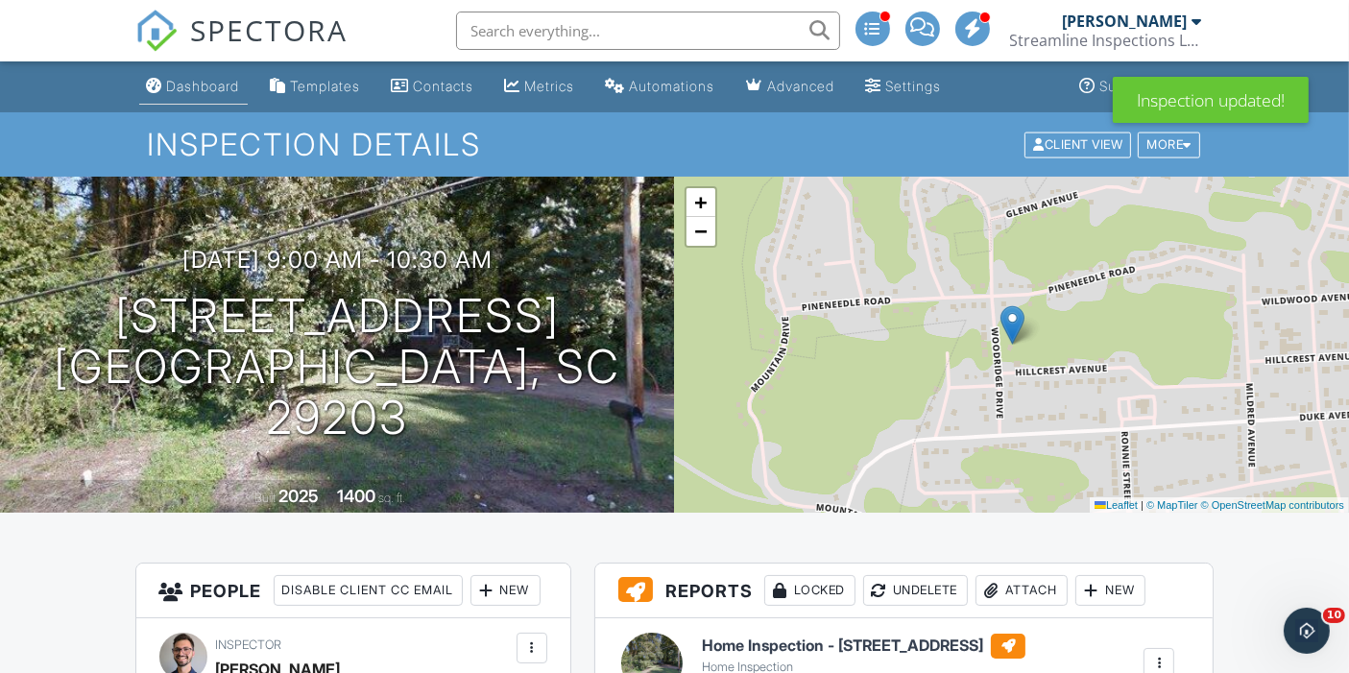
click at [227, 81] on div "Dashboard" at bounding box center [203, 86] width 73 height 16
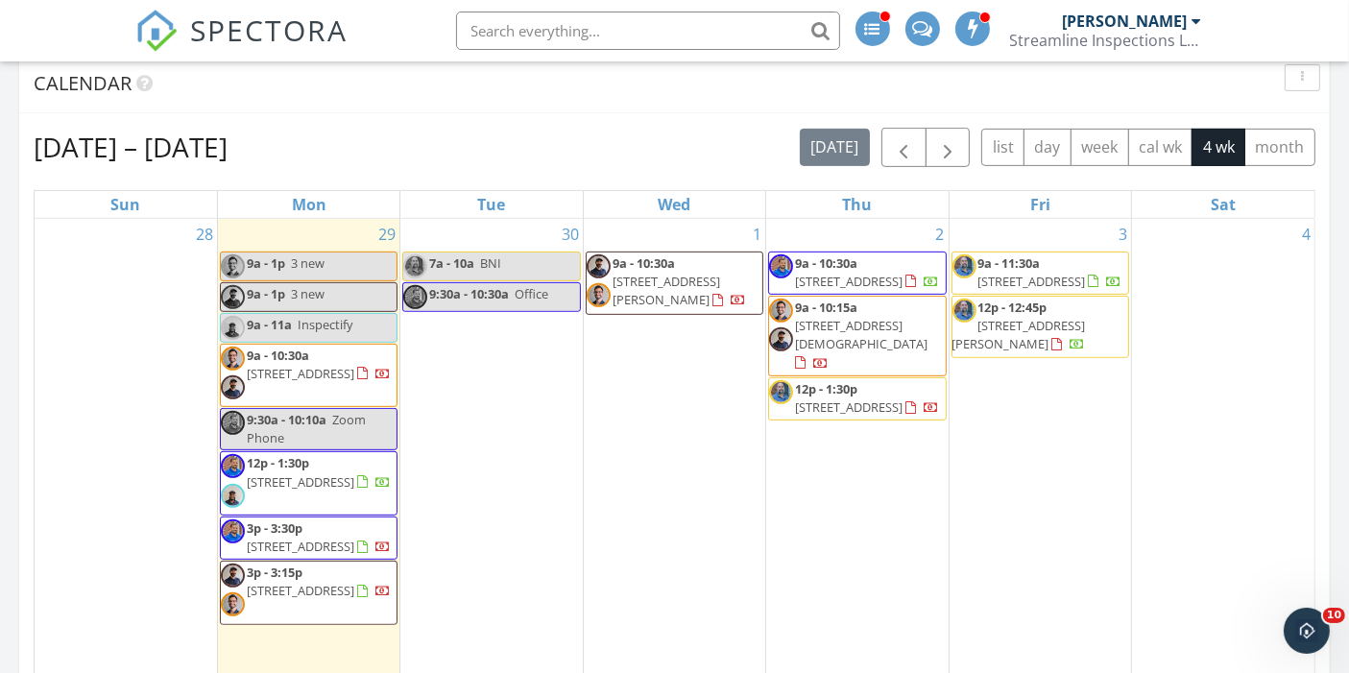
scroll to position [844, 0]
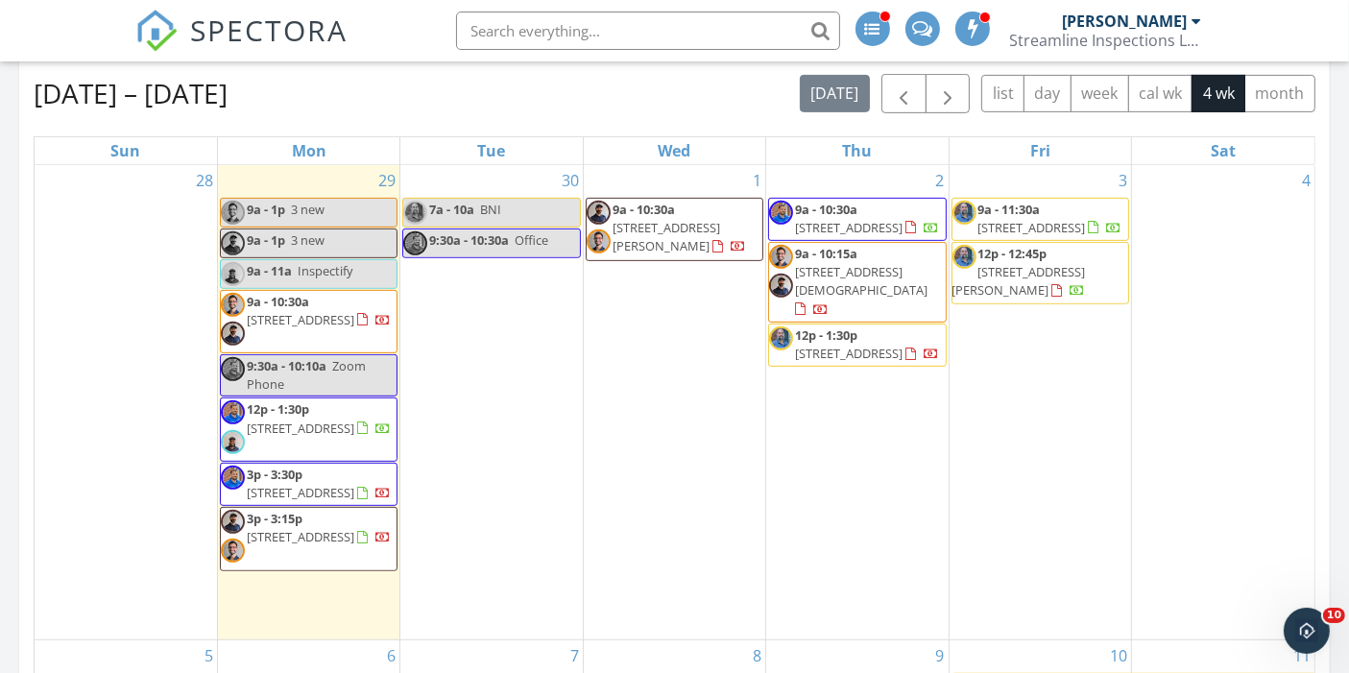
click at [305, 205] on span "3 new" at bounding box center [308, 209] width 34 height 17
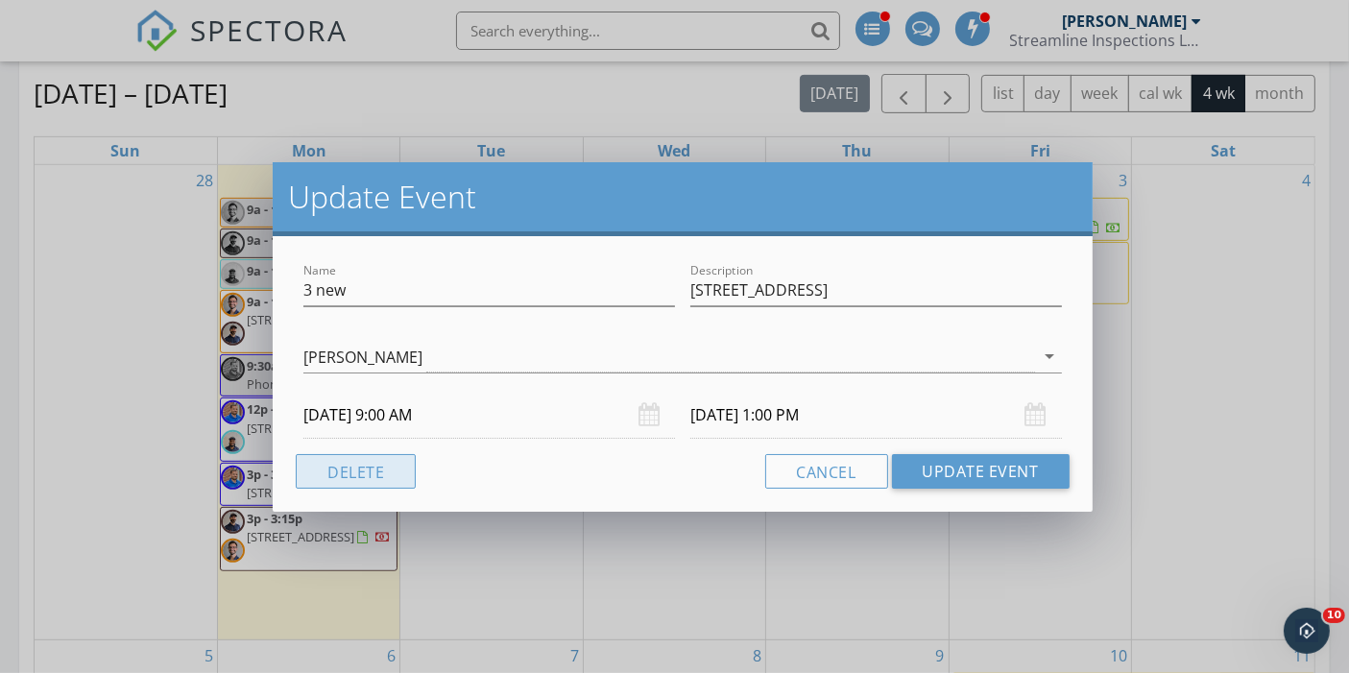
click at [352, 461] on button "Delete" at bounding box center [356, 471] width 120 height 35
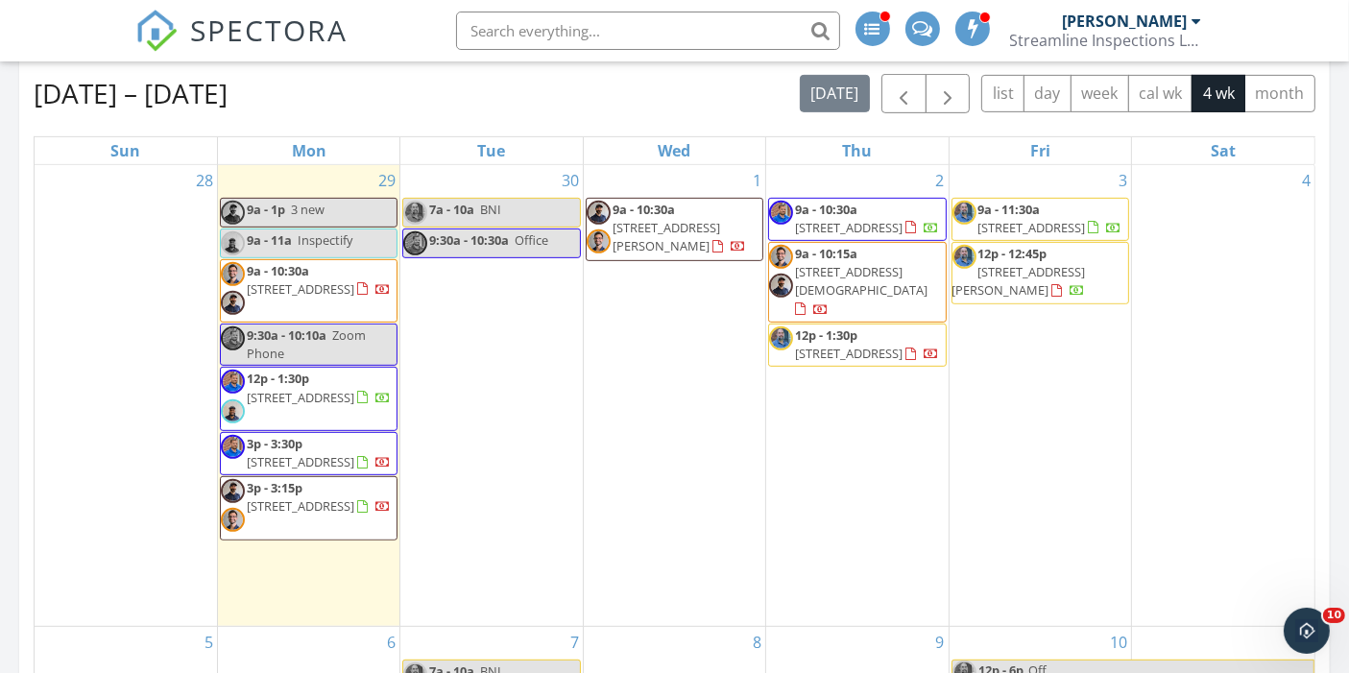
click at [301, 201] on div "9a - 1p 3 new" at bounding box center [273, 210] width 104 height 18
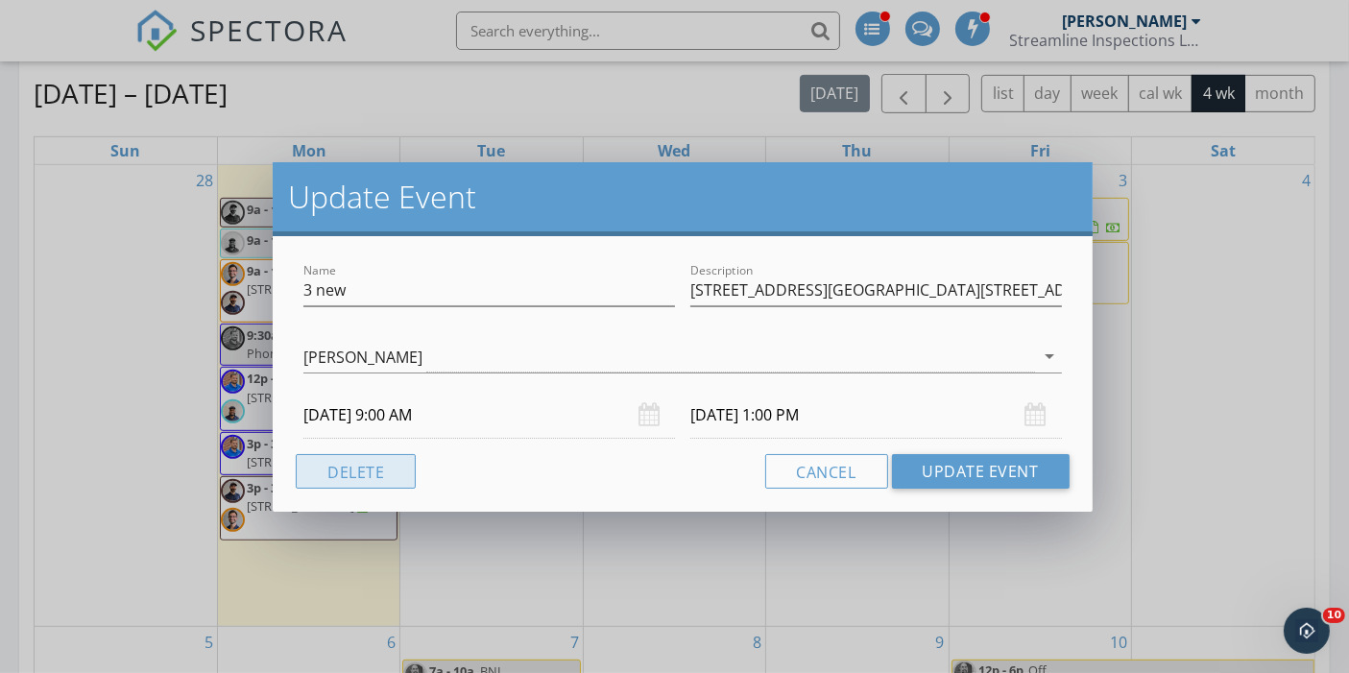
click at [332, 463] on button "Delete" at bounding box center [356, 471] width 120 height 35
